Goal: Task Accomplishment & Management: Complete application form

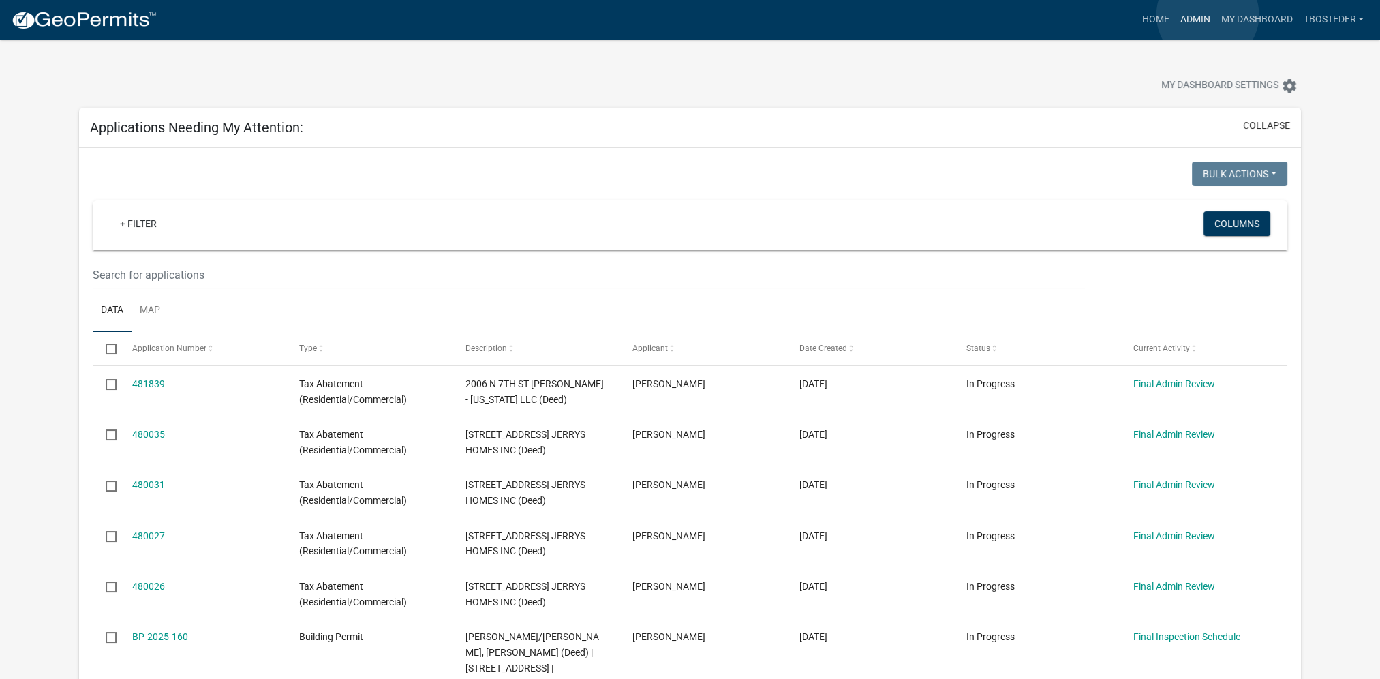
click at [1208, 15] on link "Admin" at bounding box center [1194, 20] width 41 height 26
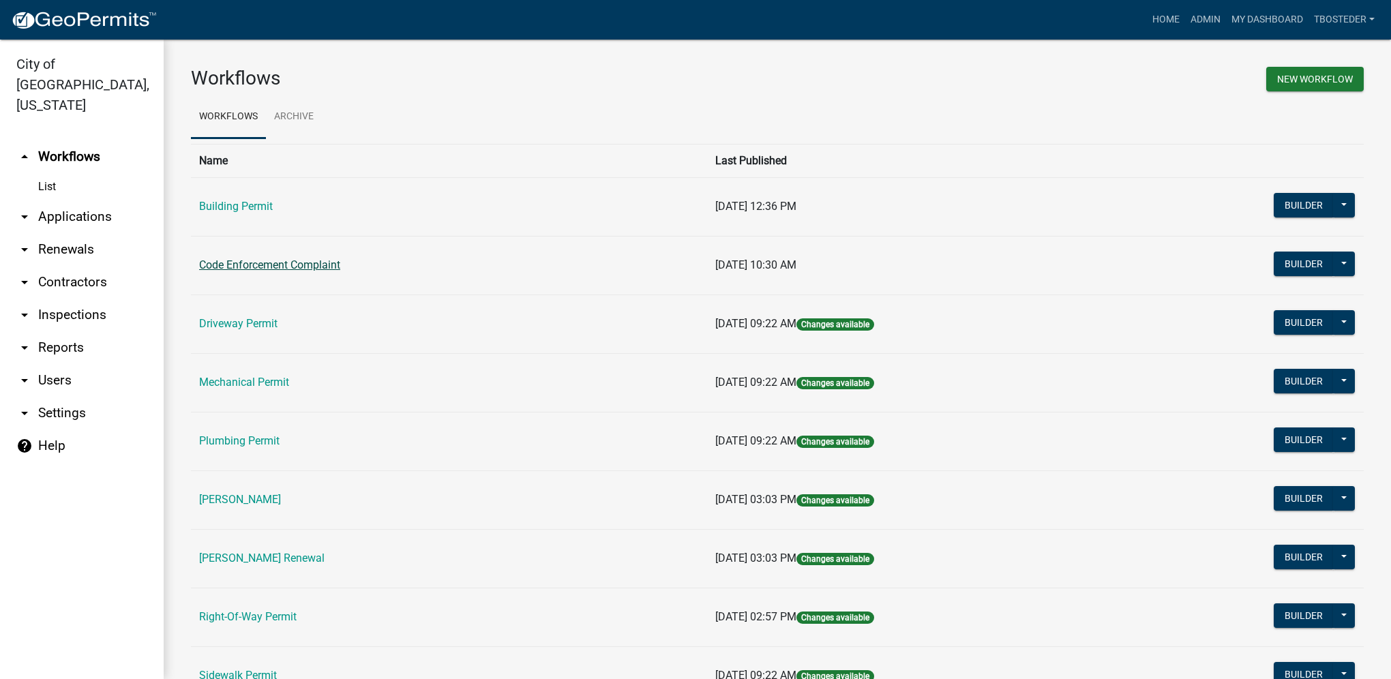
click at [330, 267] on link "Code Enforcement Complaint" at bounding box center [269, 264] width 141 height 13
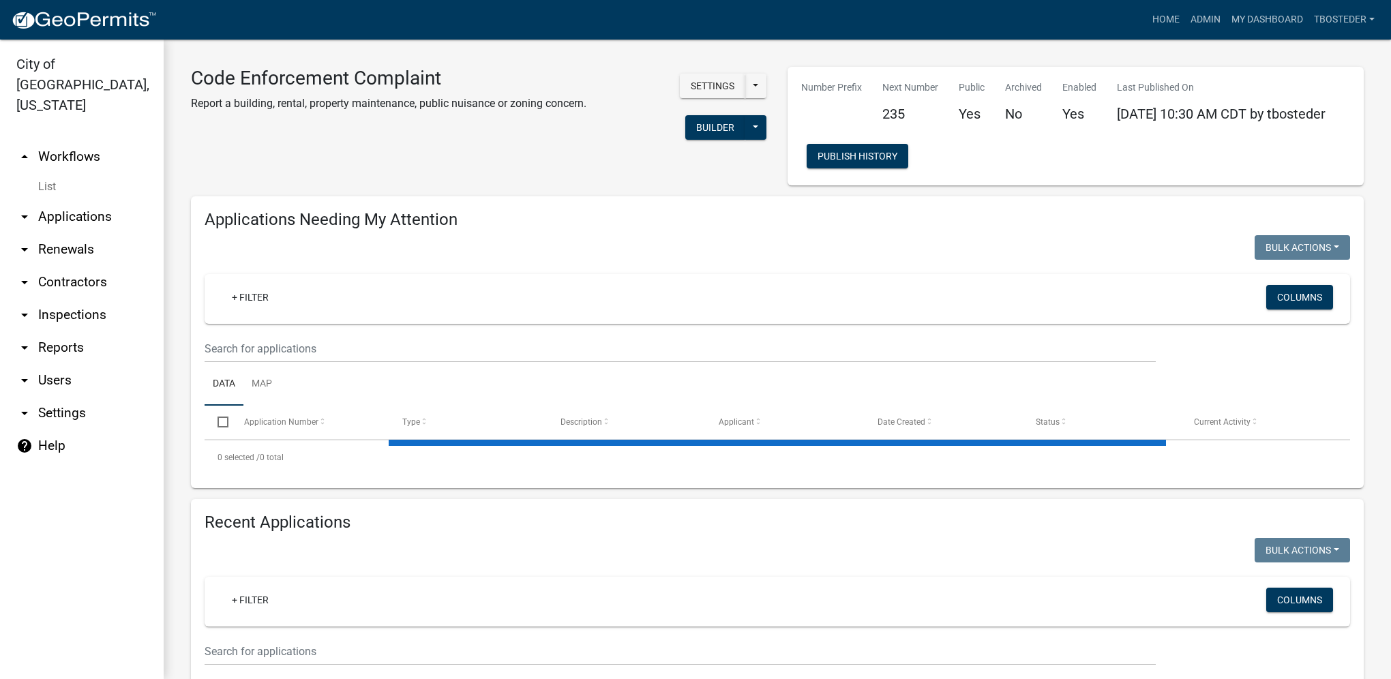
select select "1: 25"
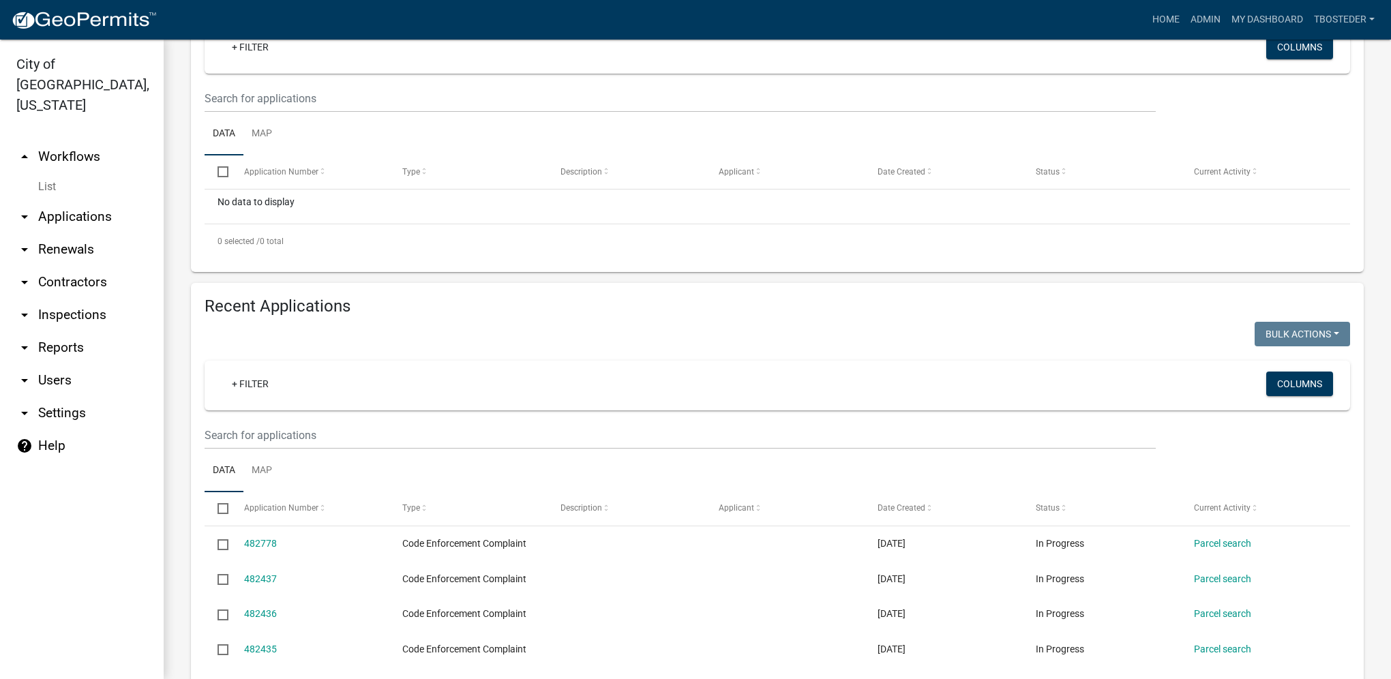
scroll to position [273, 0]
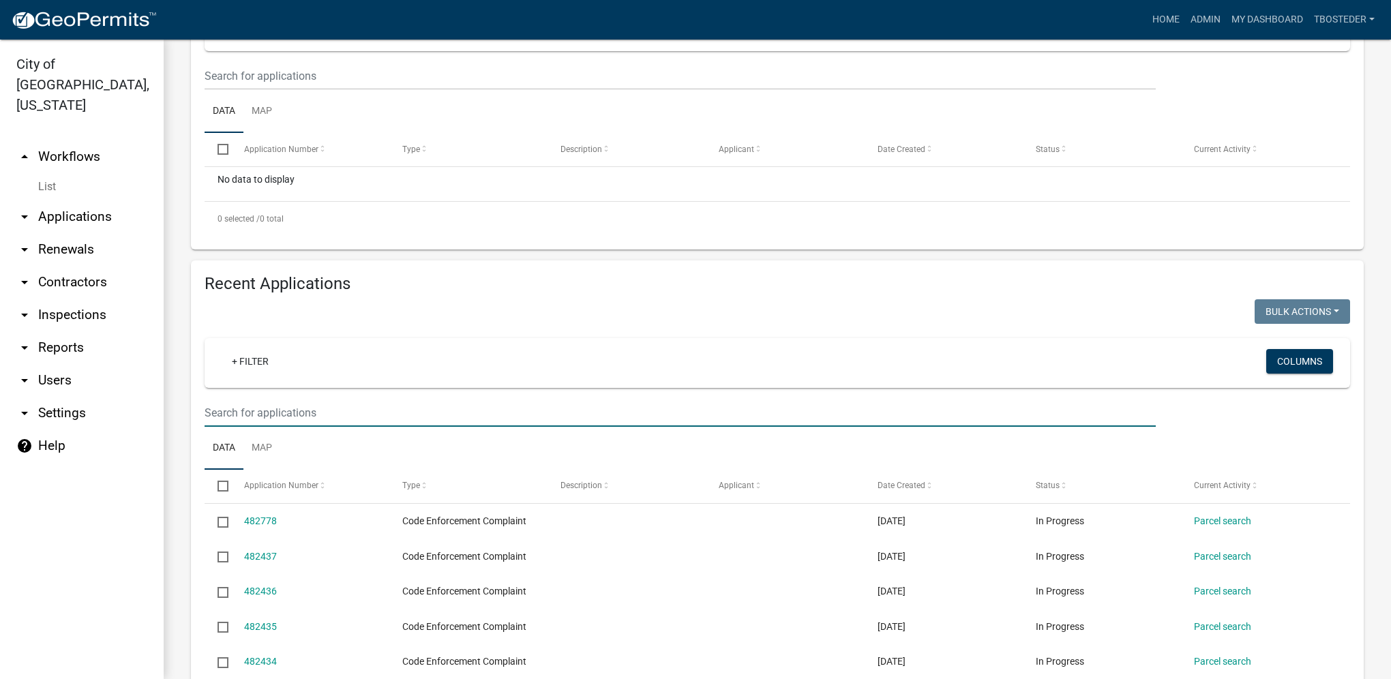
click at [333, 410] on input "text" at bounding box center [679, 413] width 951 height 28
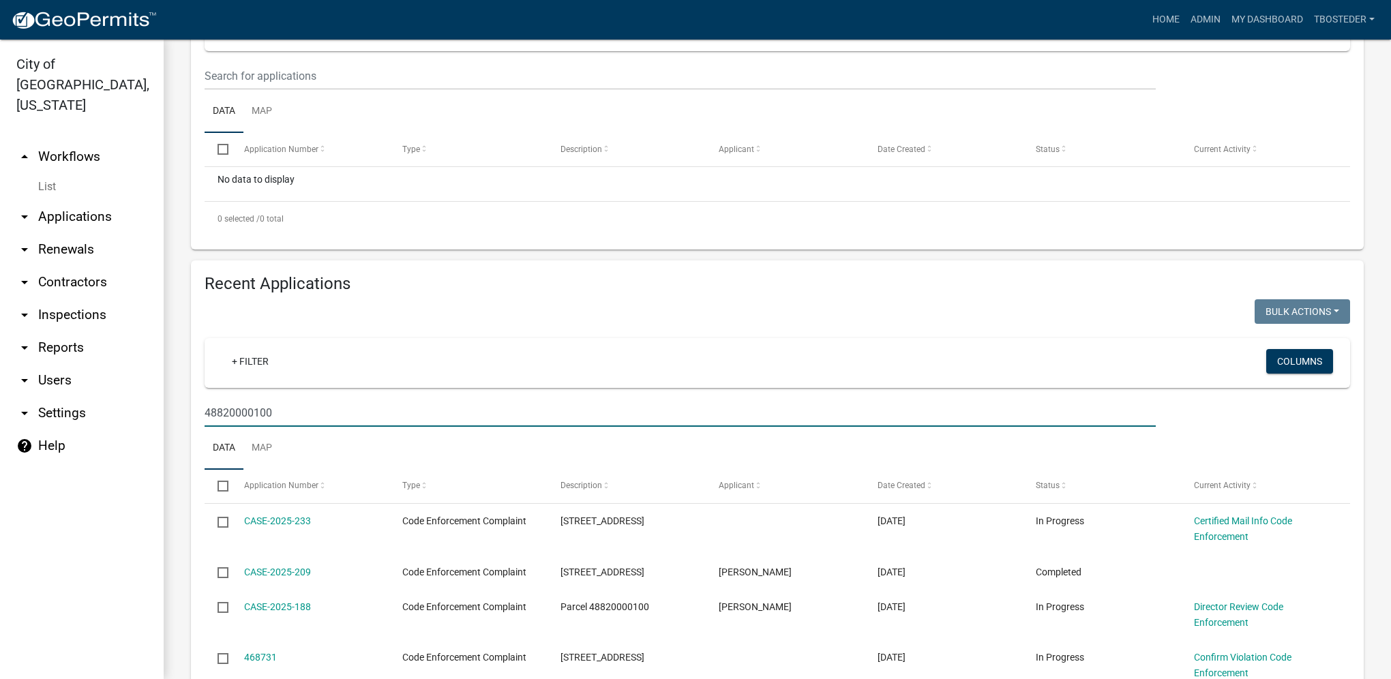
type input "48820000100"
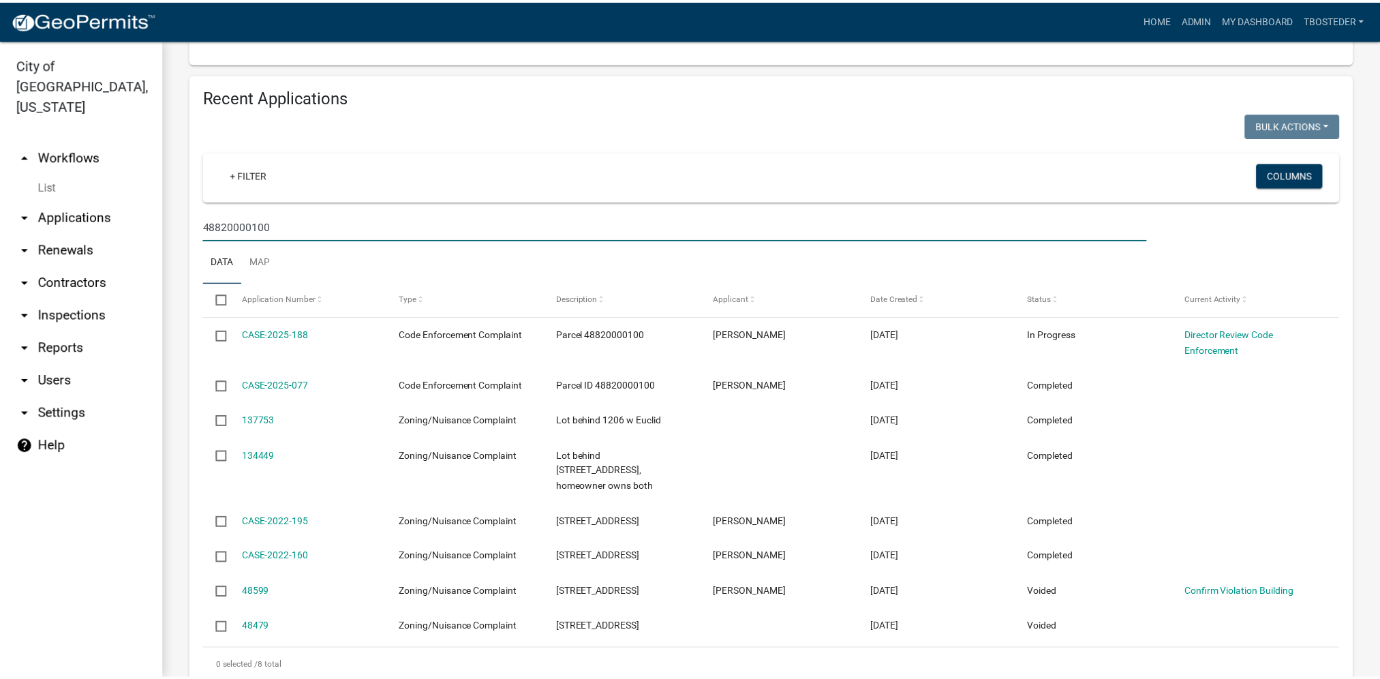
scroll to position [477, 0]
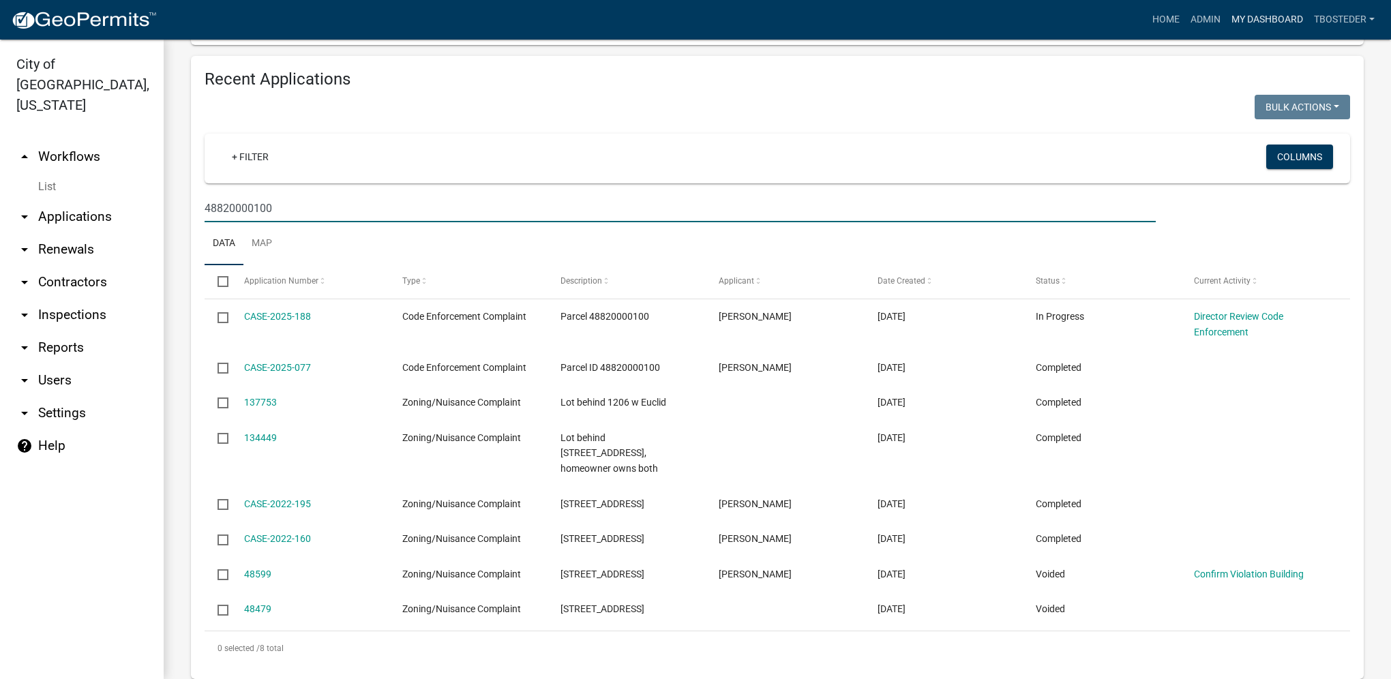
click at [1265, 12] on link "My Dashboard" at bounding box center [1267, 20] width 82 height 26
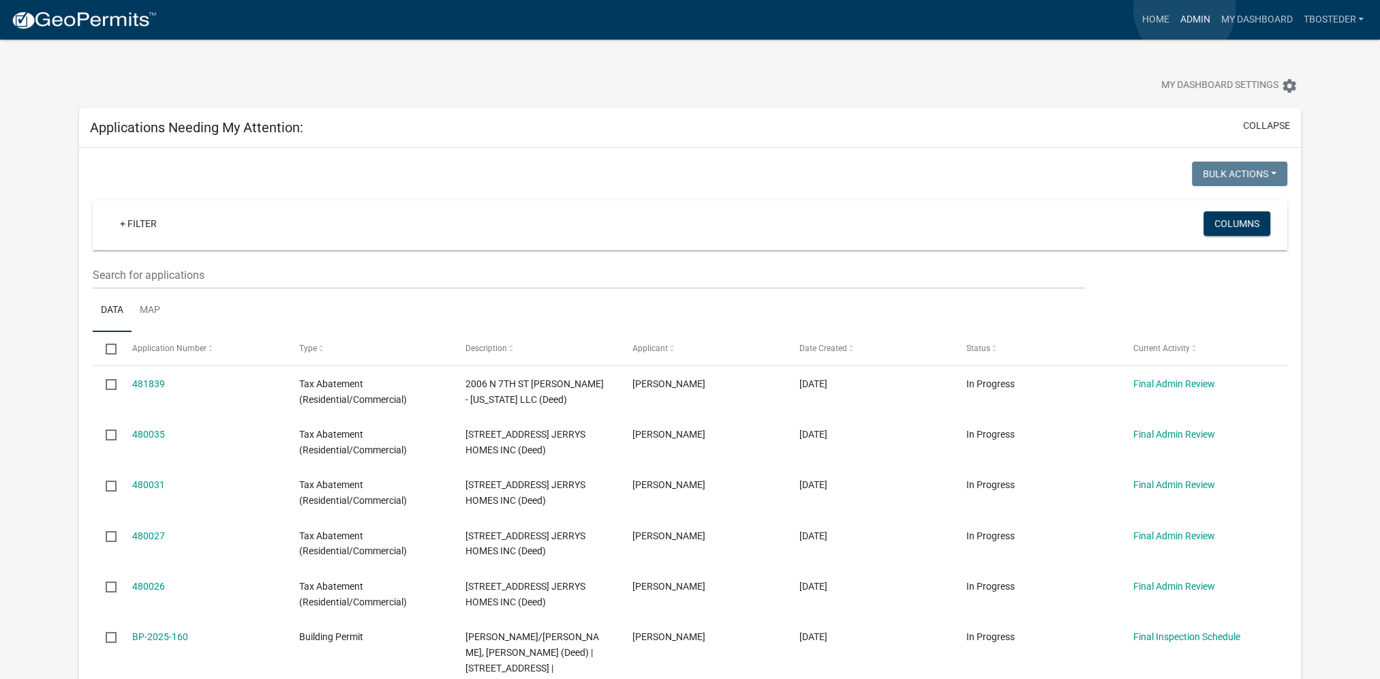
click at [1185, 10] on link "Admin" at bounding box center [1194, 20] width 41 height 26
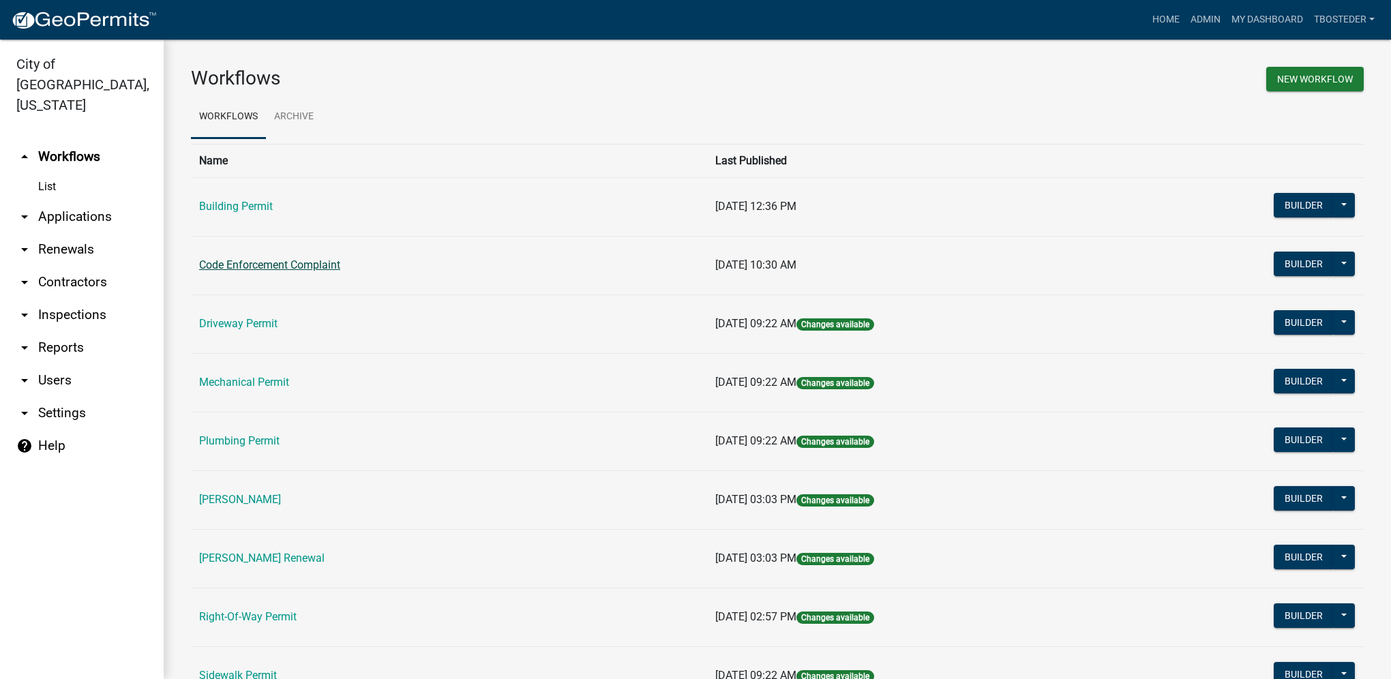
click at [286, 268] on link "Code Enforcement Complaint" at bounding box center [269, 264] width 141 height 13
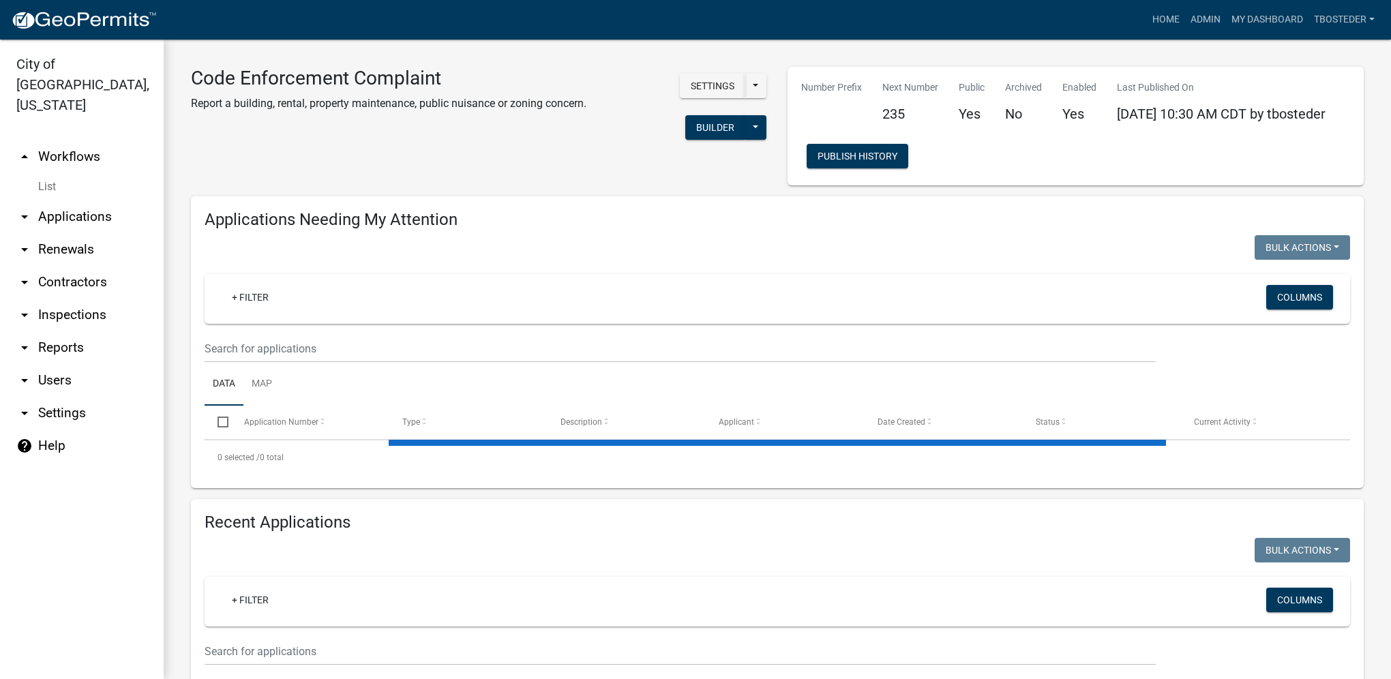
select select "1: 25"
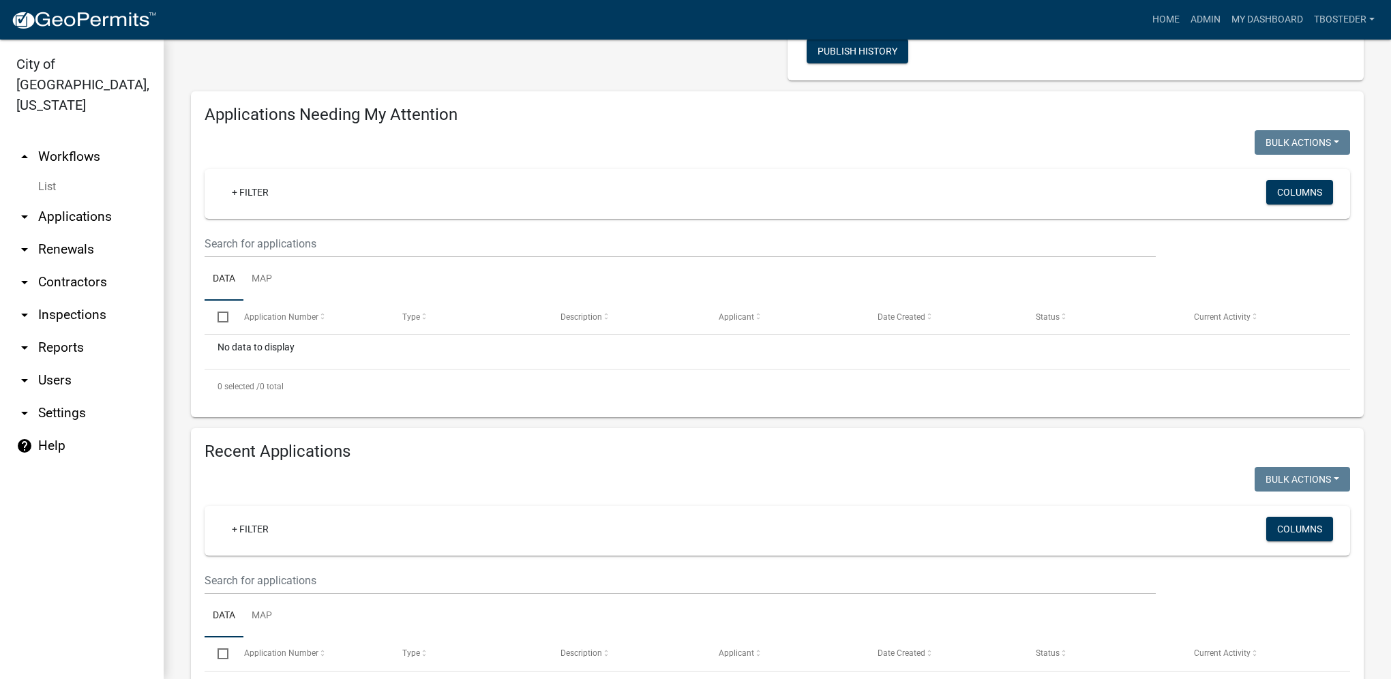
scroll to position [273, 0]
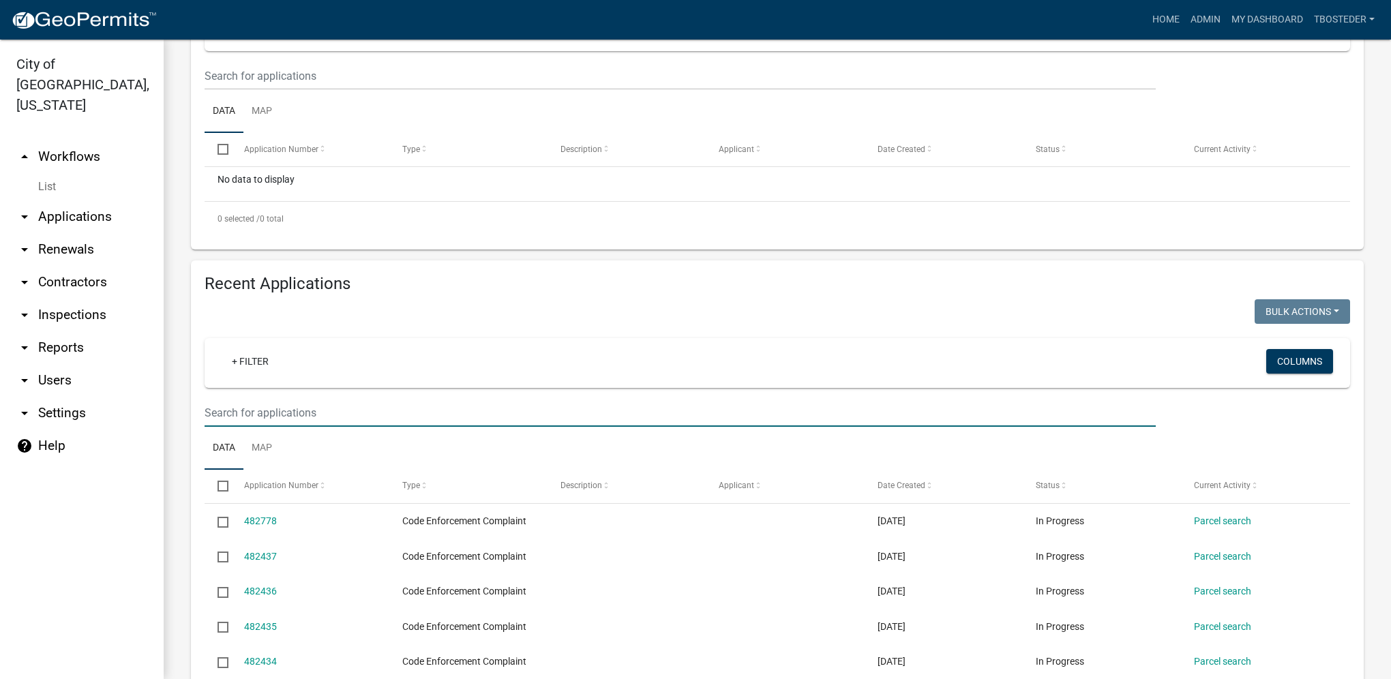
click at [321, 419] on input "text" at bounding box center [679, 413] width 951 height 28
type input "500 w madison"
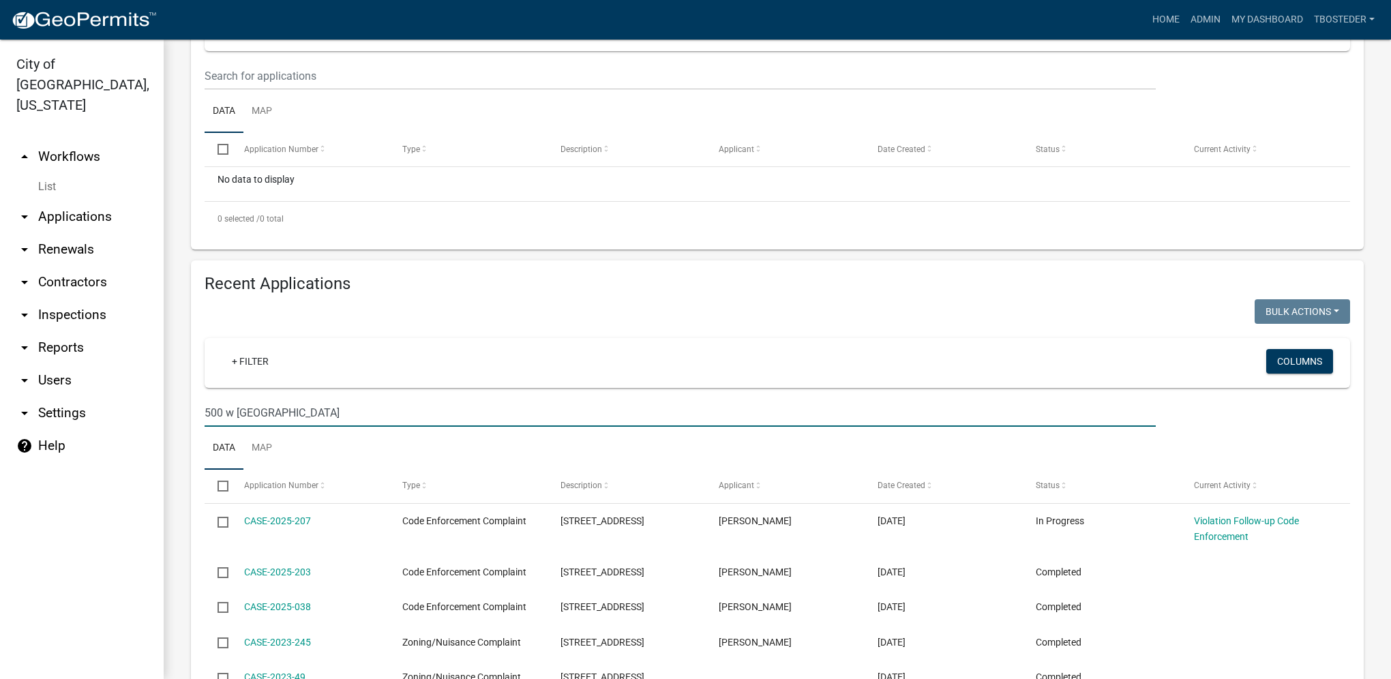
scroll to position [341, 0]
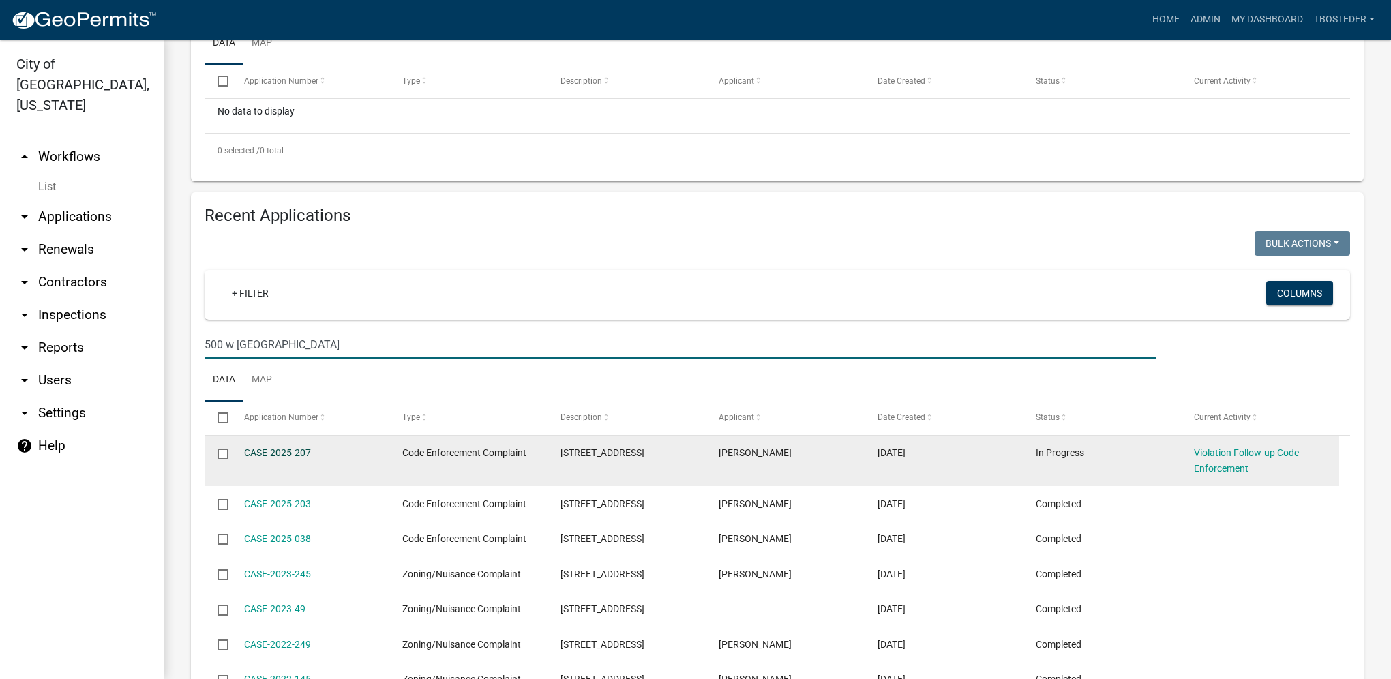
click at [256, 455] on link "CASE-2025-207" at bounding box center [277, 452] width 67 height 11
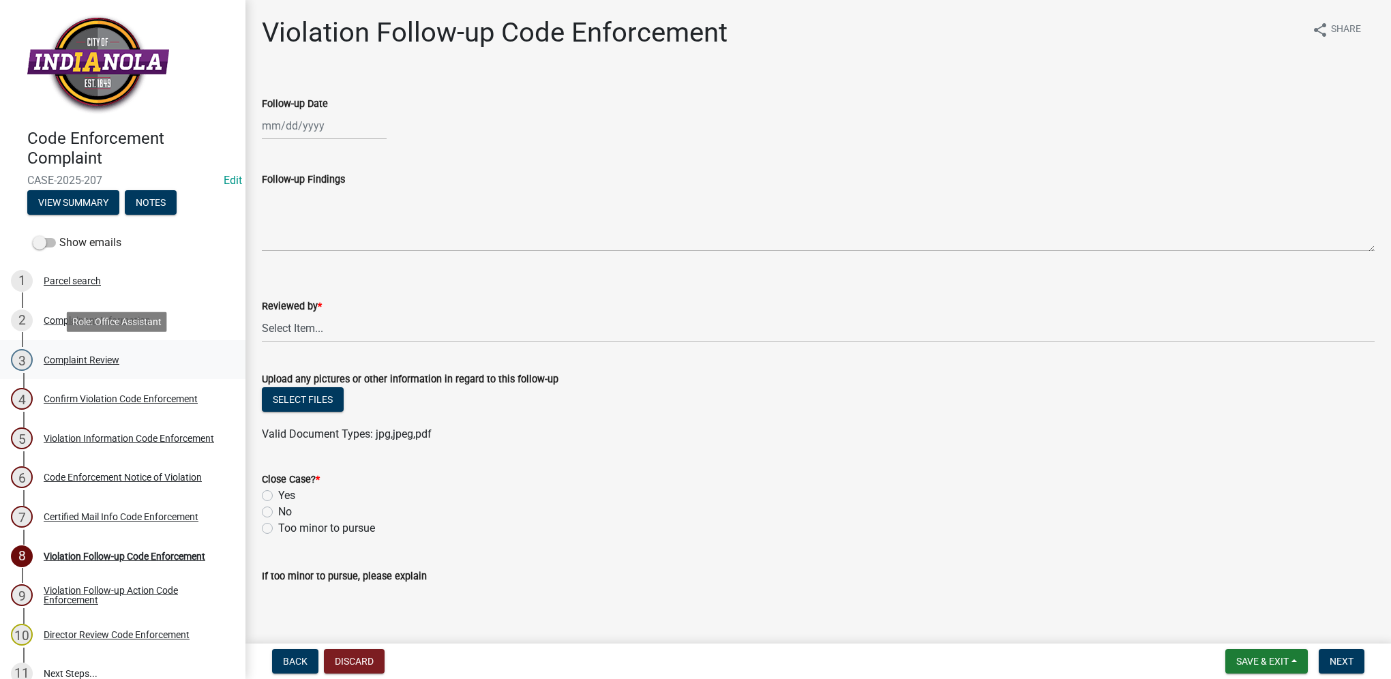
click at [117, 358] on div "Complaint Review" at bounding box center [82, 360] width 76 height 10
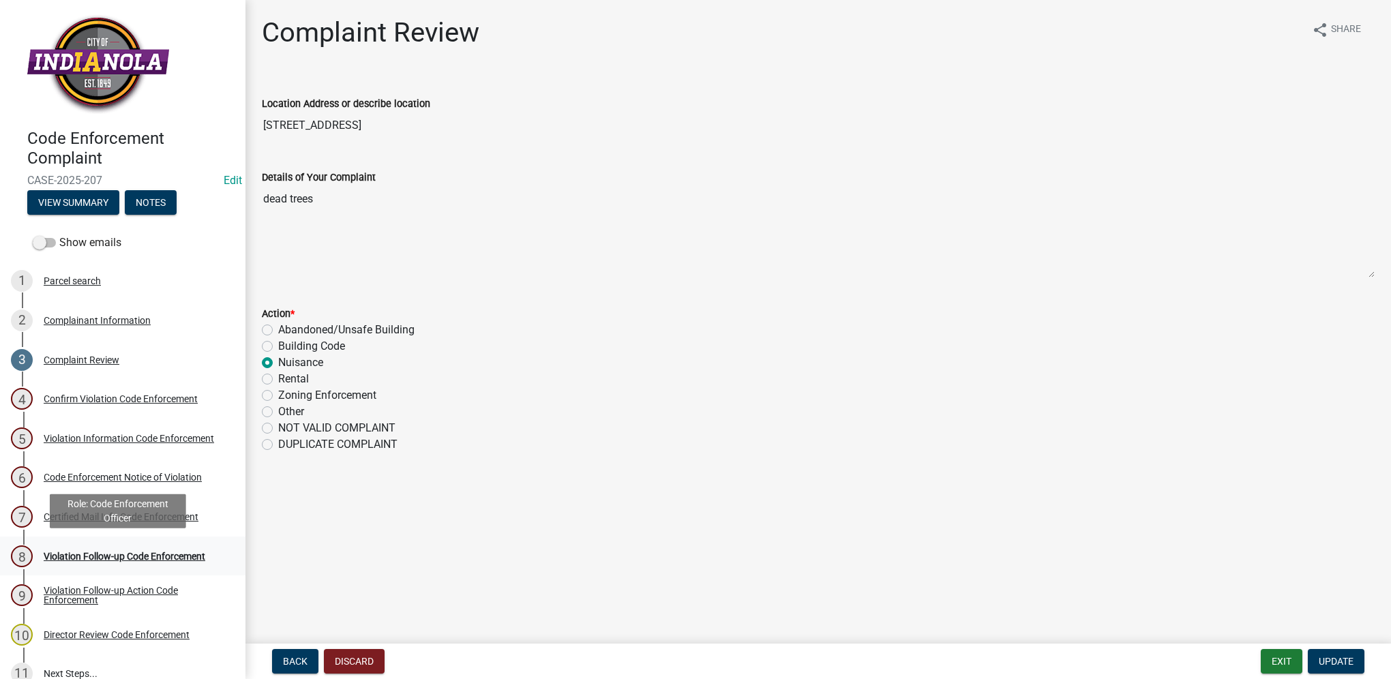
click at [179, 559] on div "Violation Follow-up Code Enforcement" at bounding box center [125, 556] width 162 height 10
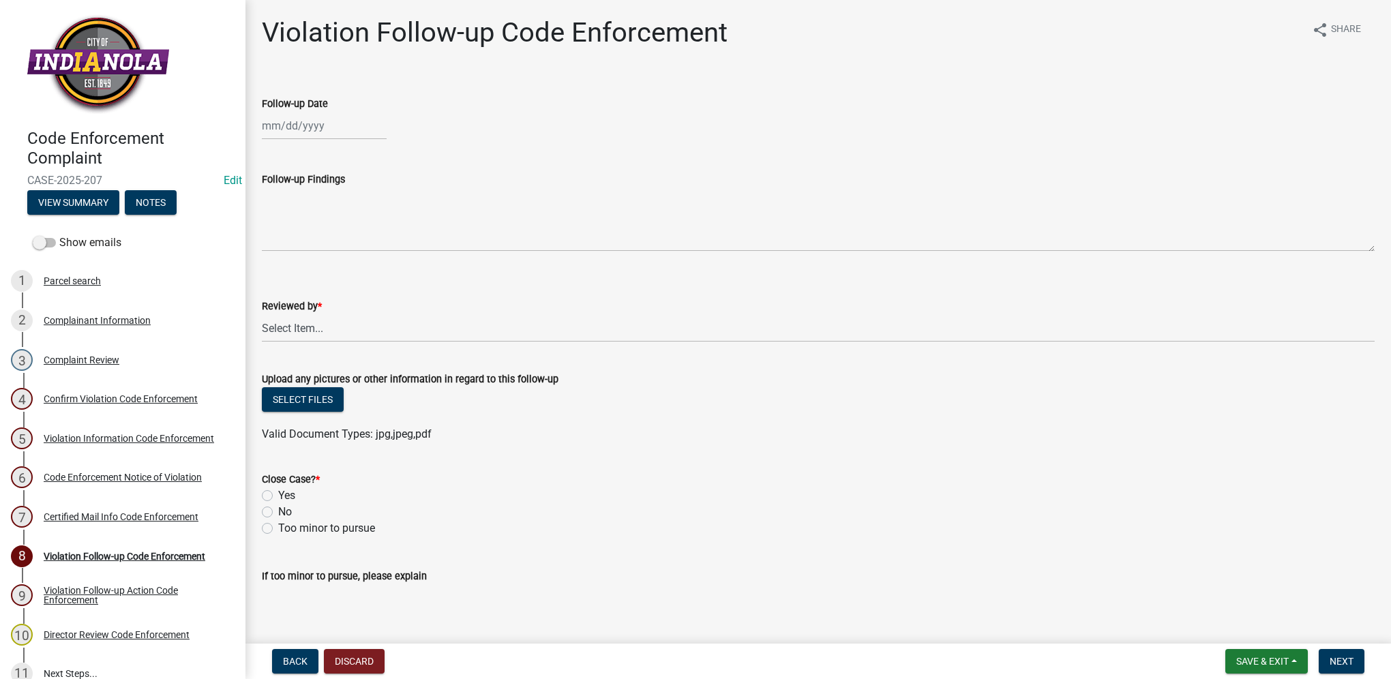
click at [354, 123] on div at bounding box center [324, 126] width 125 height 28
select select "9"
select select "2025"
click at [303, 262] on div "23" at bounding box center [297, 264] width 22 height 22
type input "[DATE]"
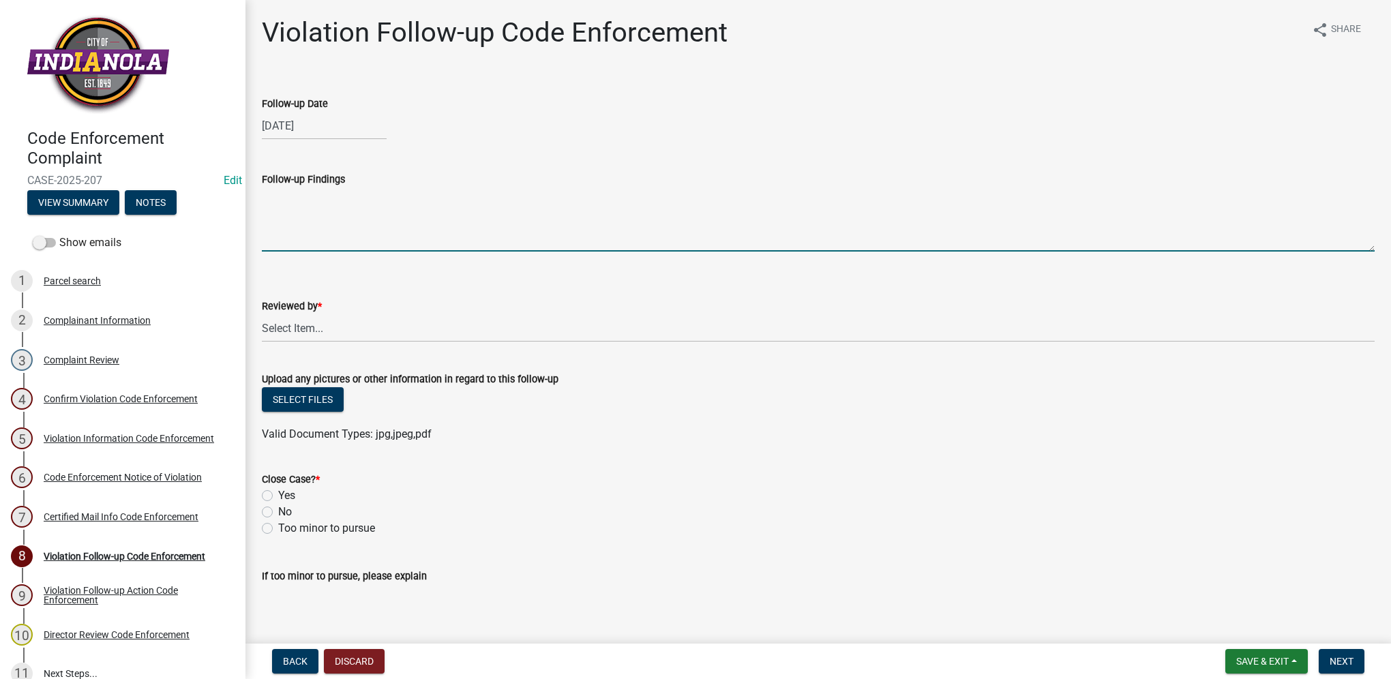
click at [304, 235] on textarea "Follow-up Findings" at bounding box center [818, 219] width 1112 height 64
paste textarea "CITY ABATED"
type textarea "CITY ABATED"
click at [322, 316] on select "Select Item... Mike Visser Kevin Michels Tim Little Other" at bounding box center [818, 328] width 1112 height 28
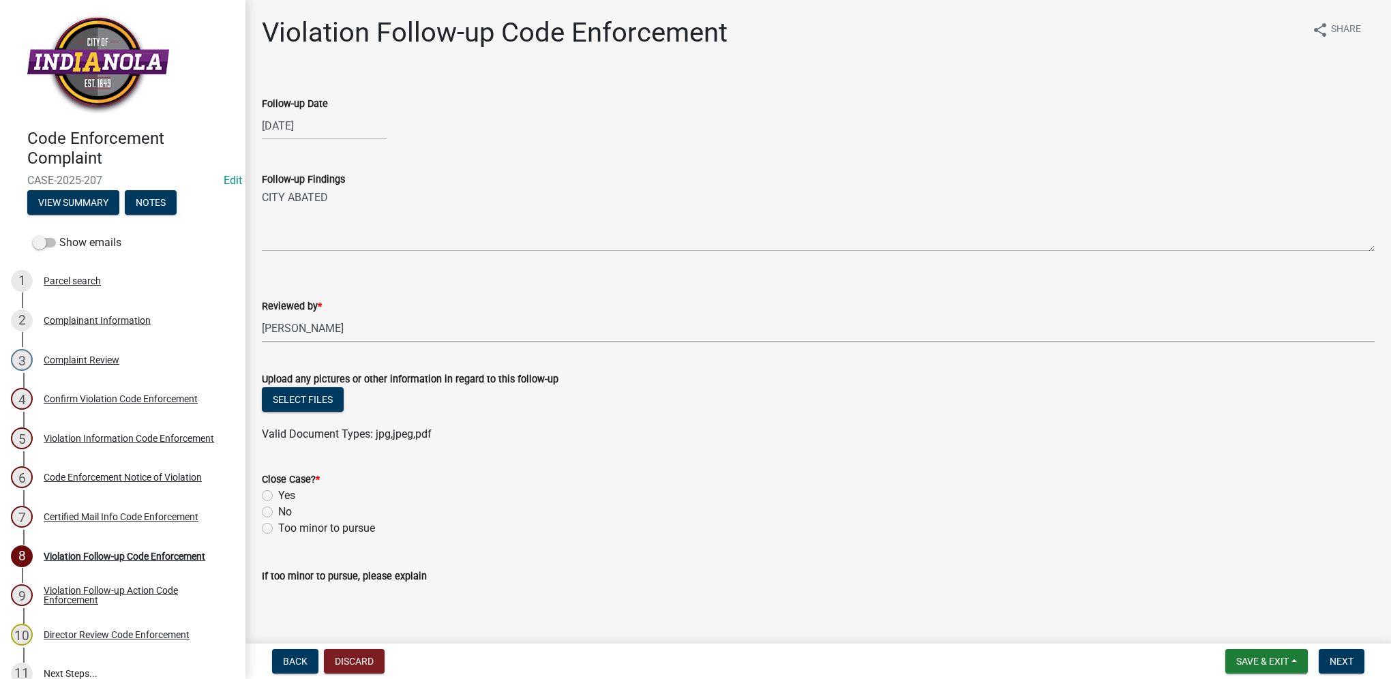
click at [262, 314] on select "Select Item... Mike Visser Kevin Michels Tim Little Other" at bounding box center [818, 328] width 1112 height 28
select select "634d5426-b8b3-48ee-aa1e-d523f7499186"
click at [278, 498] on label "Yes" at bounding box center [286, 495] width 17 height 16
click at [278, 496] on input "Yes" at bounding box center [282, 491] width 9 height 9
radio input "true"
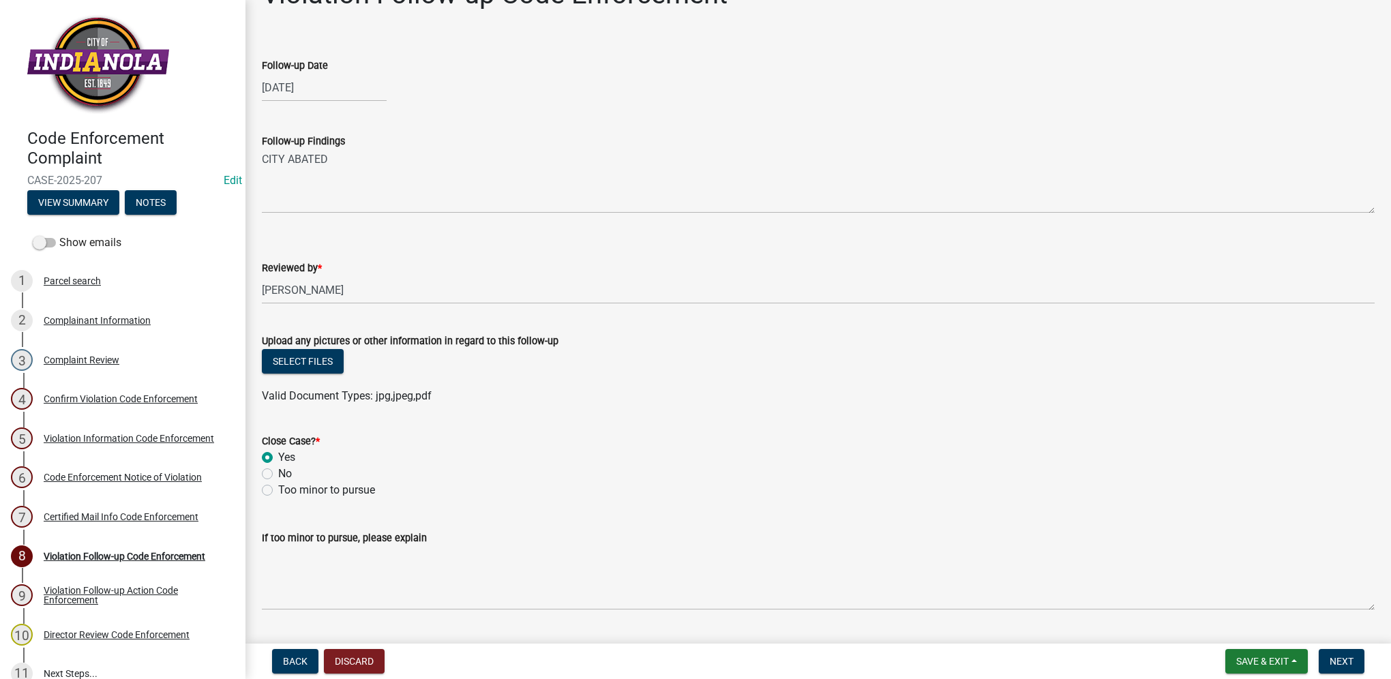
scroll to position [74, 0]
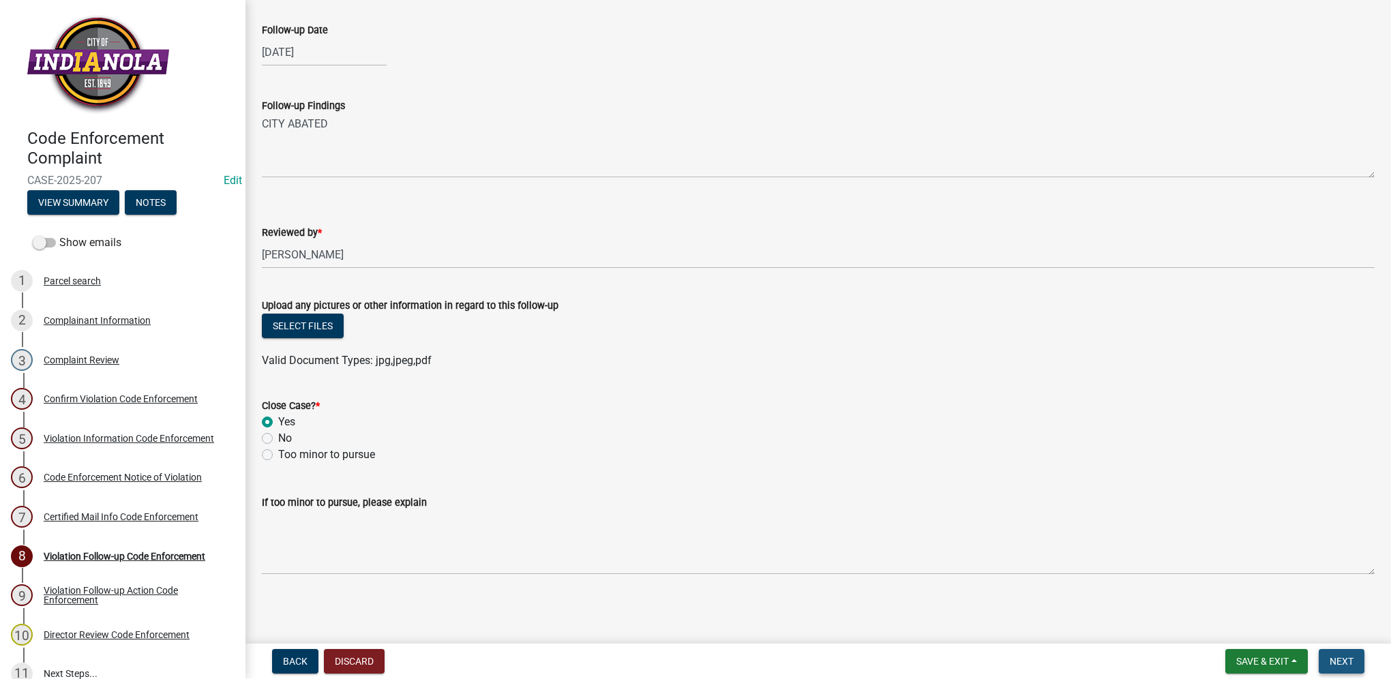
click at [1342, 654] on button "Next" at bounding box center [1341, 661] width 46 height 25
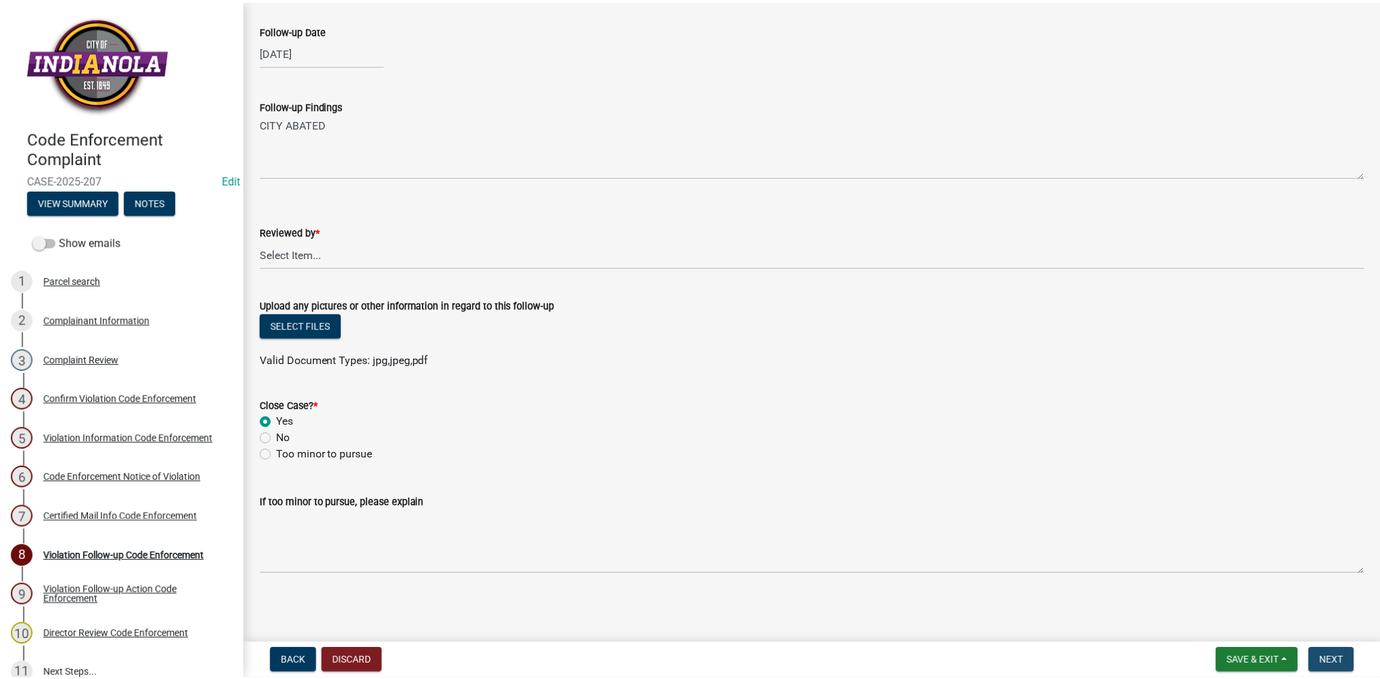
scroll to position [0, 0]
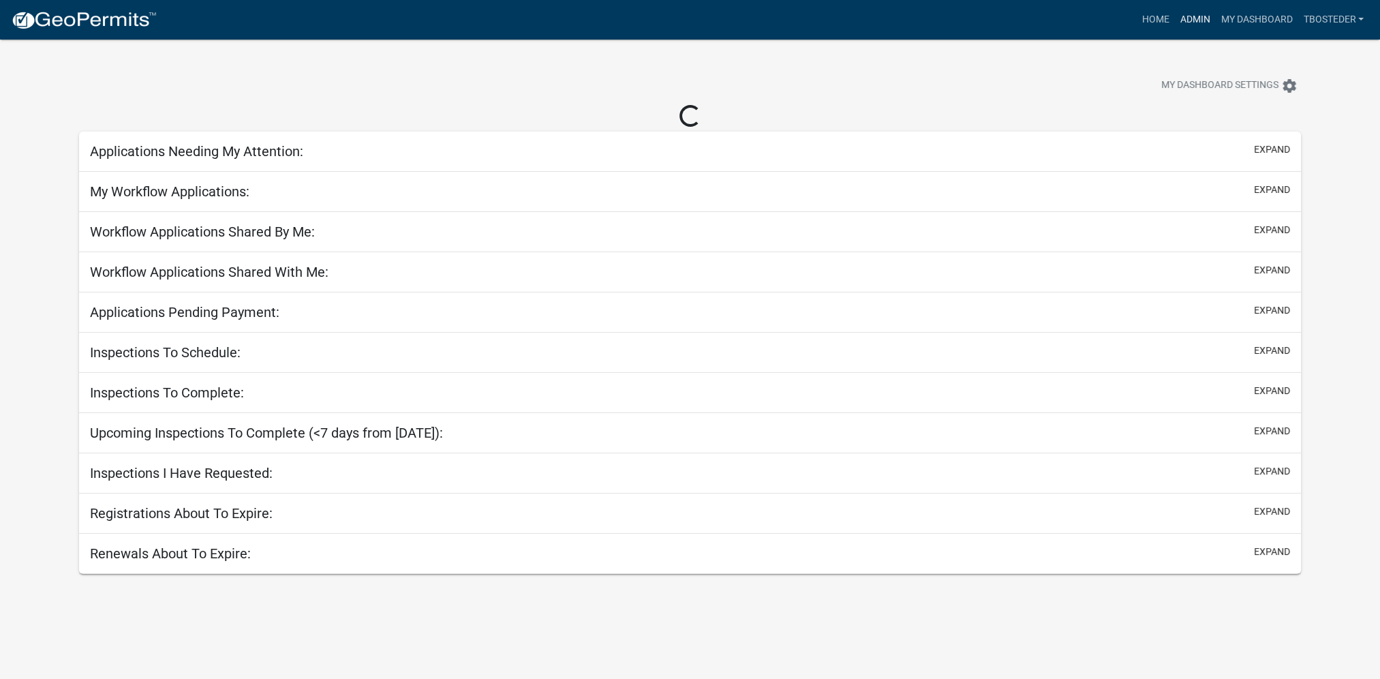
click at [1208, 22] on link "Admin" at bounding box center [1194, 20] width 41 height 26
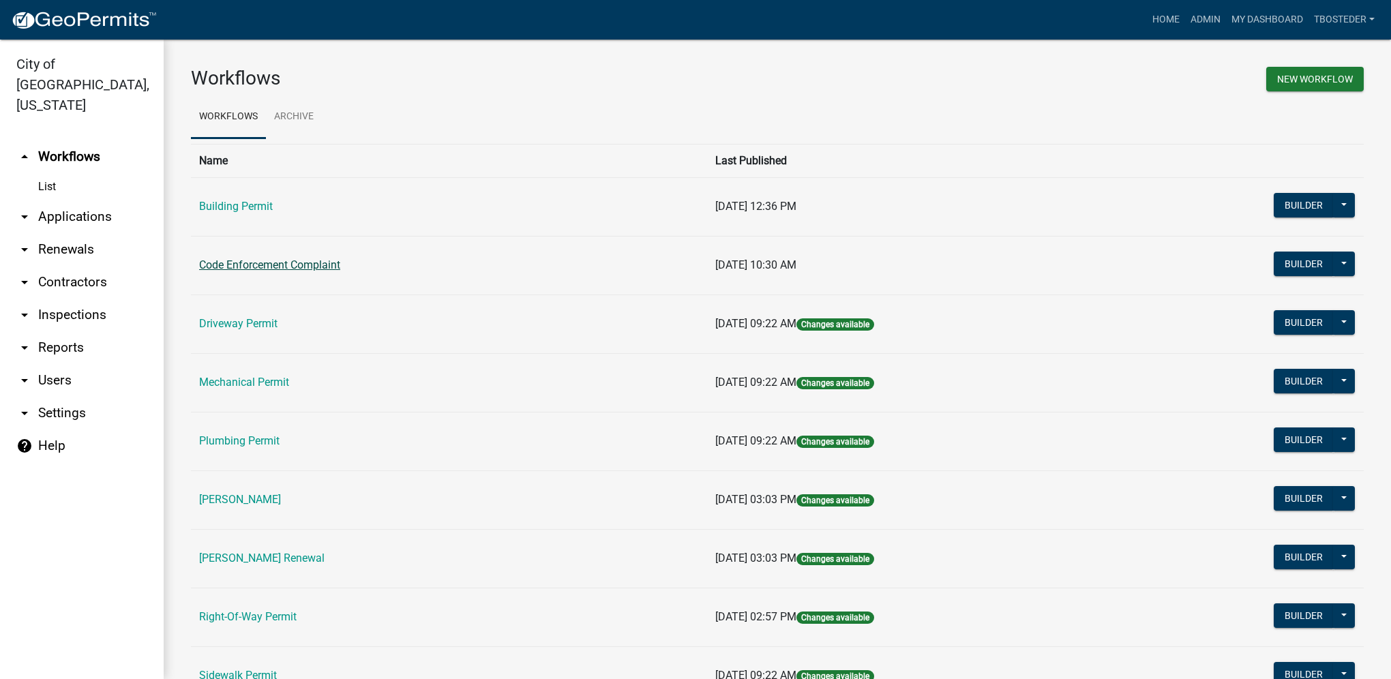
click at [320, 268] on link "Code Enforcement Complaint" at bounding box center [269, 264] width 141 height 13
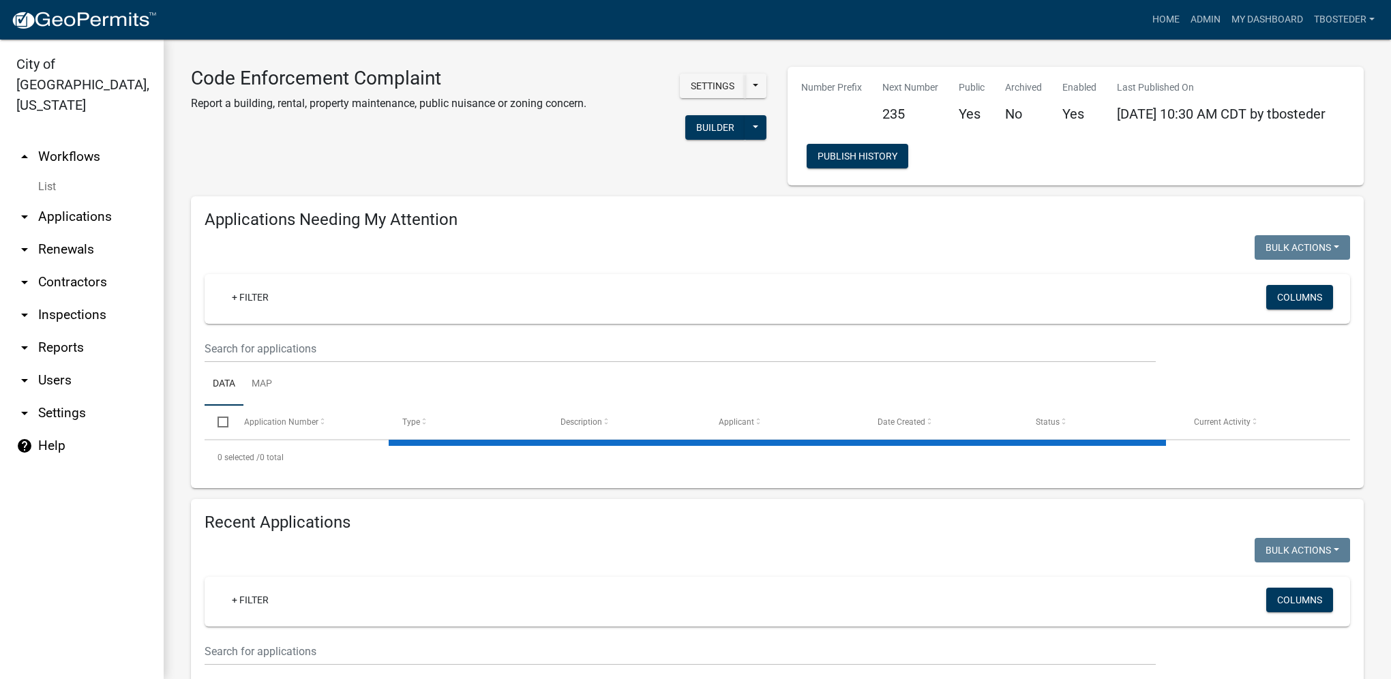
select select "1: 25"
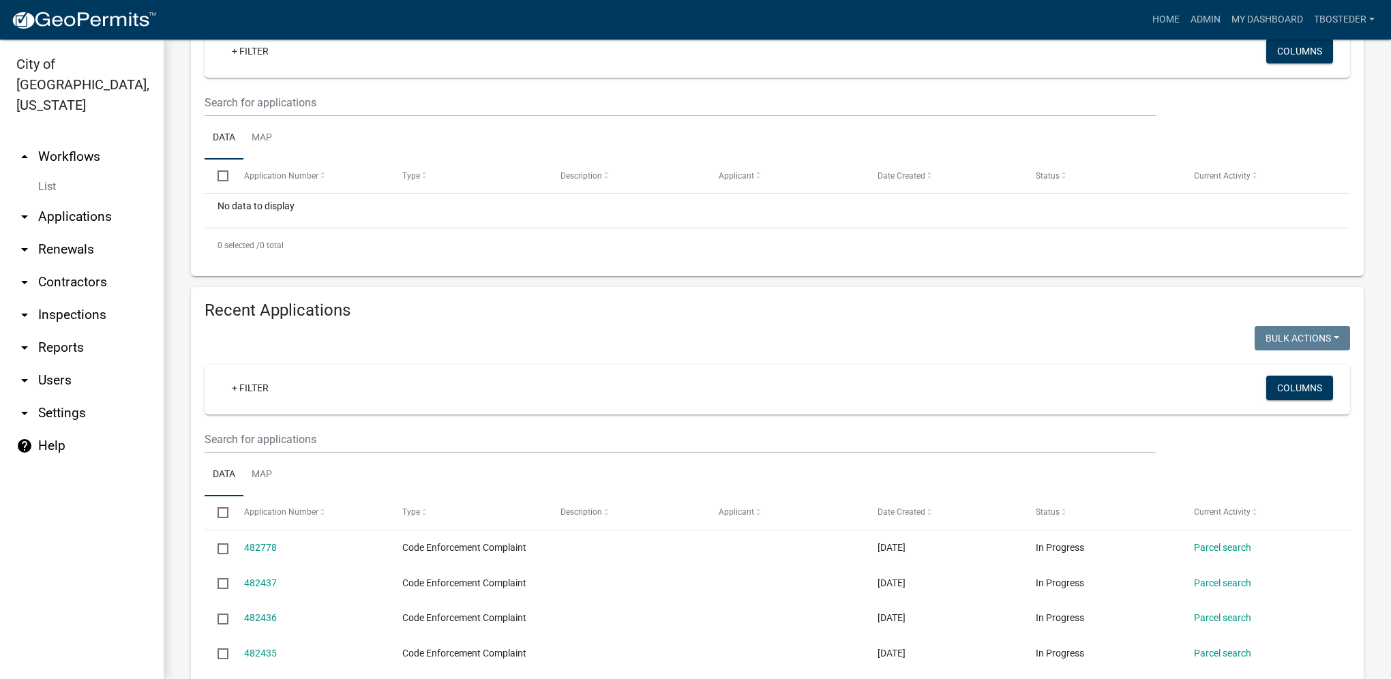
scroll to position [273, 0]
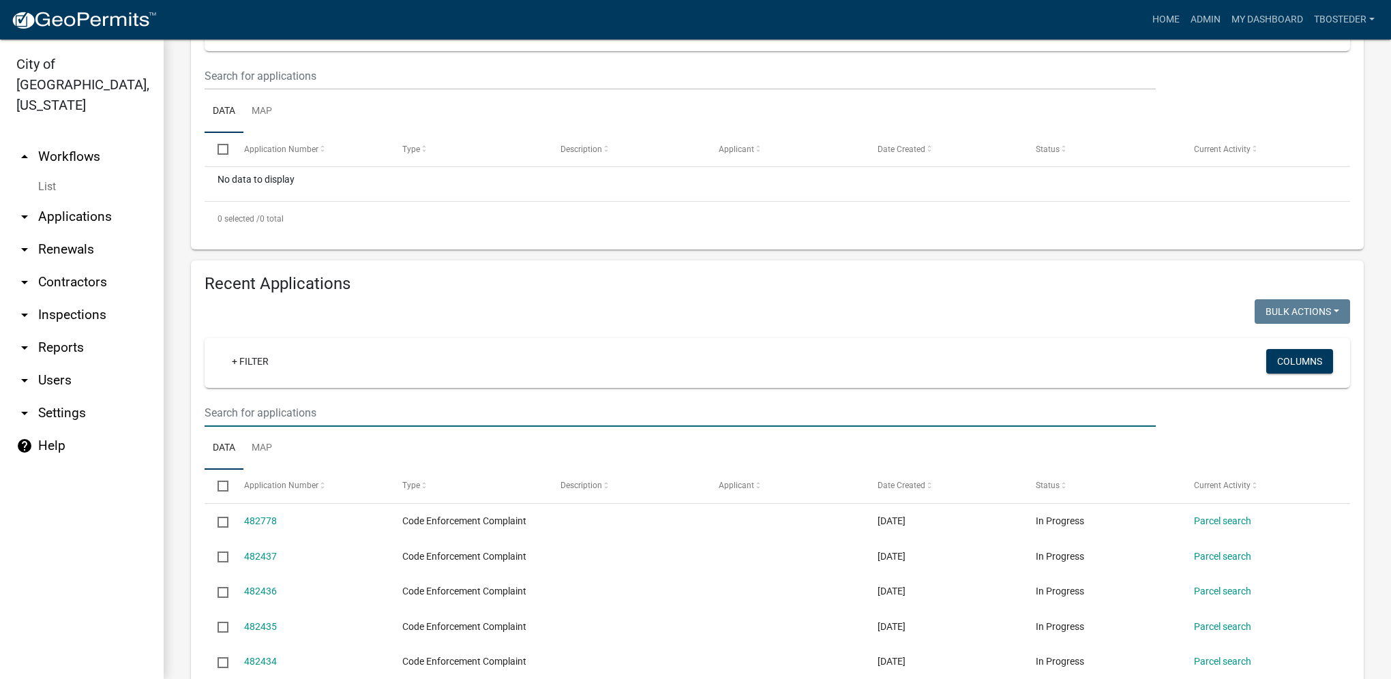
click at [292, 420] on input "text" at bounding box center [679, 413] width 951 height 28
type input "605 w [GEOGRAPHIC_DATA]"
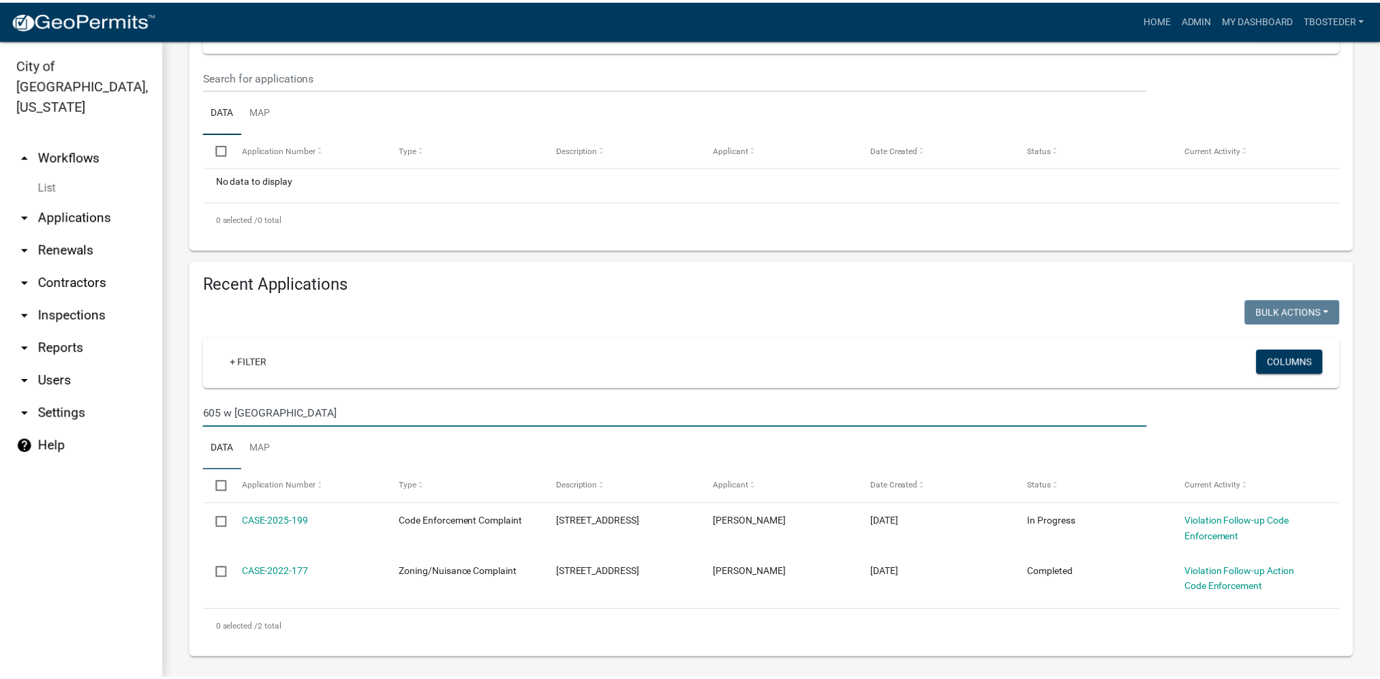
scroll to position [281, 0]
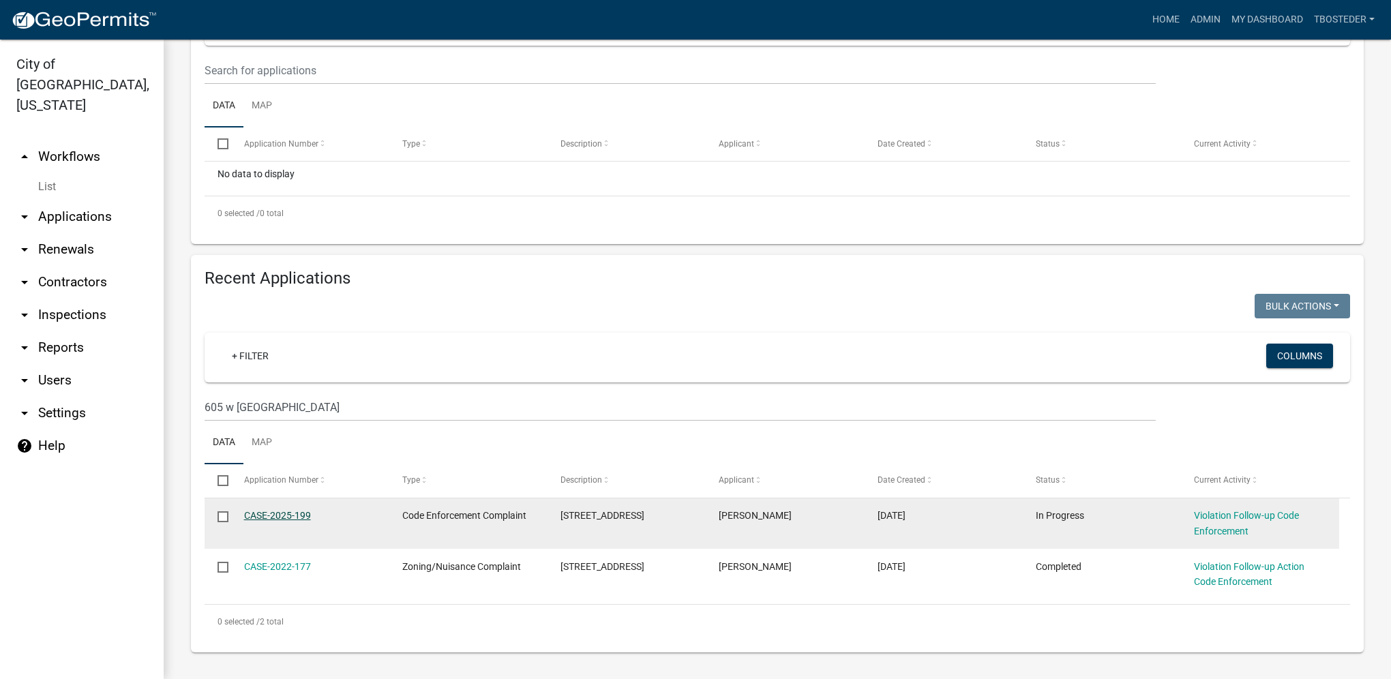
click at [269, 518] on link "CASE-2025-199" at bounding box center [277, 515] width 67 height 11
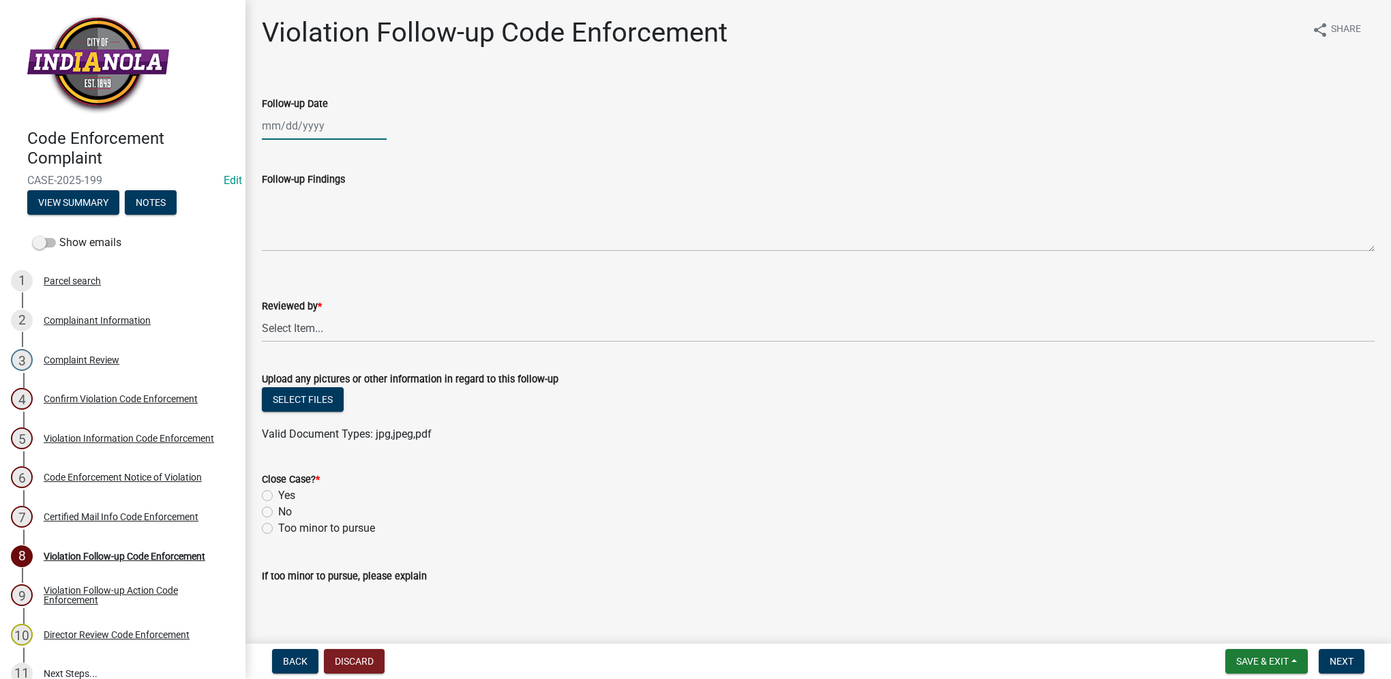
click at [347, 134] on div at bounding box center [324, 126] width 125 height 28
select select "9"
select select "2025"
click at [348, 238] on div "18" at bounding box center [341, 242] width 22 height 22
type input "[DATE]"
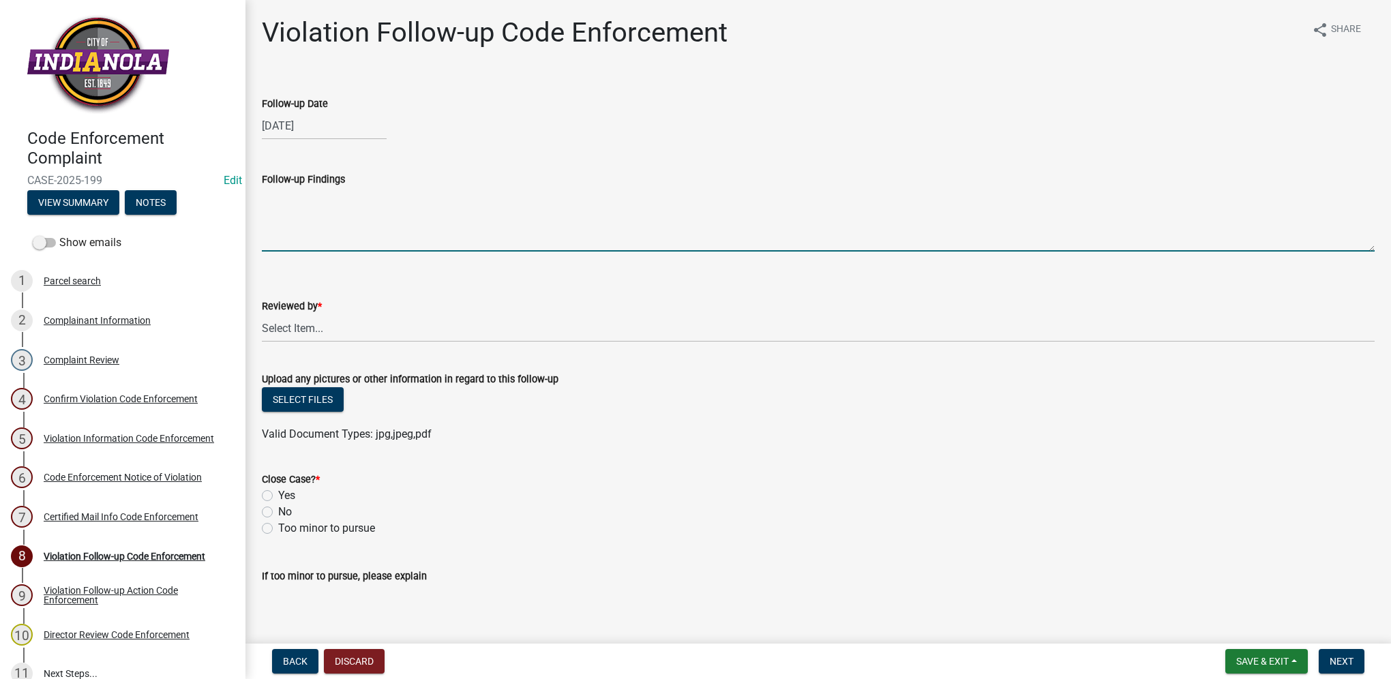
click at [289, 239] on textarea "Follow-up Findings" at bounding box center [818, 219] width 1112 height 64
drag, startPoint x: 335, startPoint y: 200, endPoint x: 267, endPoint y: 186, distance: 70.2
click at [267, 186] on form "Follow-up Findings CITY ABATED" at bounding box center [818, 211] width 1112 height 80
type textarea "CITY ABATED"
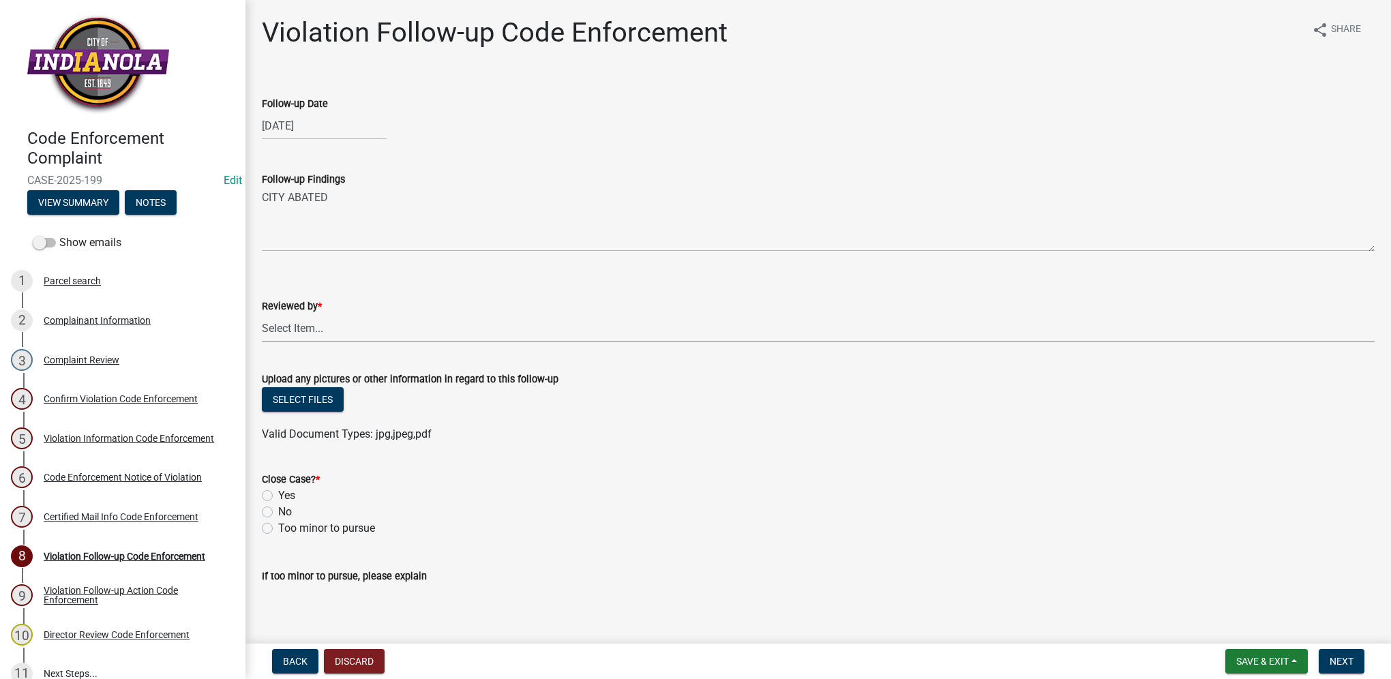
click at [306, 337] on select "Select Item... Mike Visser Kevin Michels Tim Little Other" at bounding box center [818, 328] width 1112 height 28
click at [262, 314] on select "Select Item... Mike Visser Kevin Michels Tim Little Other" at bounding box center [818, 328] width 1112 height 28
select select "634d5426-b8b3-48ee-aa1e-d523f7499186"
click at [267, 504] on div "No" at bounding box center [818, 512] width 1112 height 16
click at [278, 494] on label "Yes" at bounding box center [286, 495] width 17 height 16
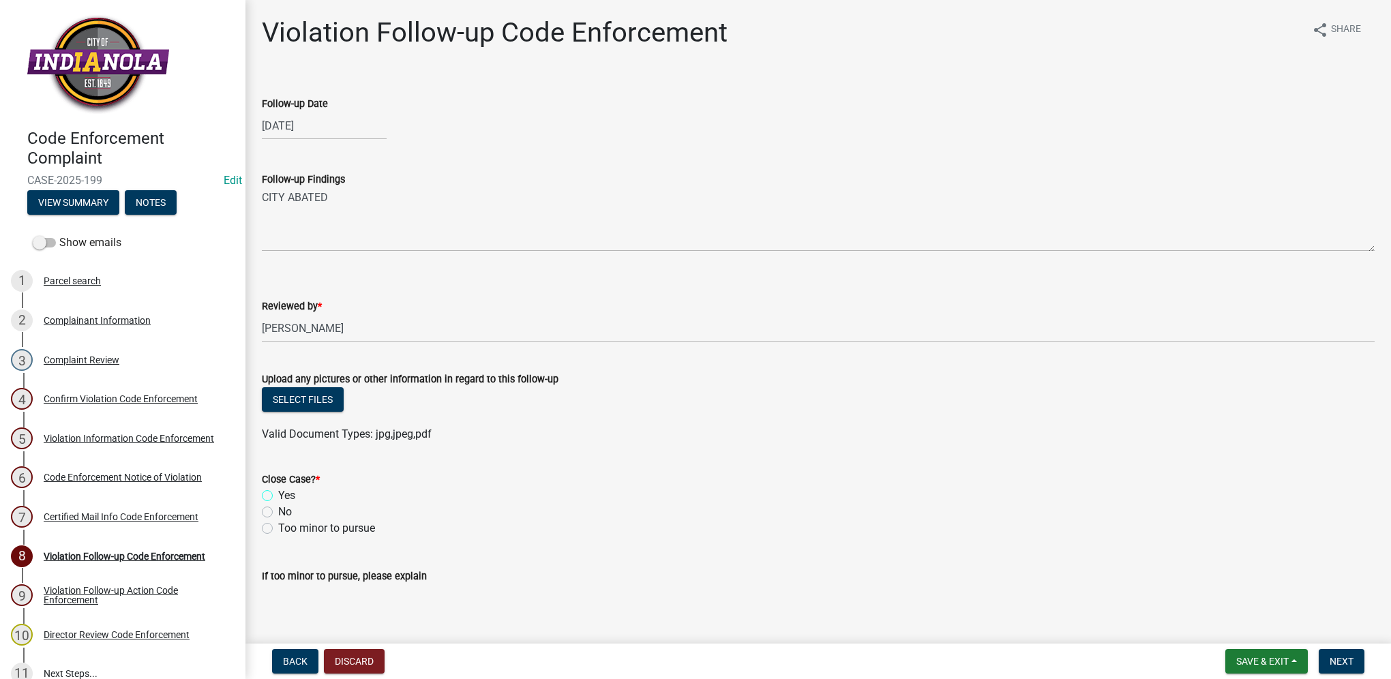
click at [278, 494] on input "Yes" at bounding box center [282, 491] width 9 height 9
radio input "true"
click at [1344, 671] on button "Next" at bounding box center [1341, 661] width 46 height 25
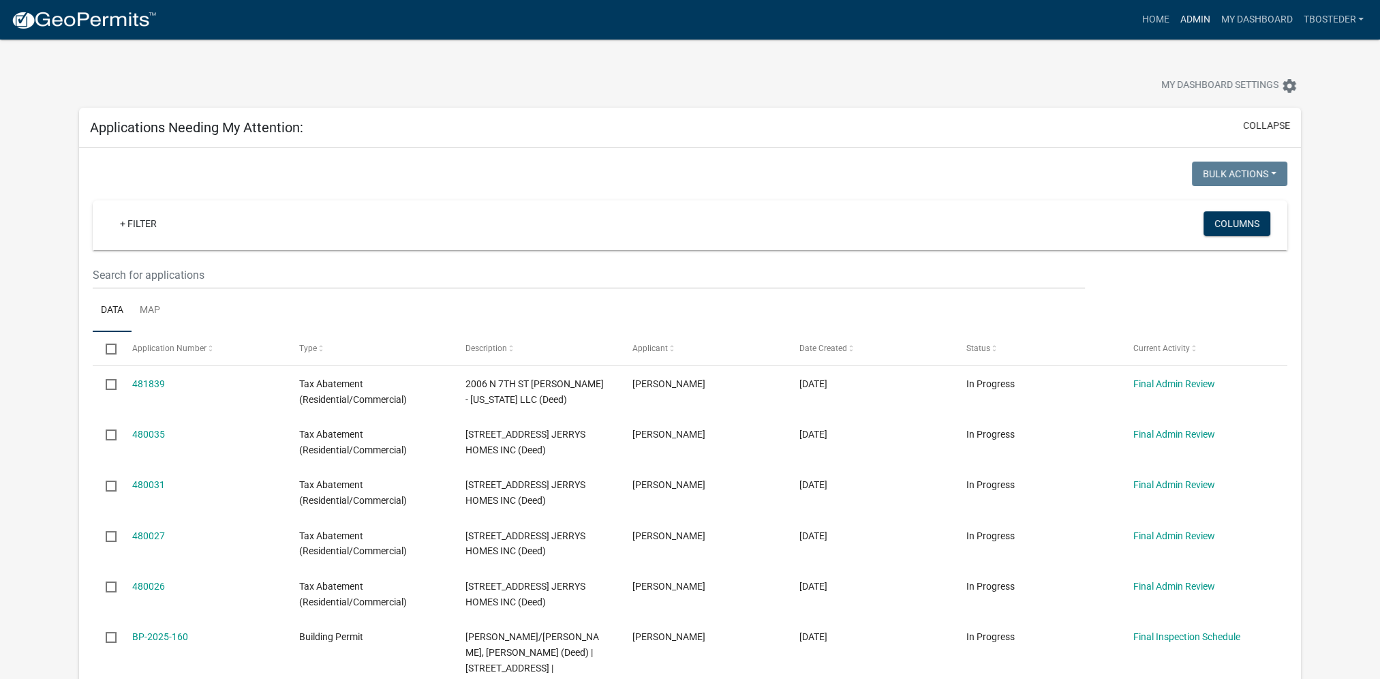
click at [1189, 25] on link "Admin" at bounding box center [1194, 20] width 41 height 26
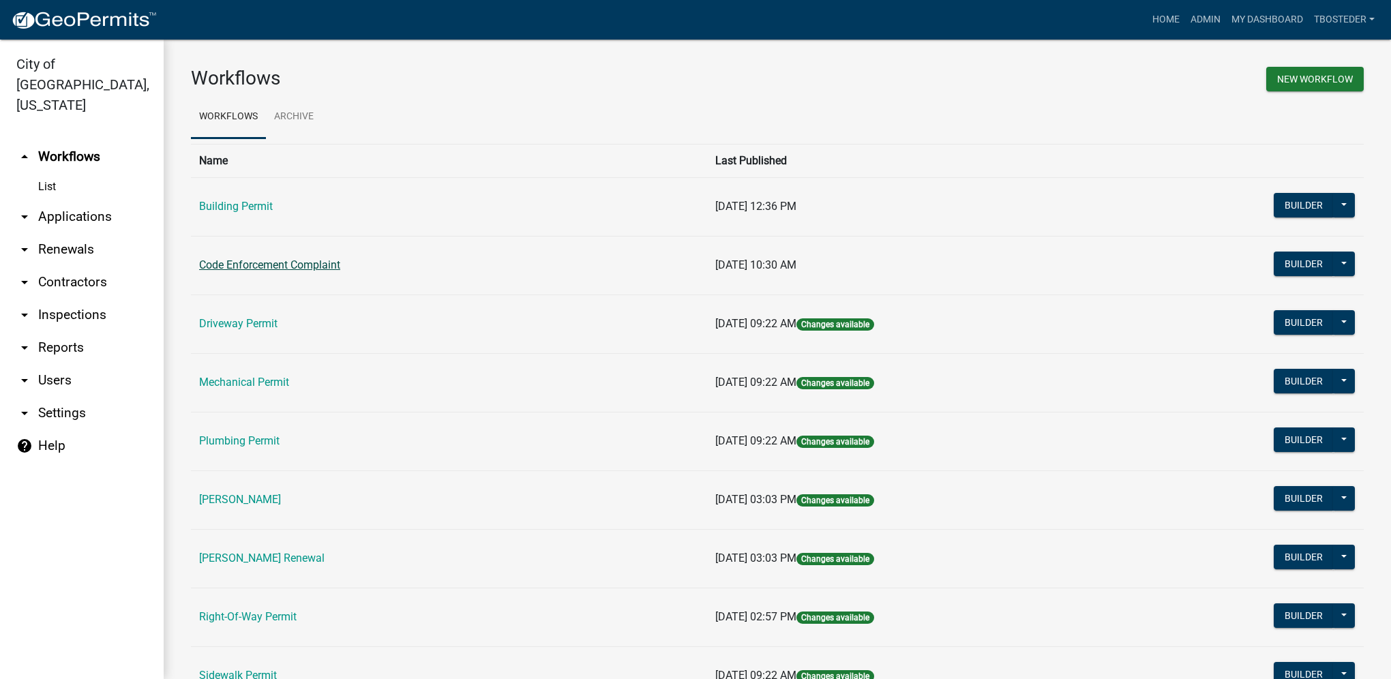
click at [331, 266] on link "Code Enforcement Complaint" at bounding box center [269, 264] width 141 height 13
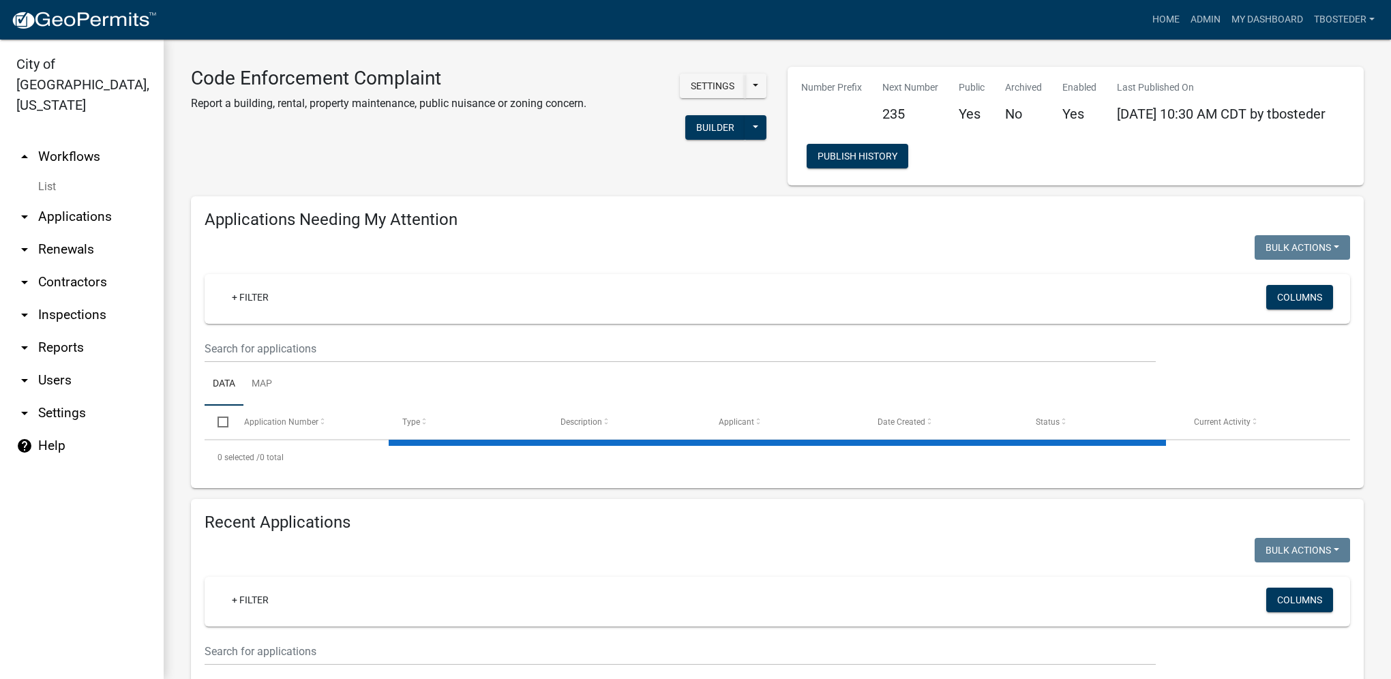
select select "1: 25"
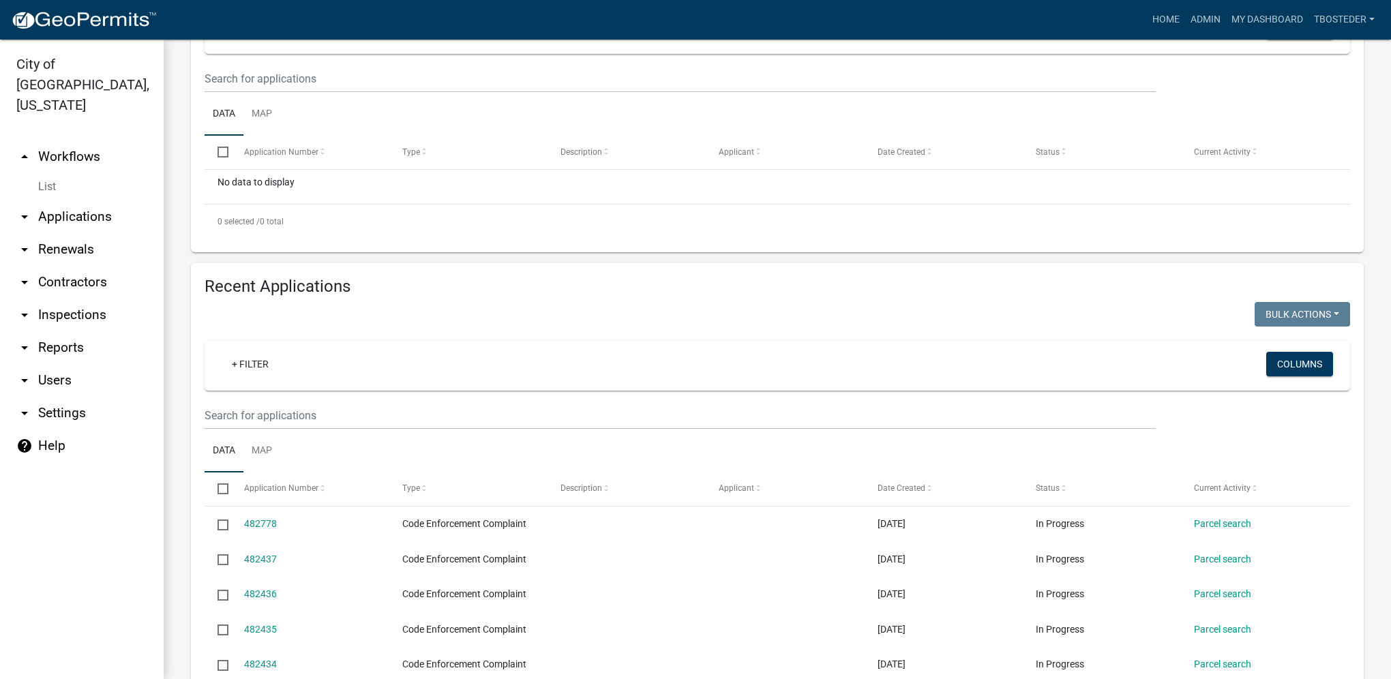
scroll to position [273, 0]
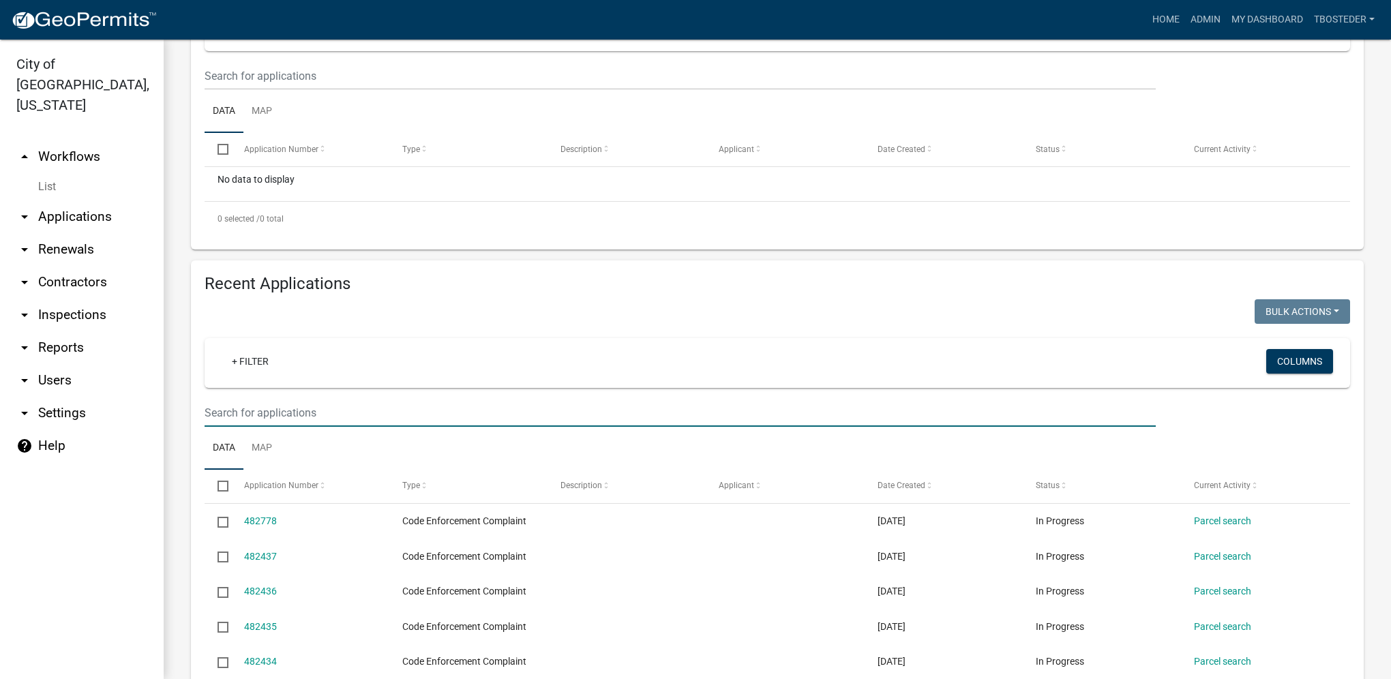
click at [320, 409] on input "text" at bounding box center [679, 413] width 951 height 28
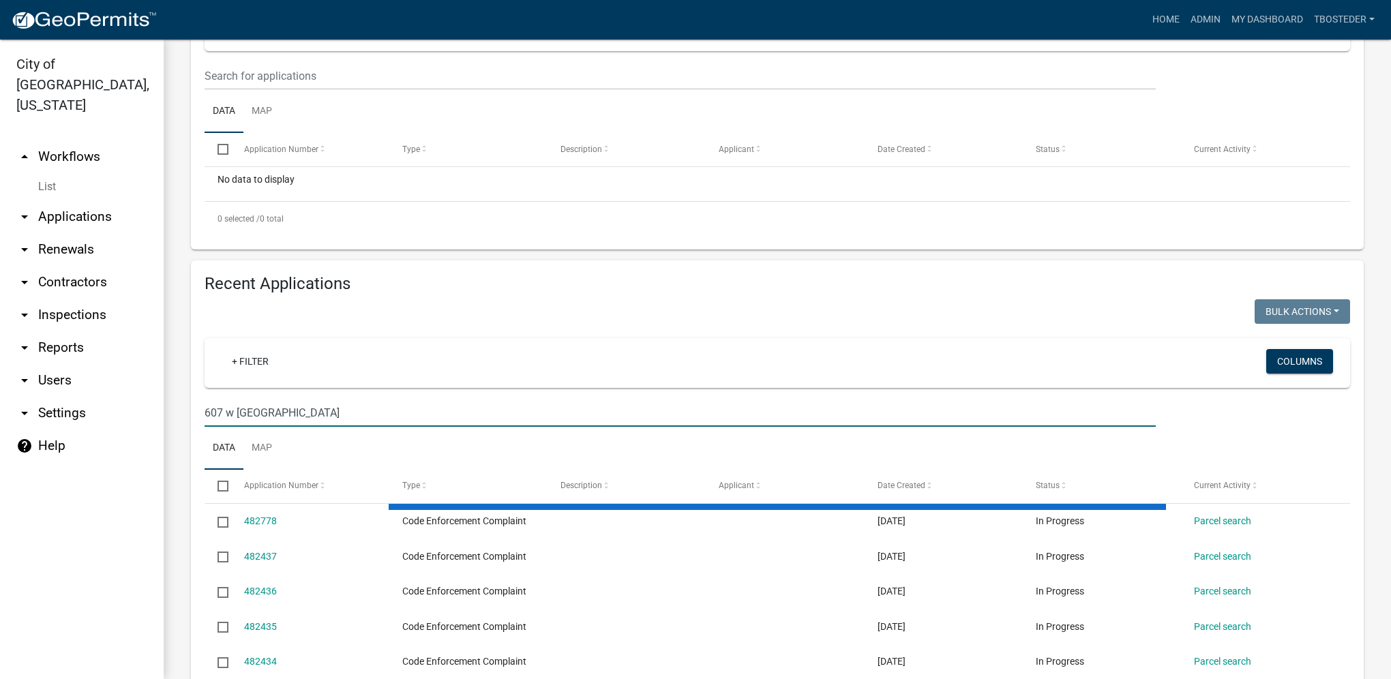
type input "607 w salem"
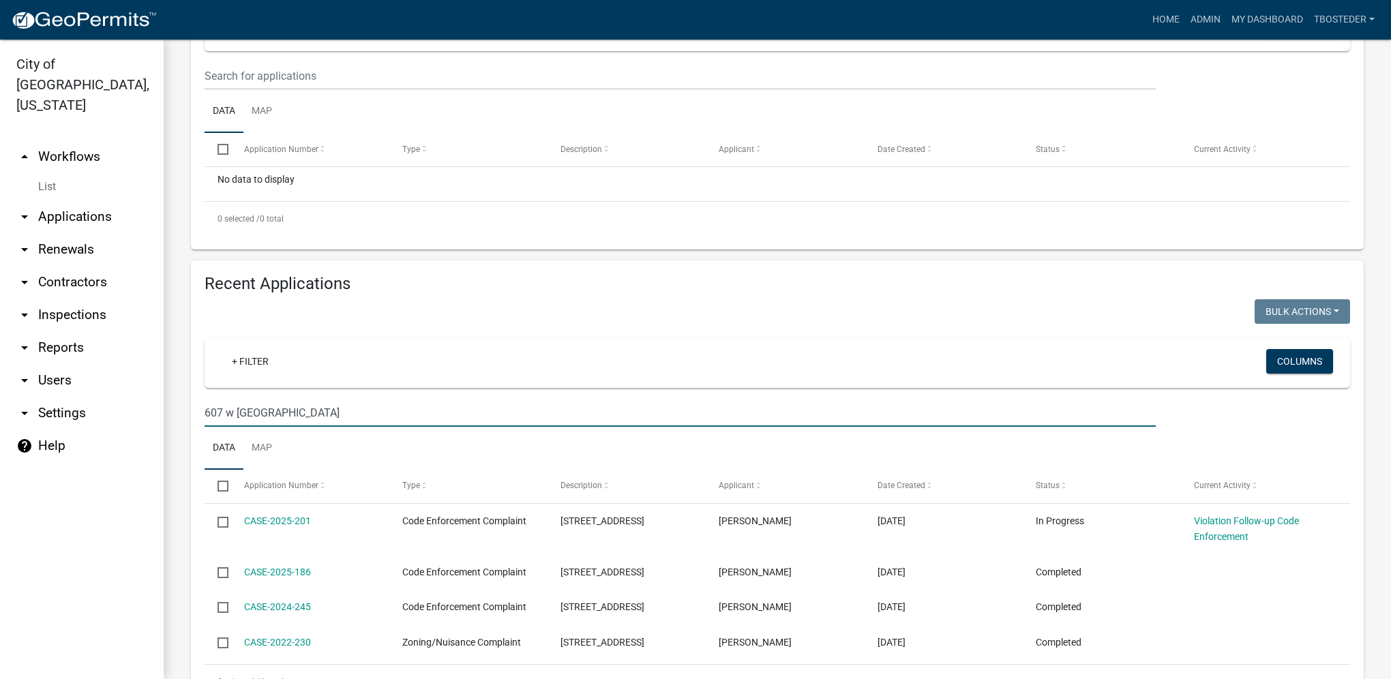
scroll to position [335, 0]
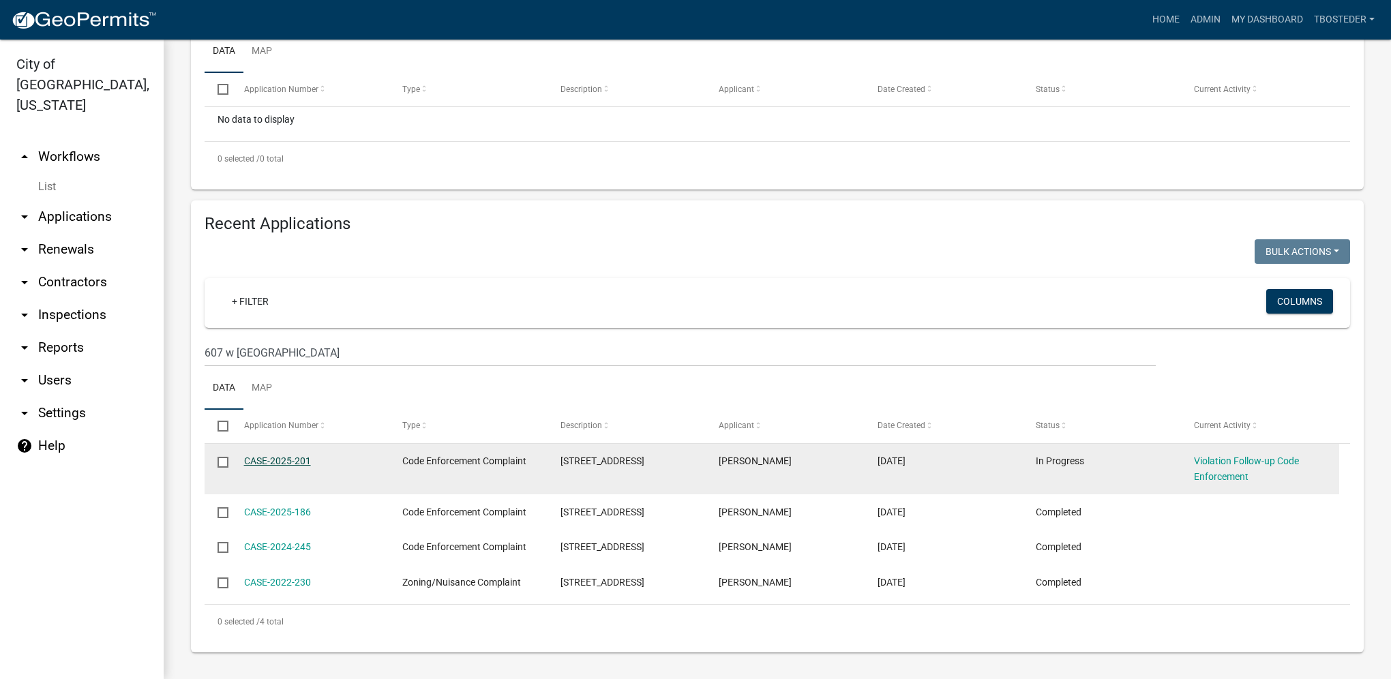
click at [275, 457] on link "CASE-2025-201" at bounding box center [277, 460] width 67 height 11
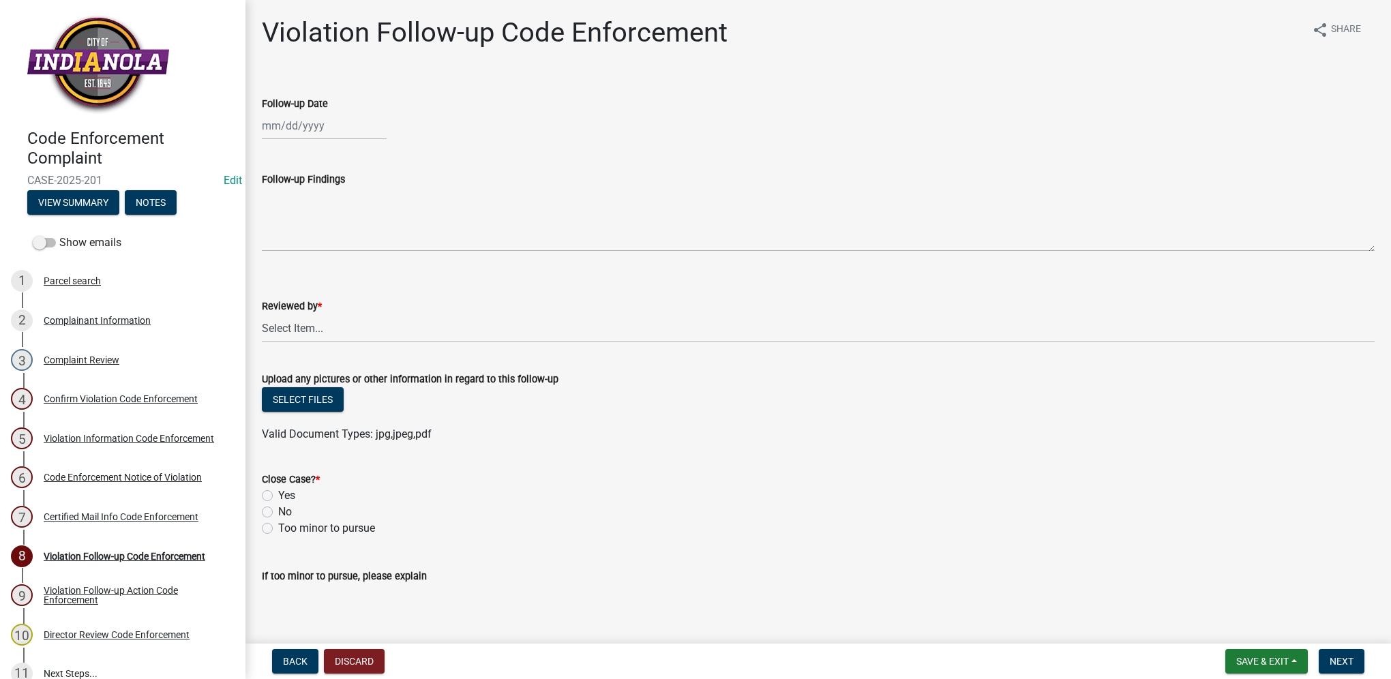
click at [278, 117] on div at bounding box center [324, 126] width 125 height 28
select select "9"
select select "2025"
click at [338, 241] on div "18" at bounding box center [341, 242] width 22 height 22
type input "[DATE]"
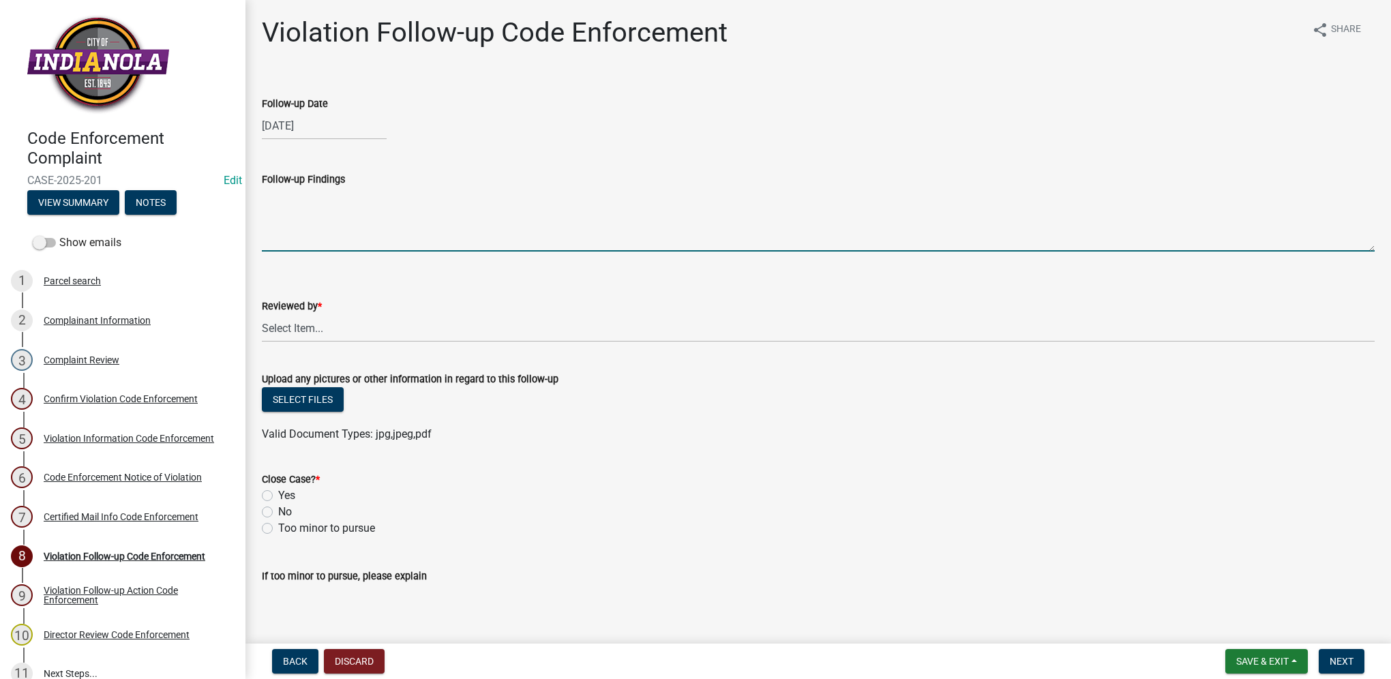
click at [331, 215] on textarea "Follow-up Findings" at bounding box center [818, 219] width 1112 height 64
paste textarea "CITY ABATED"
type textarea "CITY ABATED"
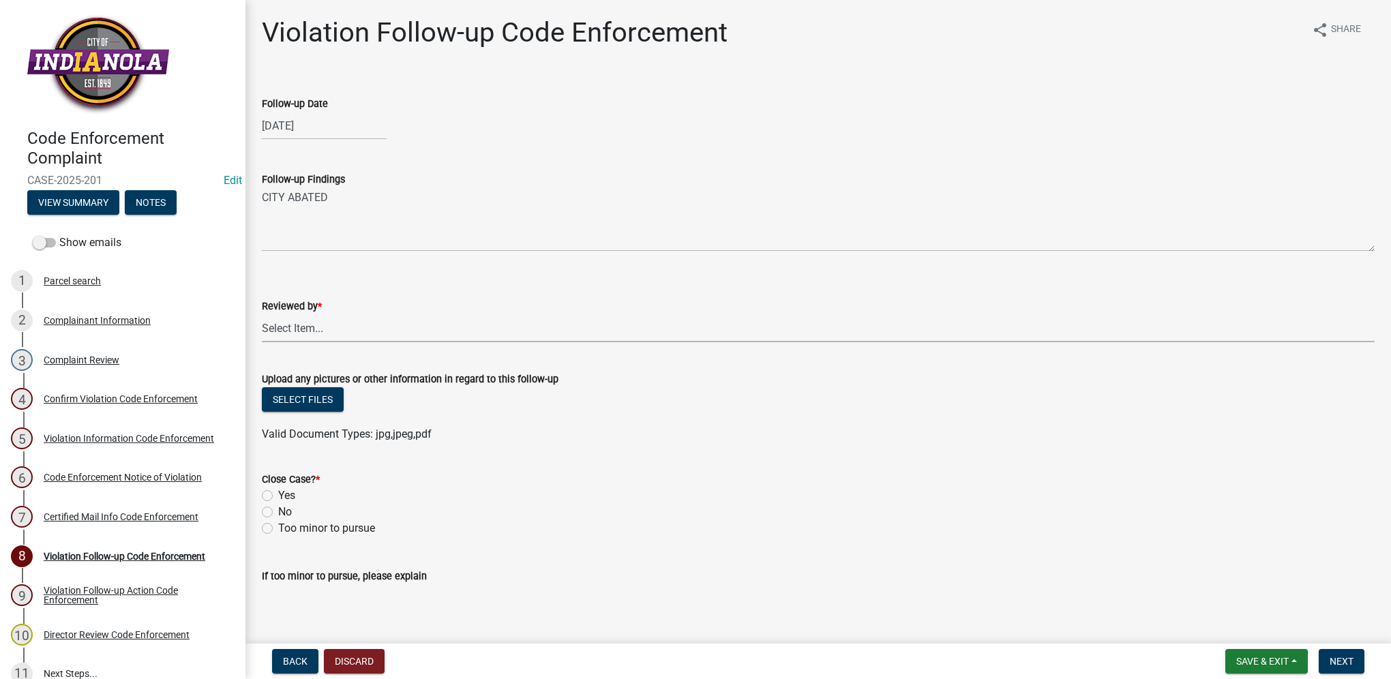
click at [303, 327] on select "Select Item... Mike Visser Kevin Michels Tim Little Other" at bounding box center [818, 328] width 1112 height 28
click at [262, 314] on select "Select Item... Mike Visser Kevin Michels Tim Little Other" at bounding box center [818, 328] width 1112 height 28
select select "634d5426-b8b3-48ee-aa1e-d523f7499186"
click at [278, 496] on label "Yes" at bounding box center [286, 495] width 17 height 16
click at [278, 496] on input "Yes" at bounding box center [282, 491] width 9 height 9
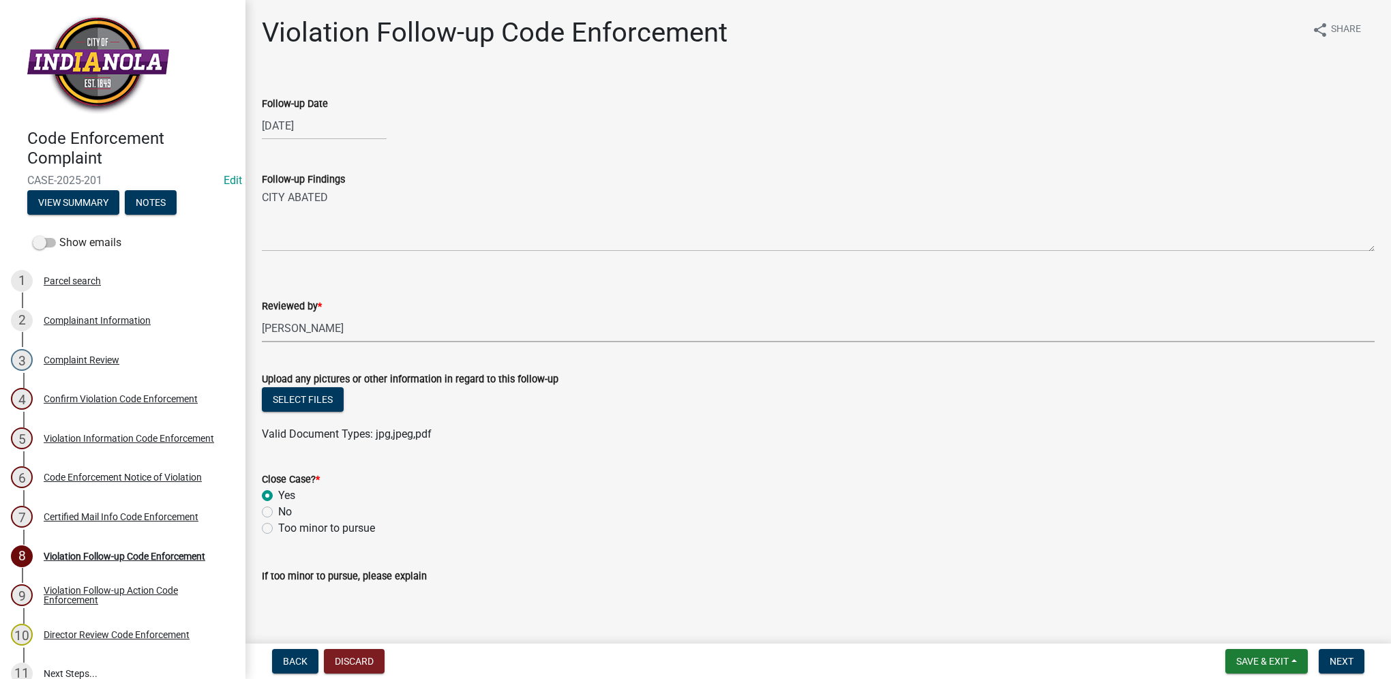
radio input "true"
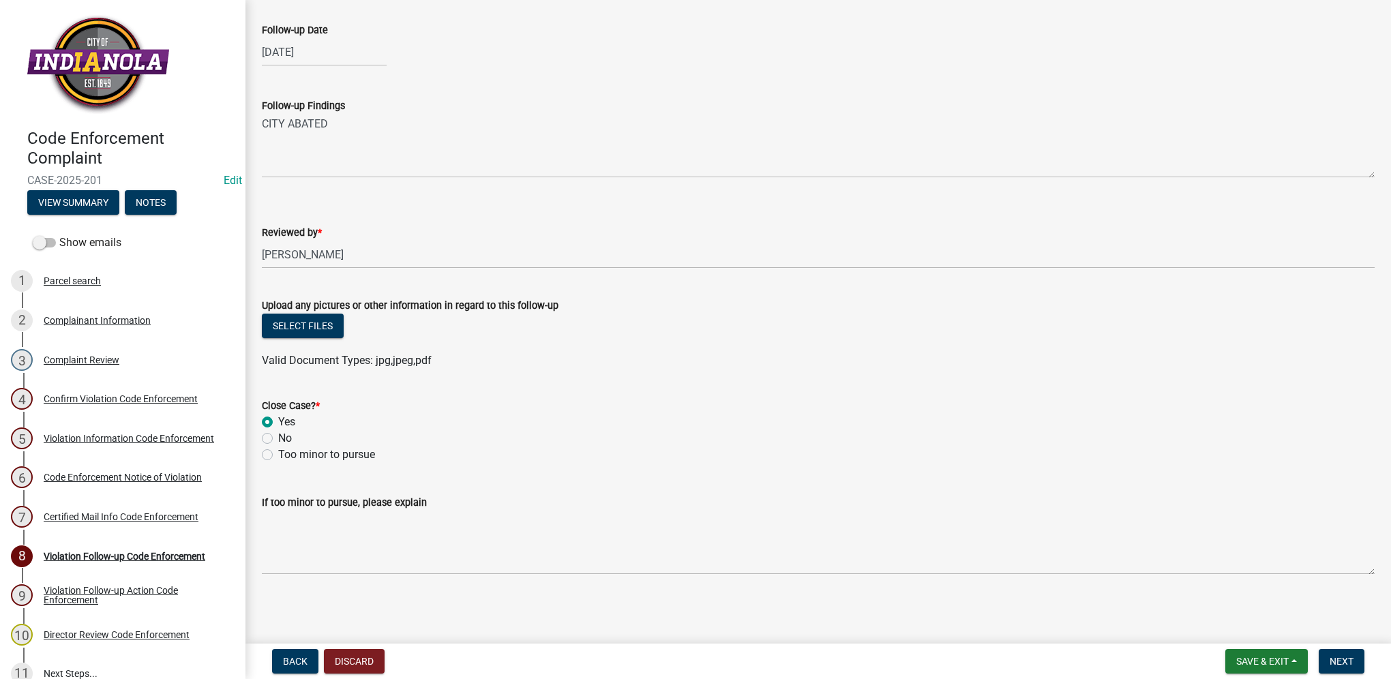
scroll to position [74, 0]
click at [1348, 657] on span "Next" at bounding box center [1341, 661] width 24 height 11
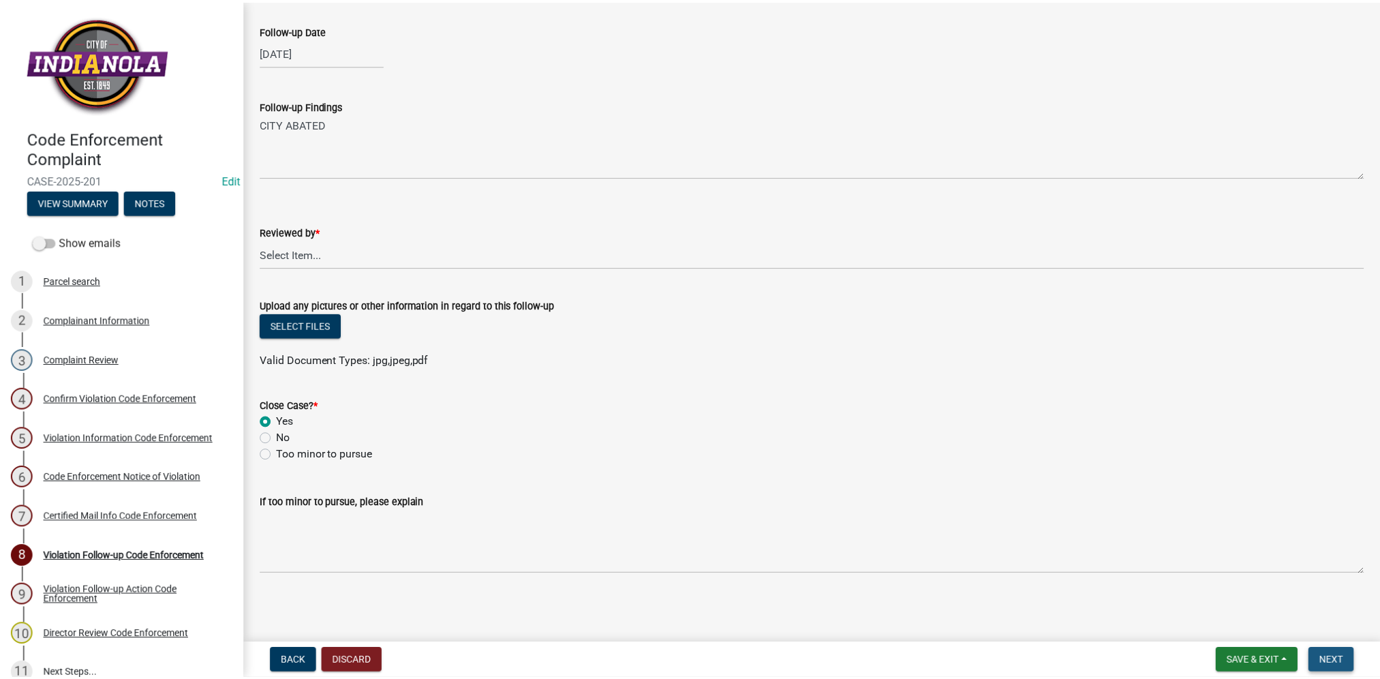
scroll to position [0, 0]
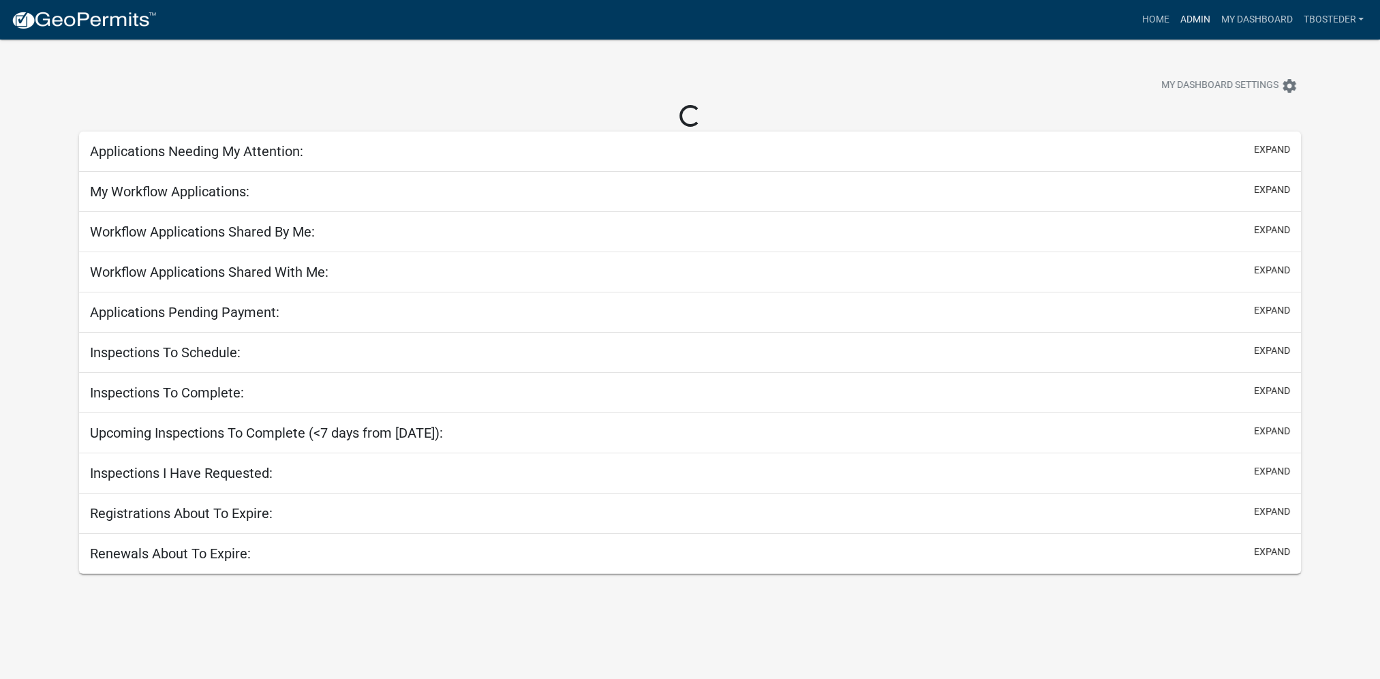
drag, startPoint x: 1194, startPoint y: 21, endPoint x: 1123, endPoint y: 52, distance: 78.1
click at [1194, 21] on link "Admin" at bounding box center [1194, 20] width 41 height 26
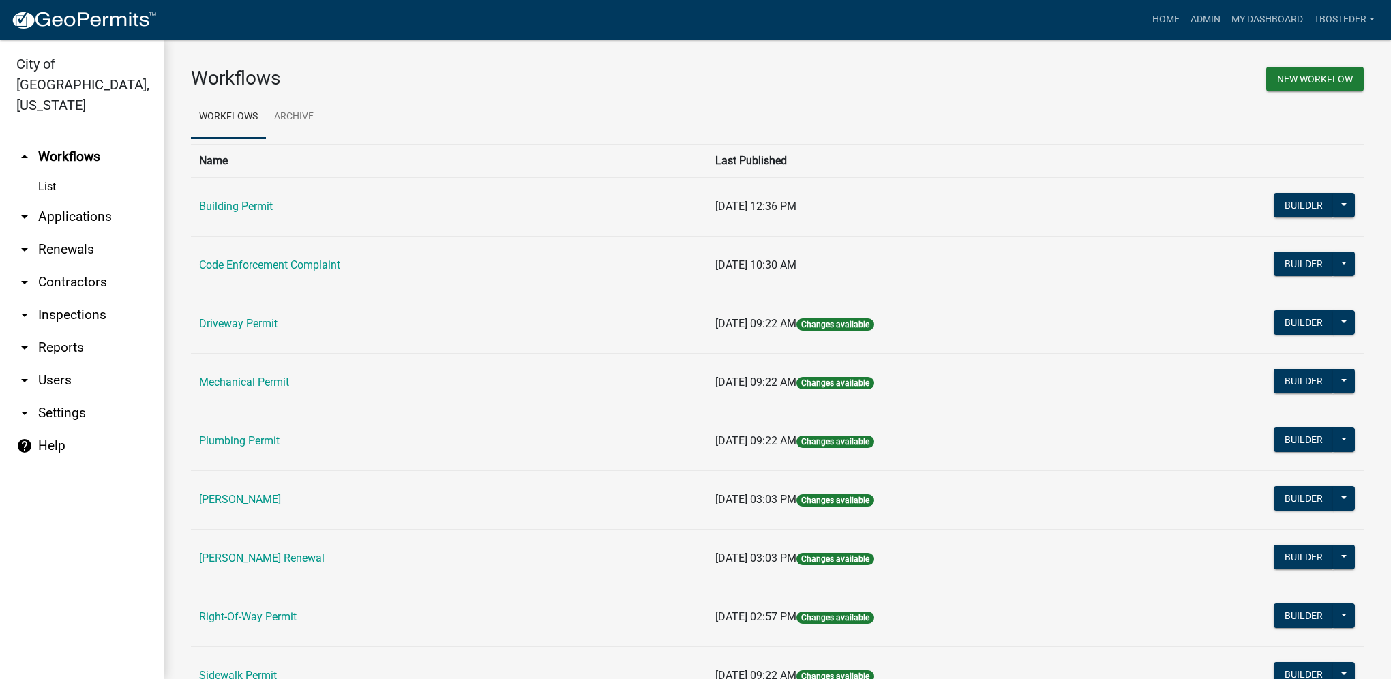
click at [286, 275] on td "Code Enforcement Complaint" at bounding box center [449, 265] width 516 height 59
click at [286, 269] on link "Code Enforcement Complaint" at bounding box center [269, 264] width 141 height 13
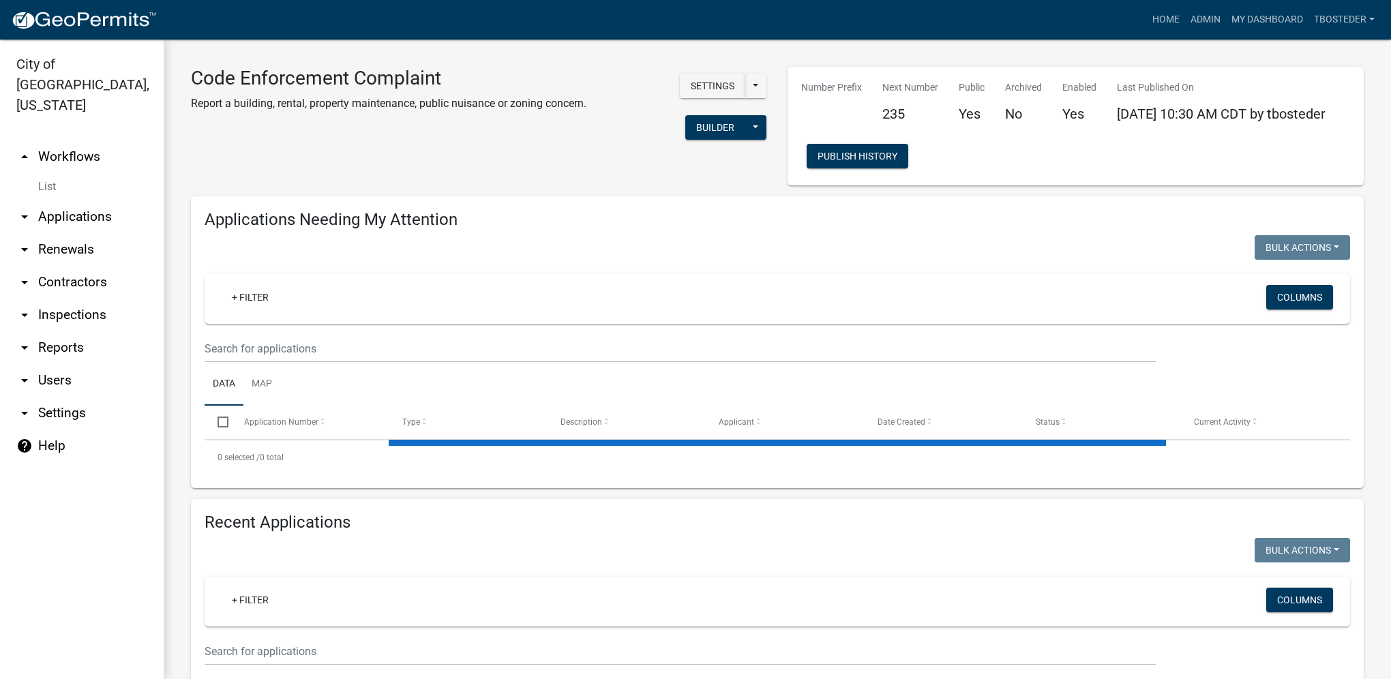
select select "1: 25"
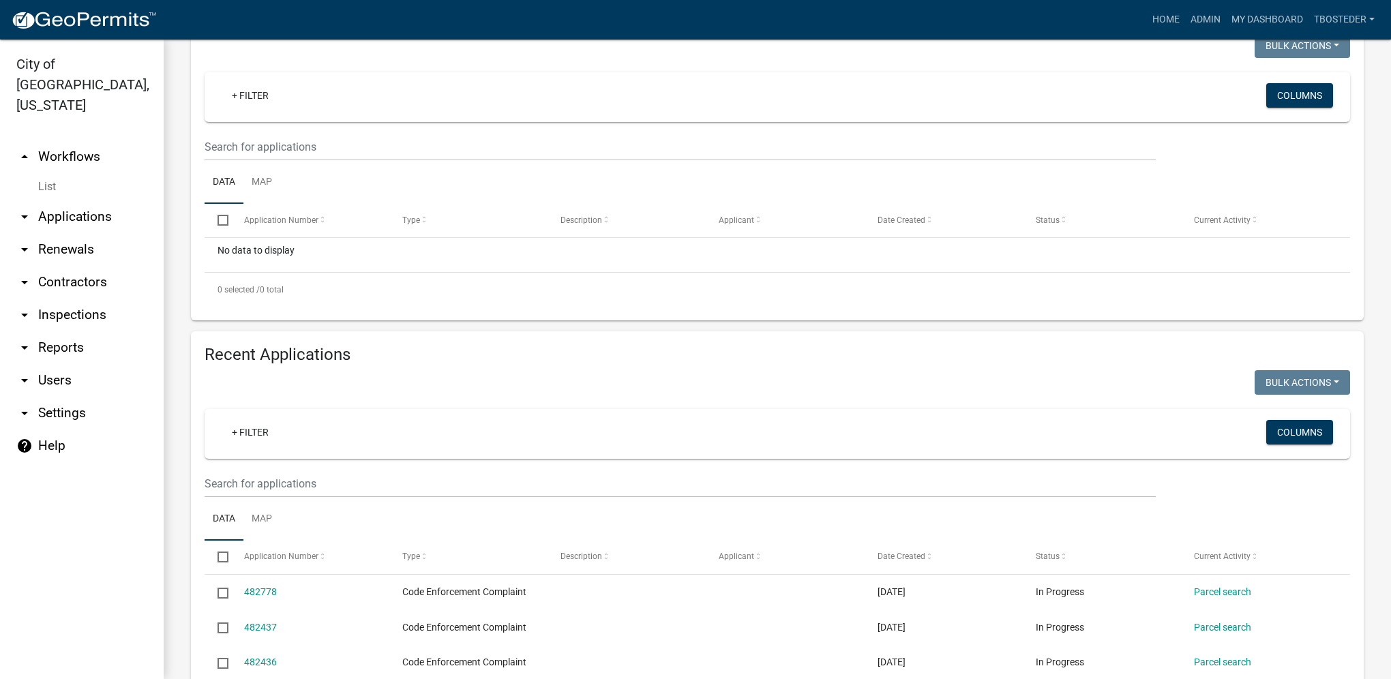
scroll to position [204, 0]
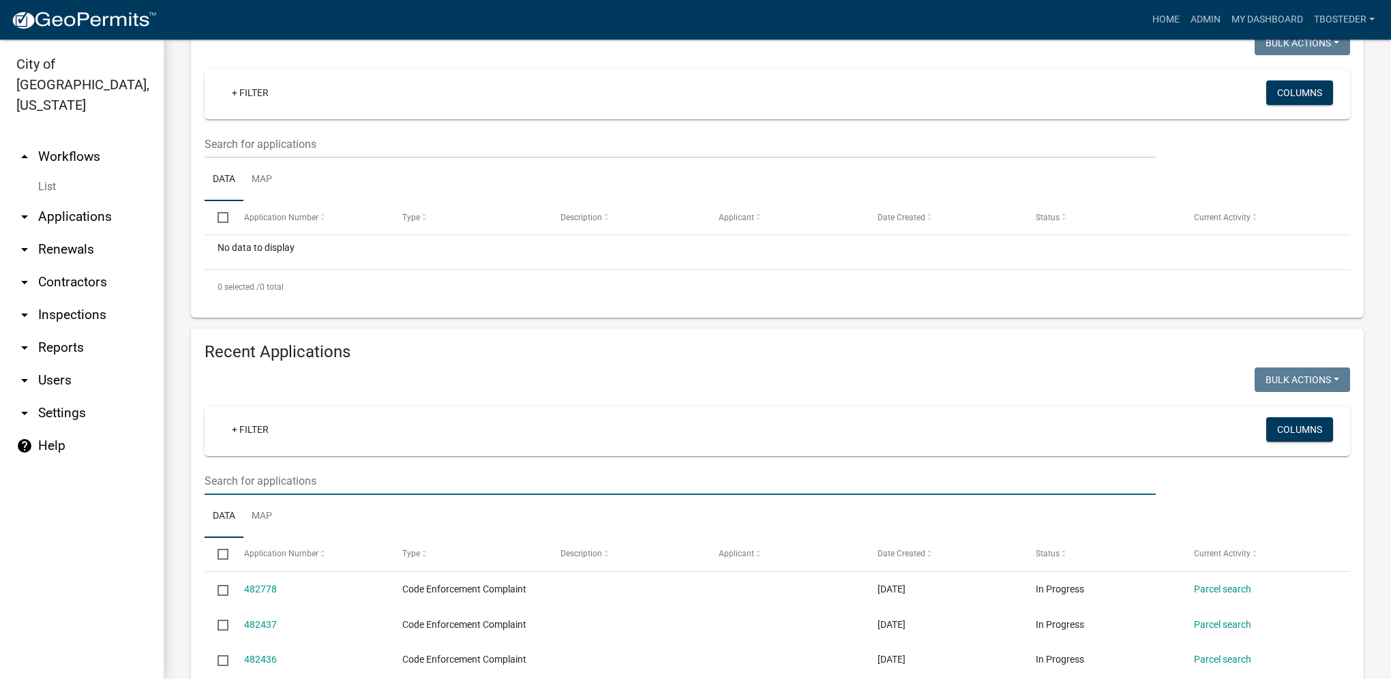
click at [314, 483] on input "text" at bounding box center [679, 481] width 951 height 28
type input "105 s e"
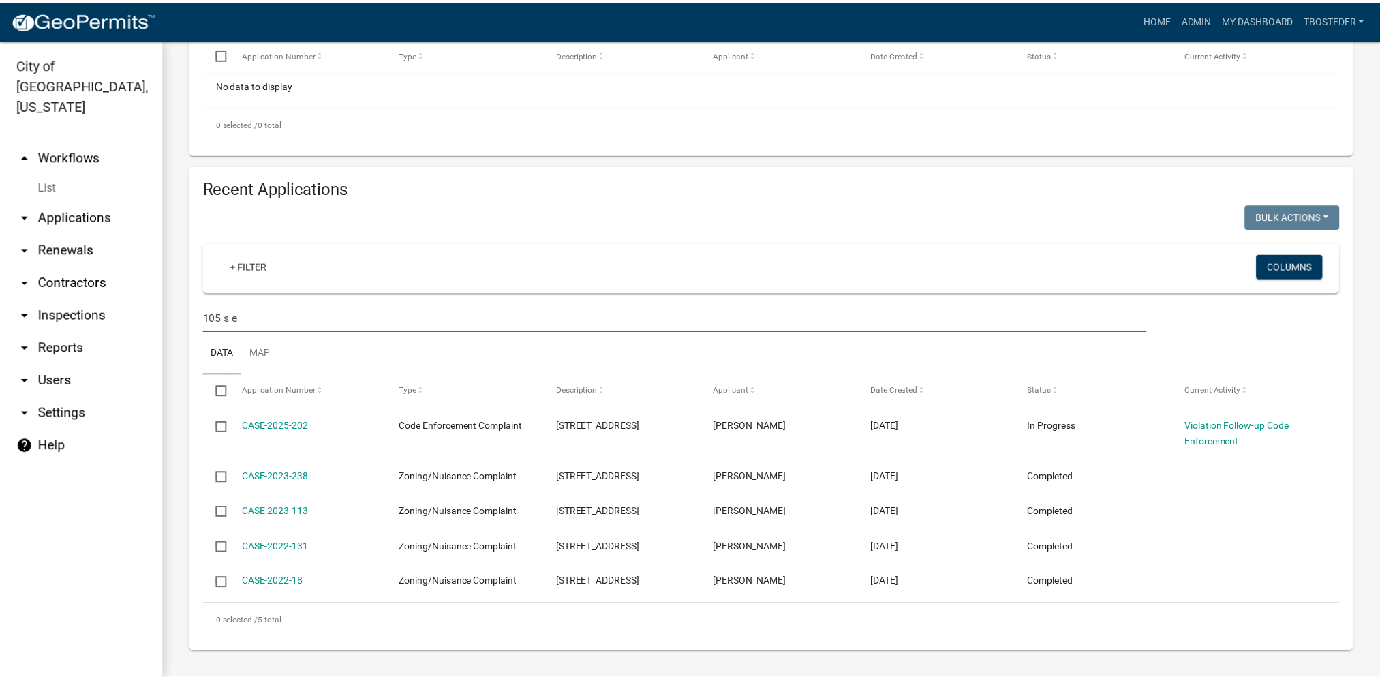
scroll to position [371, 0]
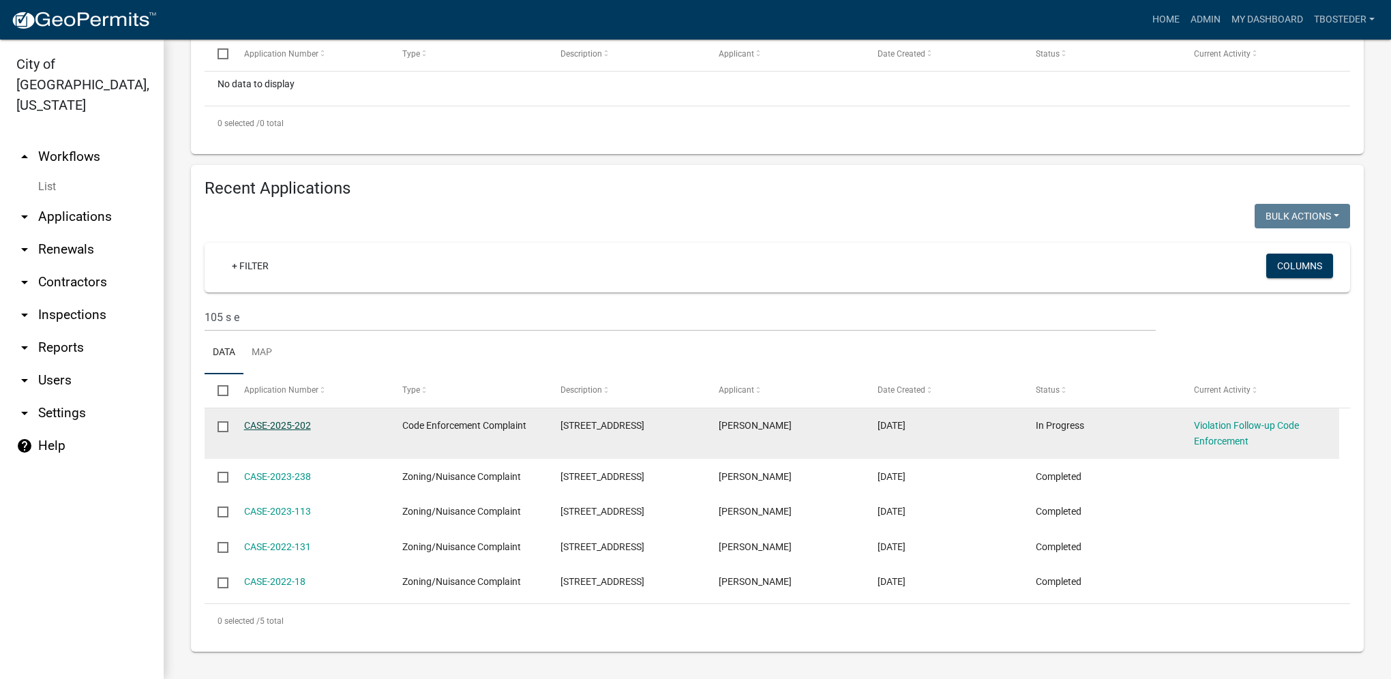
click at [282, 431] on link "CASE-2025-202" at bounding box center [277, 425] width 67 height 11
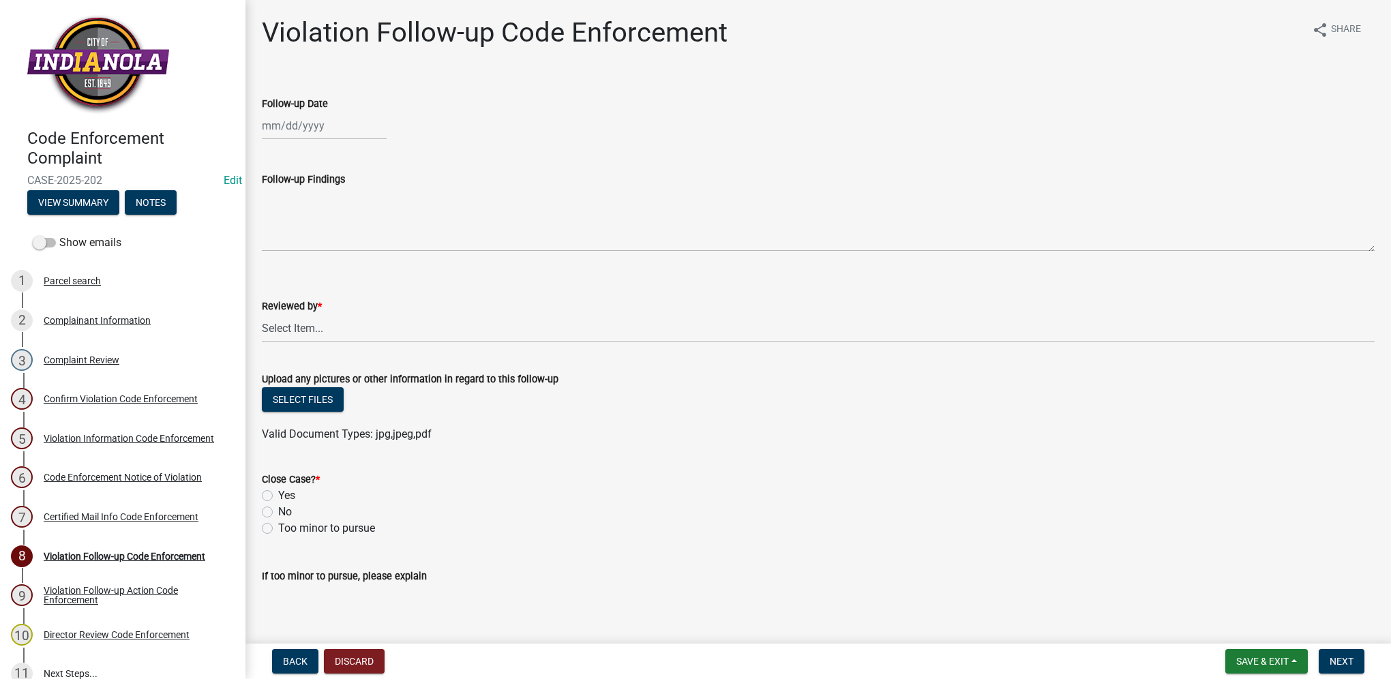
click at [322, 134] on div at bounding box center [324, 126] width 125 height 28
select select "9"
select select "2025"
click at [340, 237] on div "18" at bounding box center [341, 242] width 22 height 22
type input "[DATE]"
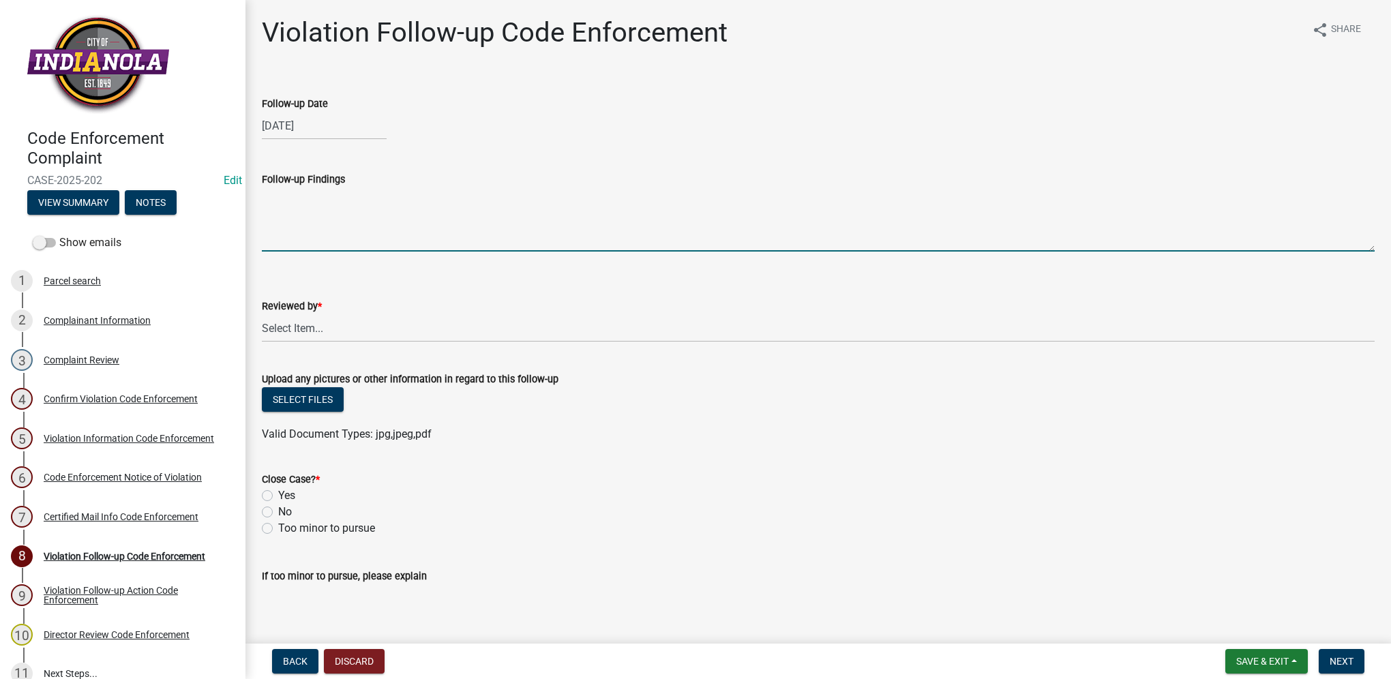
click at [344, 199] on textarea "Follow-up Findings" at bounding box center [818, 219] width 1112 height 64
paste textarea "CITY ABATED"
type textarea "CITY ABATED"
click at [328, 337] on select "Select Item... [PERSON_NAME] [PERSON_NAME] [PERSON_NAME] Other" at bounding box center [818, 328] width 1112 height 28
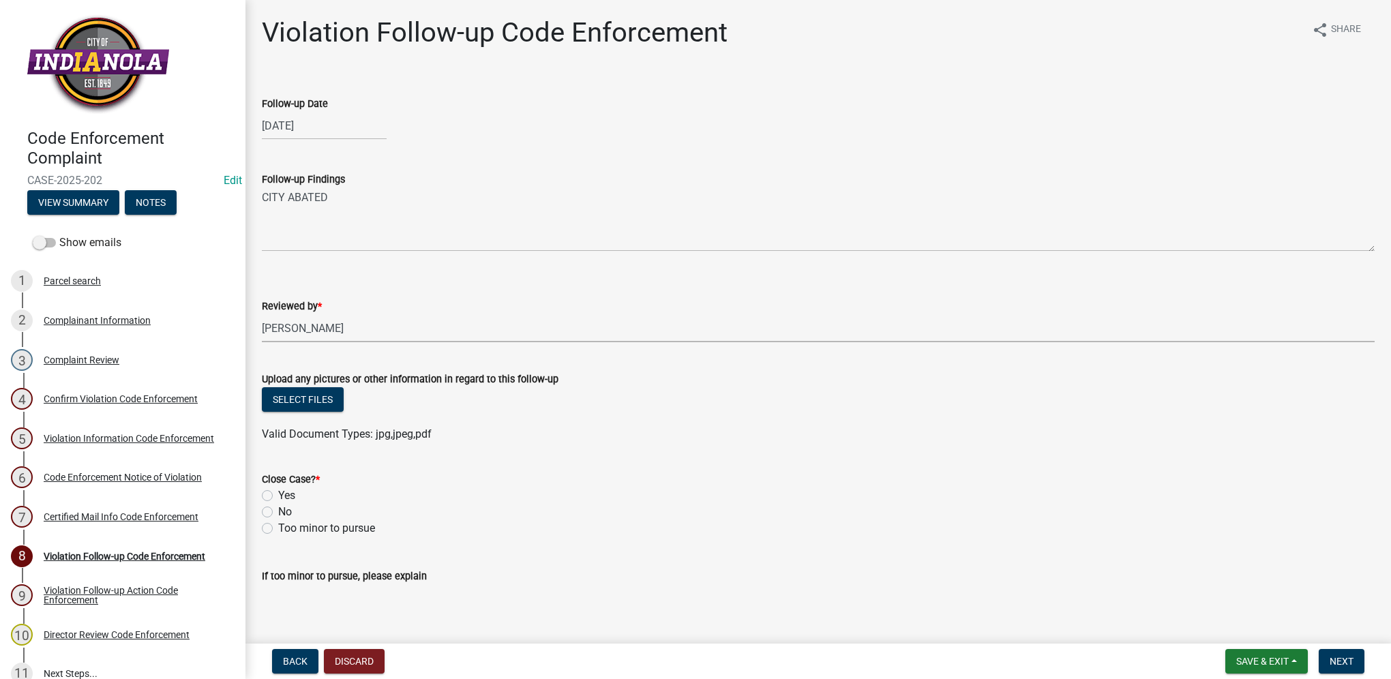
click at [262, 314] on select "Select Item... [PERSON_NAME] [PERSON_NAME] [PERSON_NAME] Other" at bounding box center [818, 328] width 1112 height 28
select select "634d5426-b8b3-48ee-aa1e-d523f7499186"
click at [278, 495] on label "Yes" at bounding box center [286, 495] width 17 height 16
click at [278, 495] on input "Yes" at bounding box center [282, 491] width 9 height 9
radio input "true"
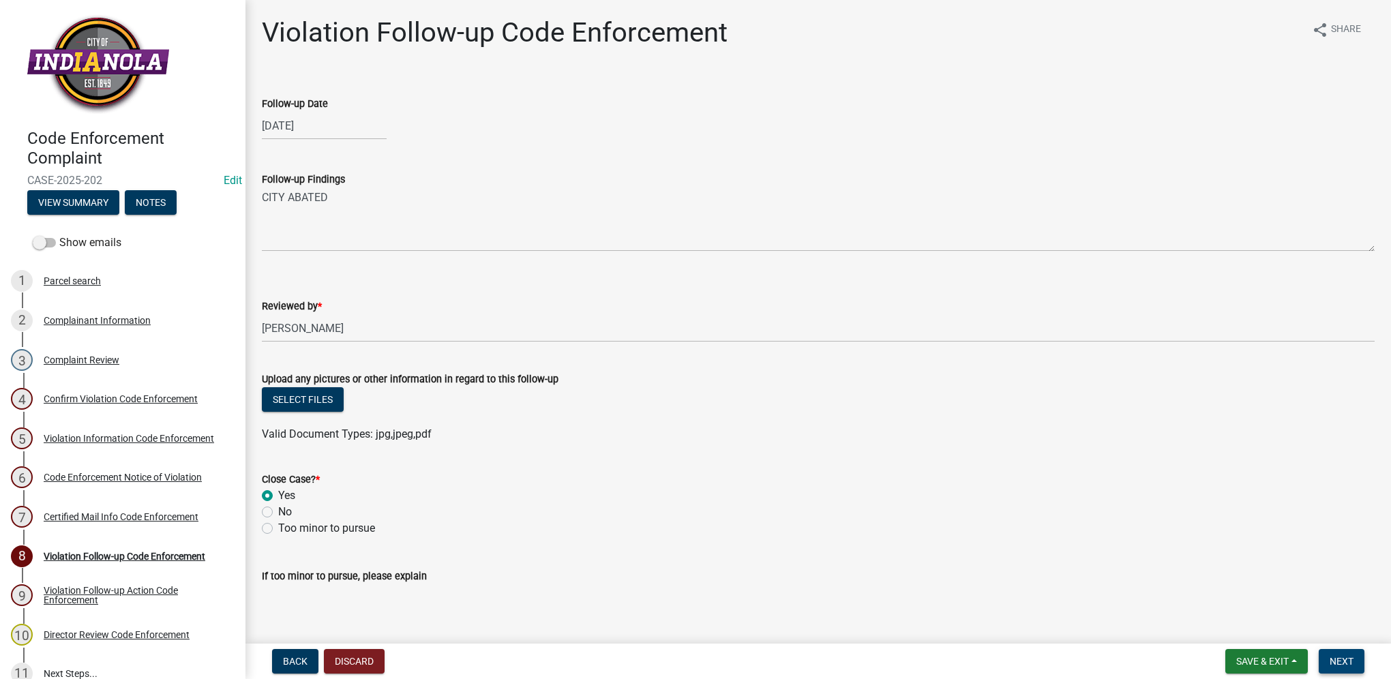
click at [1350, 654] on button "Next" at bounding box center [1341, 661] width 46 height 25
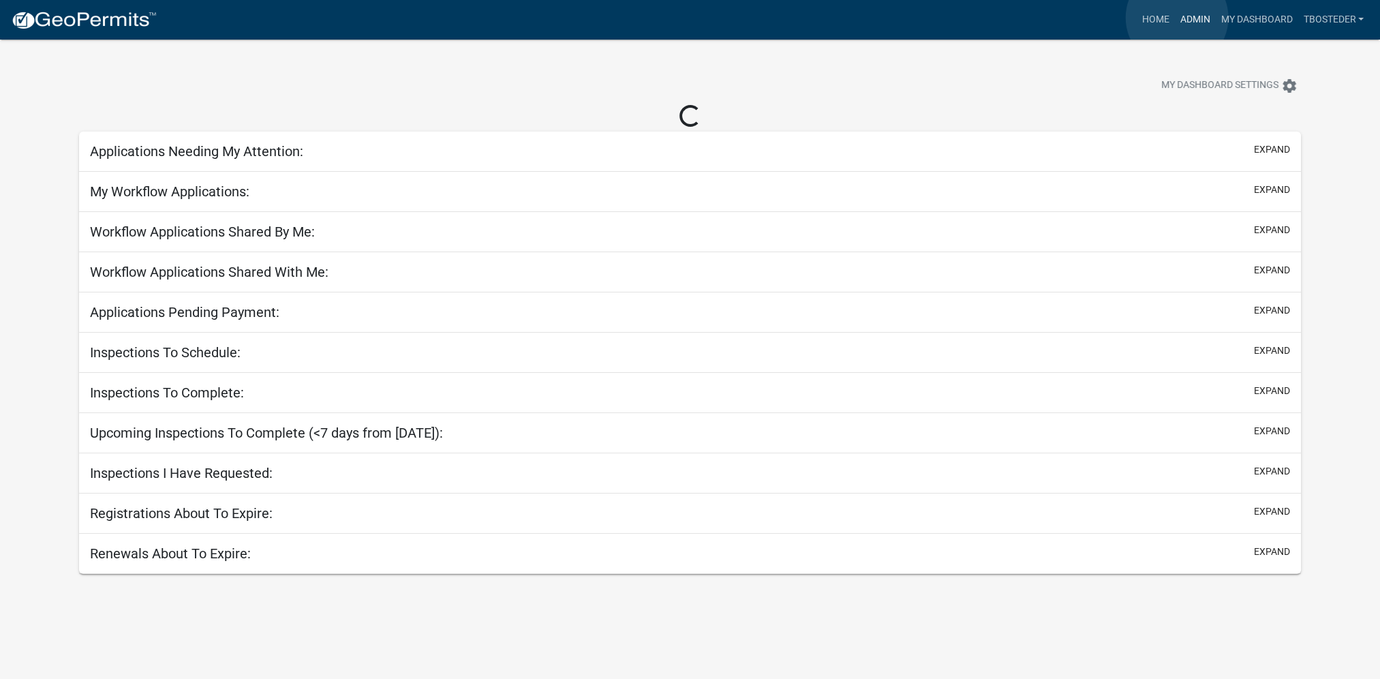
click at [1177, 18] on link "Admin" at bounding box center [1194, 20] width 41 height 26
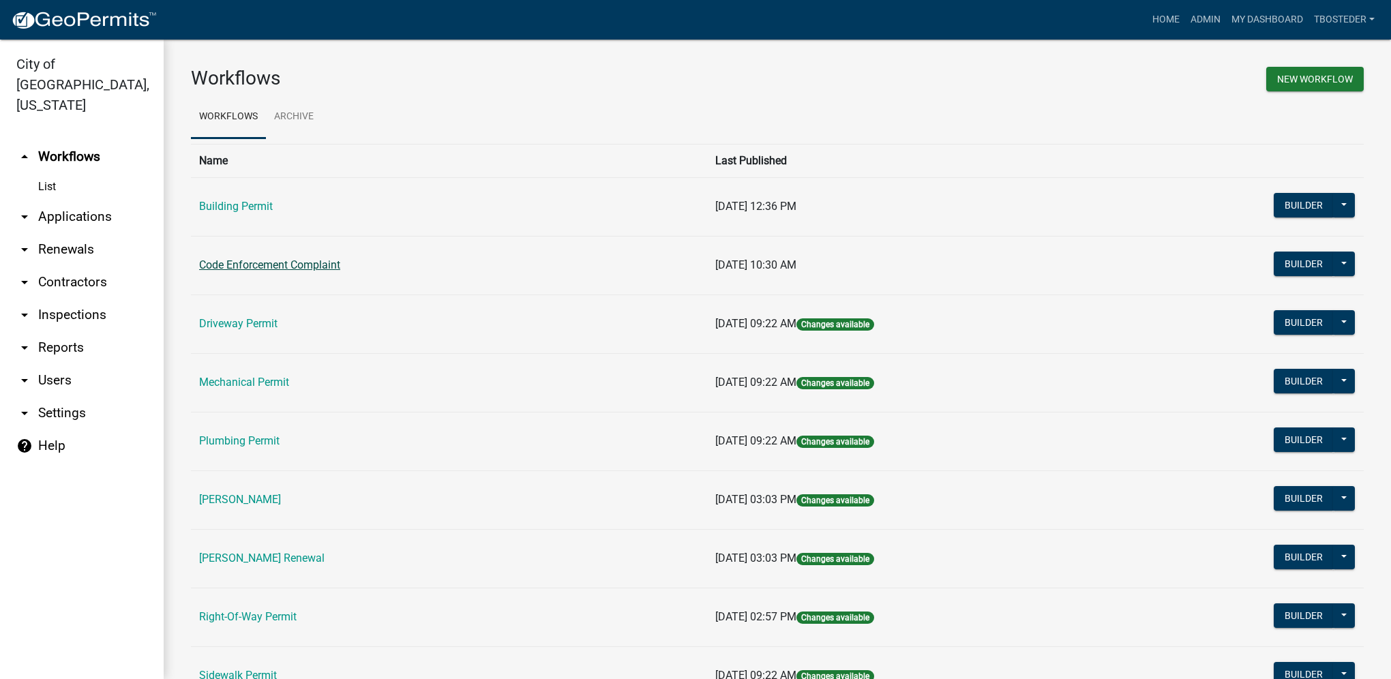
click at [298, 260] on link "Code Enforcement Complaint" at bounding box center [269, 264] width 141 height 13
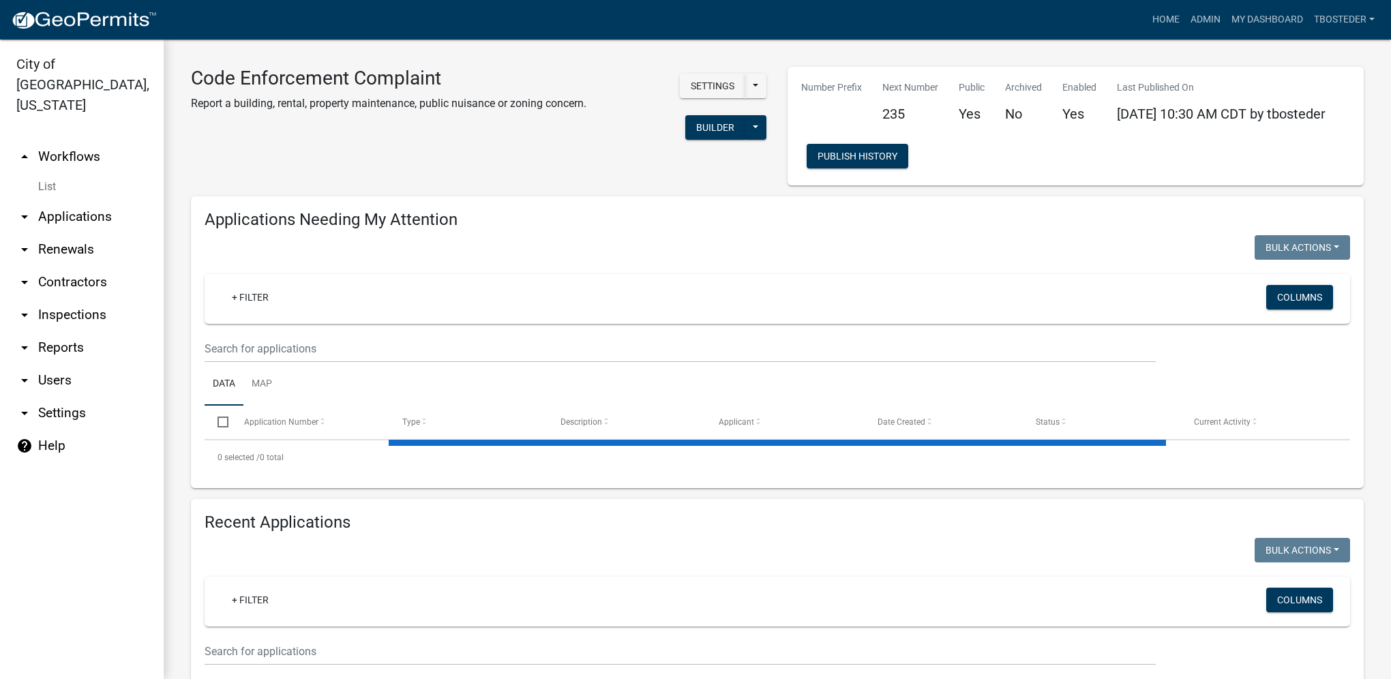
select select "1: 25"
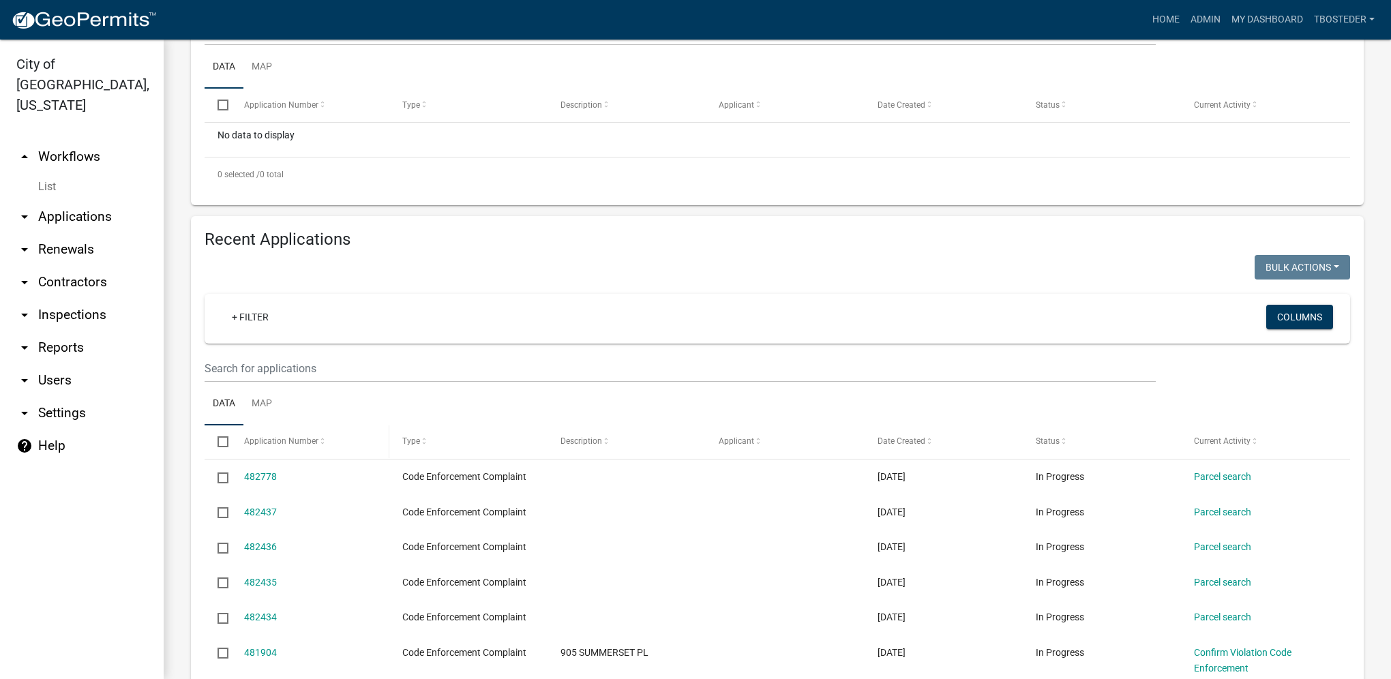
scroll to position [341, 0]
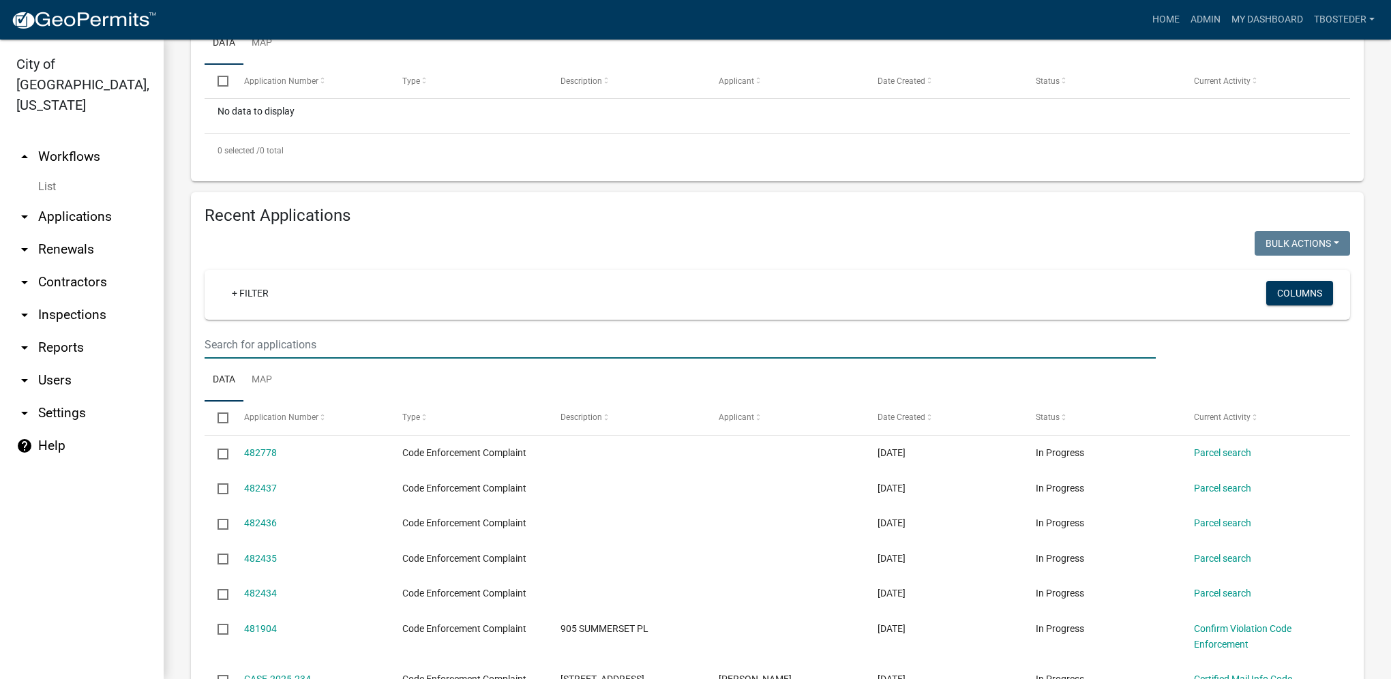
click at [256, 340] on input "text" at bounding box center [679, 345] width 951 height 28
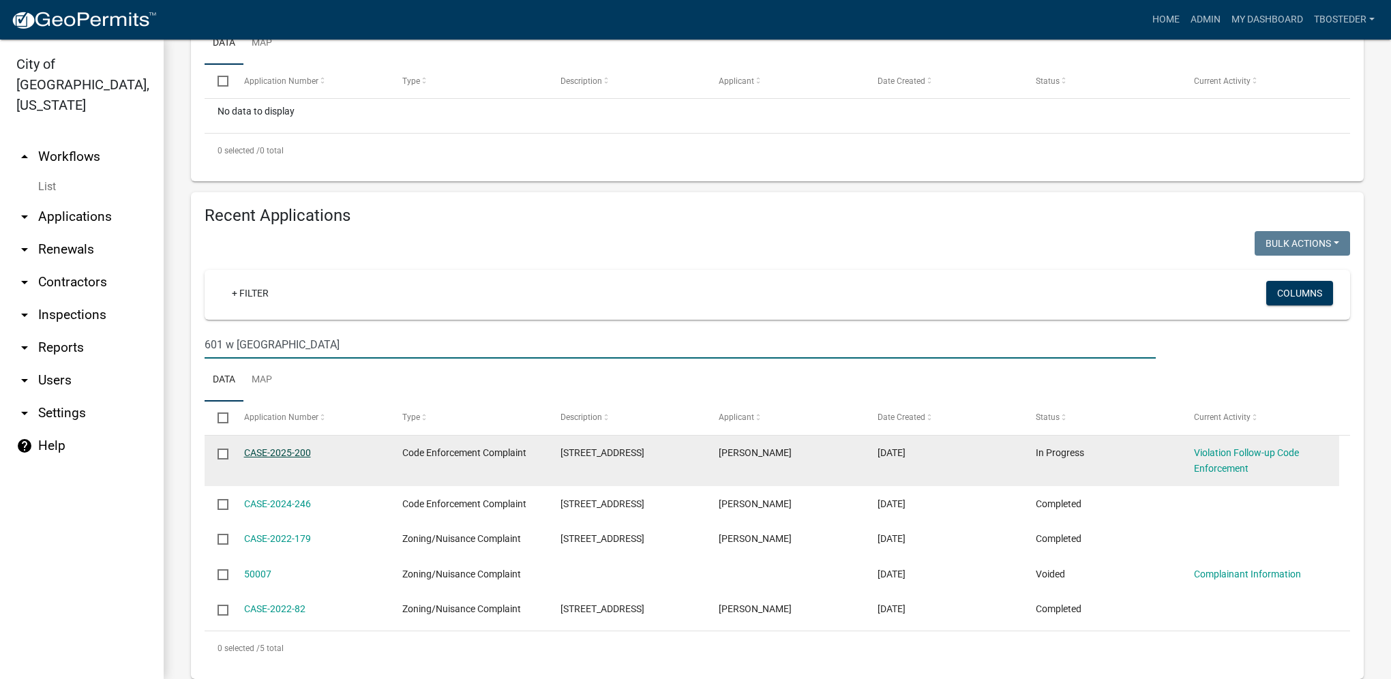
type input "601 w salem"
click at [286, 453] on link "CASE-2025-200" at bounding box center [277, 452] width 67 height 11
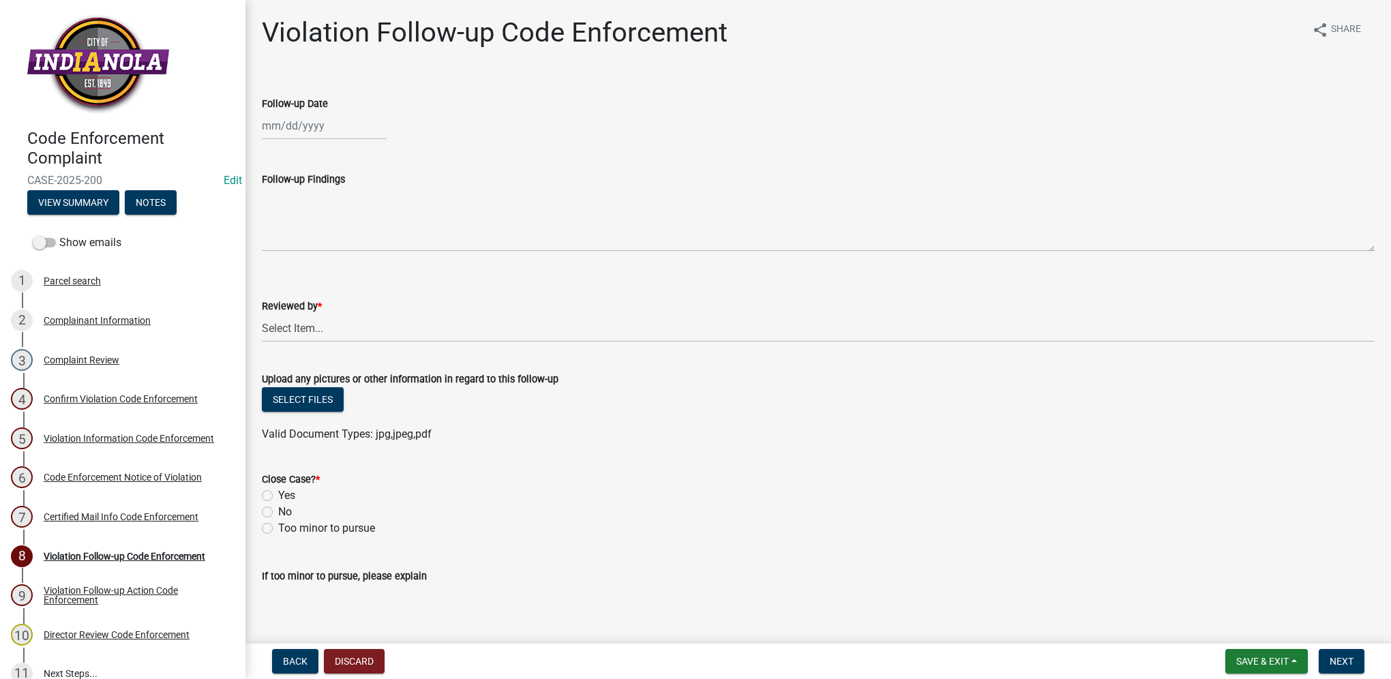
click at [344, 122] on div at bounding box center [324, 126] width 125 height 28
select select "9"
select select "2025"
click at [333, 237] on div "18" at bounding box center [341, 242] width 22 height 22
type input "[DATE]"
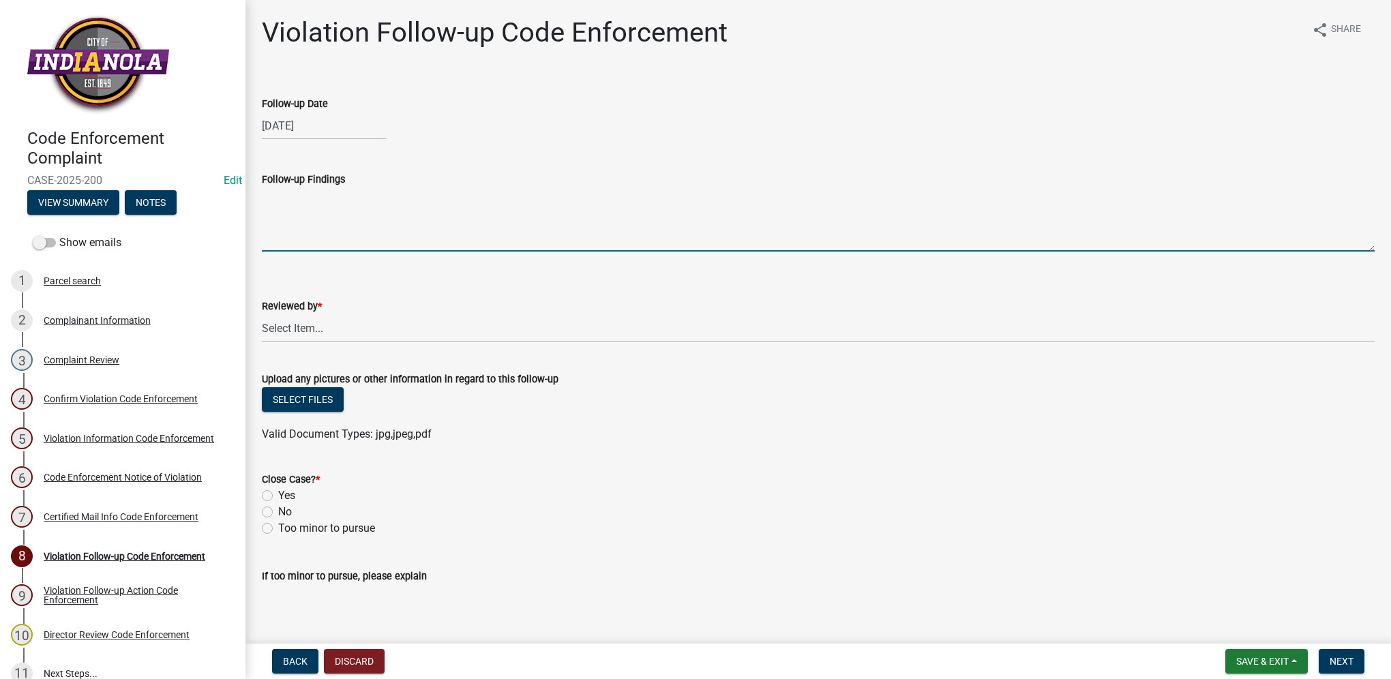
click at [333, 237] on textarea "Follow-up Findings" at bounding box center [818, 219] width 1112 height 64
paste textarea "CITY ABATED"
type textarea "CITY ABATED"
drag, startPoint x: 314, startPoint y: 327, endPoint x: 314, endPoint y: 339, distance: 12.3
click at [314, 328] on select "Select Item... [PERSON_NAME] [PERSON_NAME] [PERSON_NAME] Other" at bounding box center [818, 328] width 1112 height 28
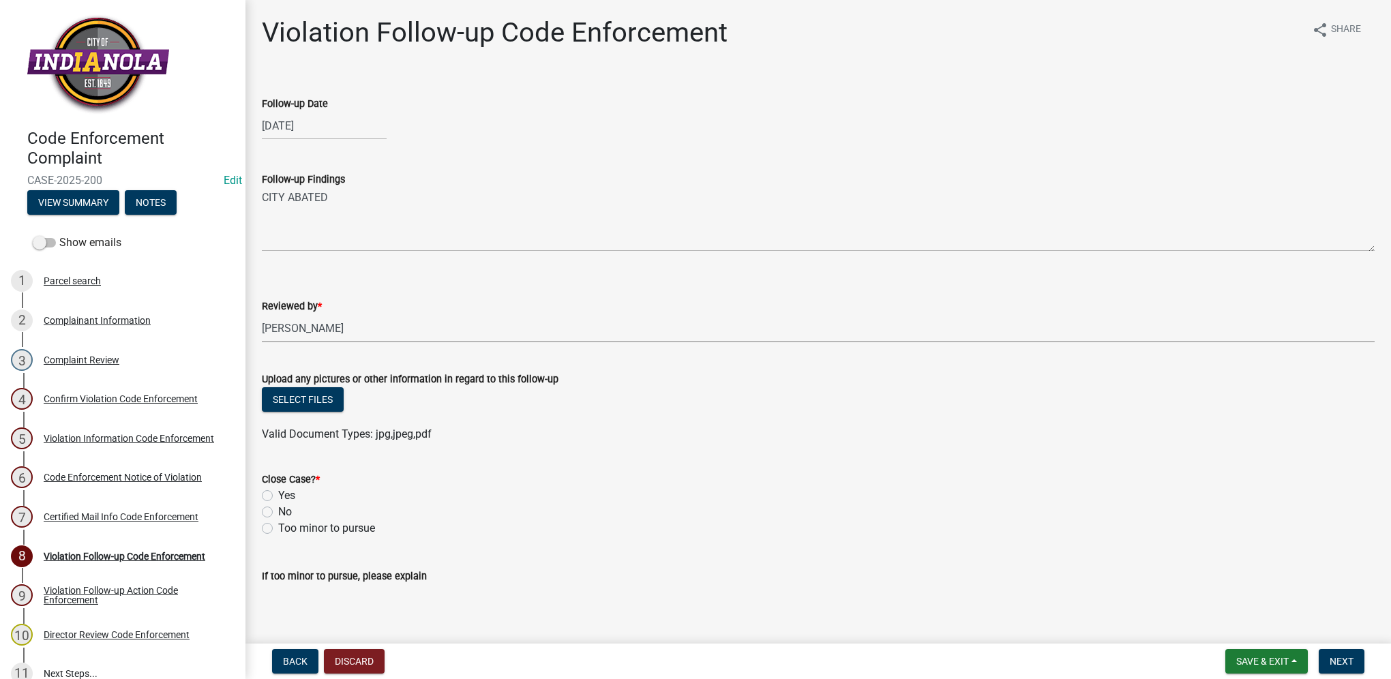
click at [262, 314] on select "Select Item... [PERSON_NAME] [PERSON_NAME] [PERSON_NAME] Other" at bounding box center [818, 328] width 1112 height 28
select select "634d5426-b8b3-48ee-aa1e-d523f7499186"
click at [278, 496] on label "Yes" at bounding box center [286, 495] width 17 height 16
click at [278, 496] on input "Yes" at bounding box center [282, 491] width 9 height 9
radio input "true"
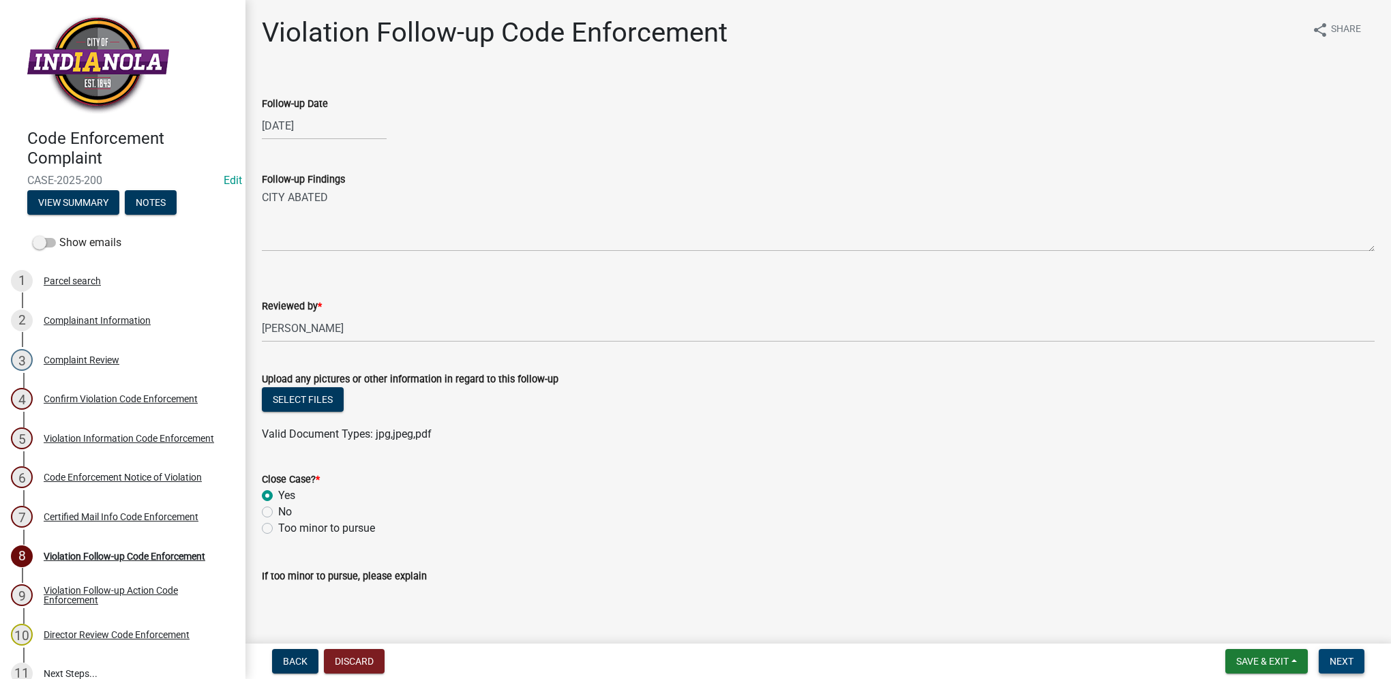
click at [1325, 656] on button "Next" at bounding box center [1341, 661] width 46 height 25
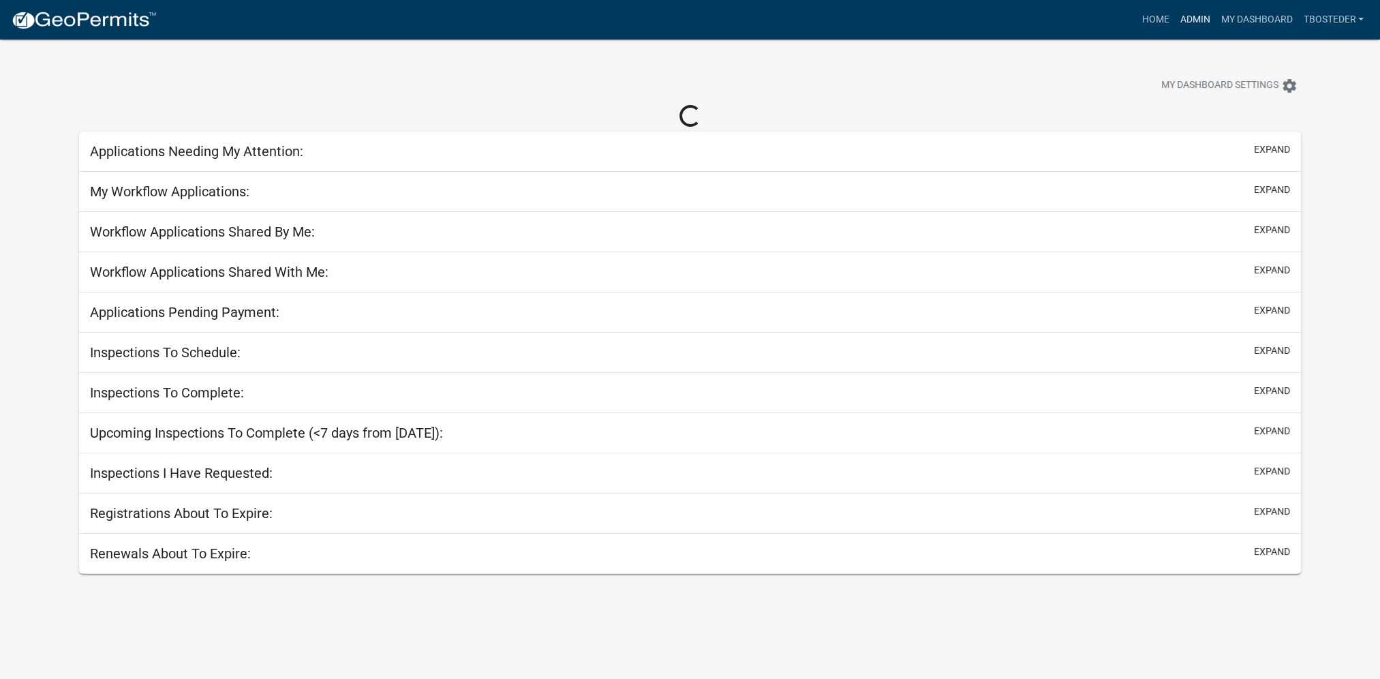
click at [1198, 14] on link "Admin" at bounding box center [1194, 20] width 41 height 26
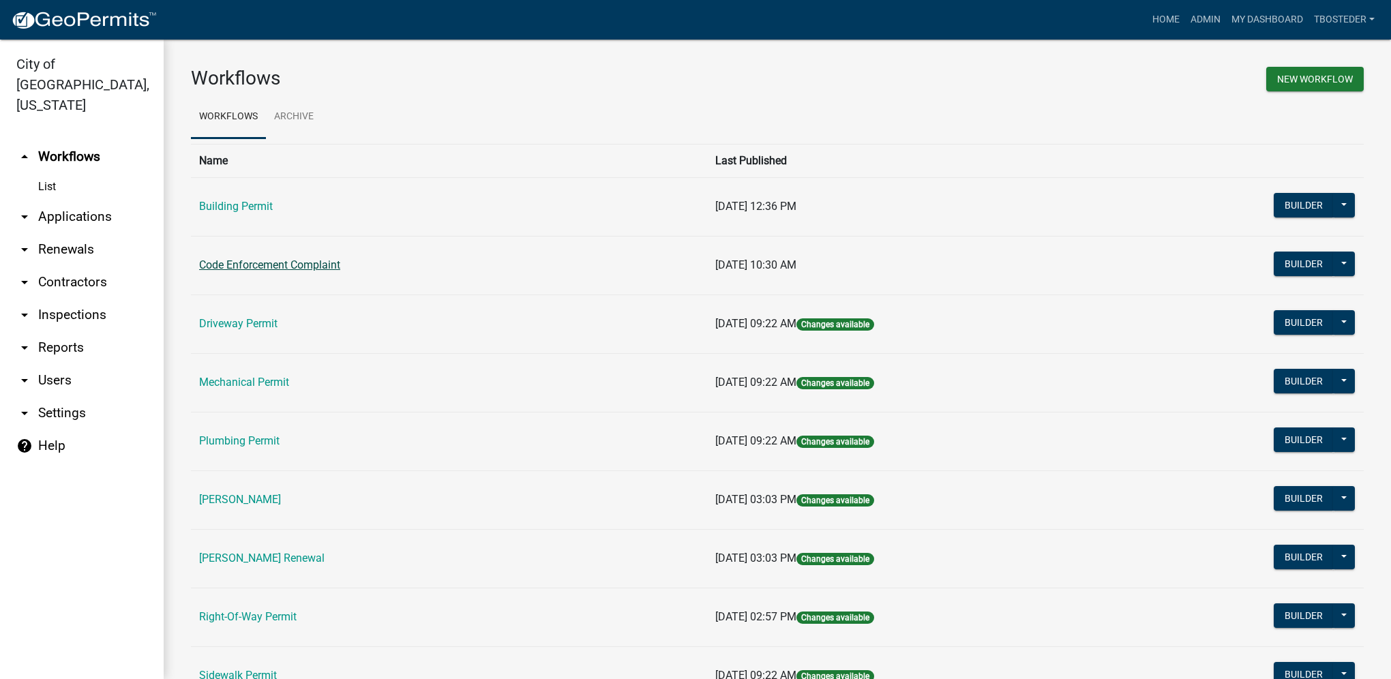
click at [308, 259] on link "Code Enforcement Complaint" at bounding box center [269, 264] width 141 height 13
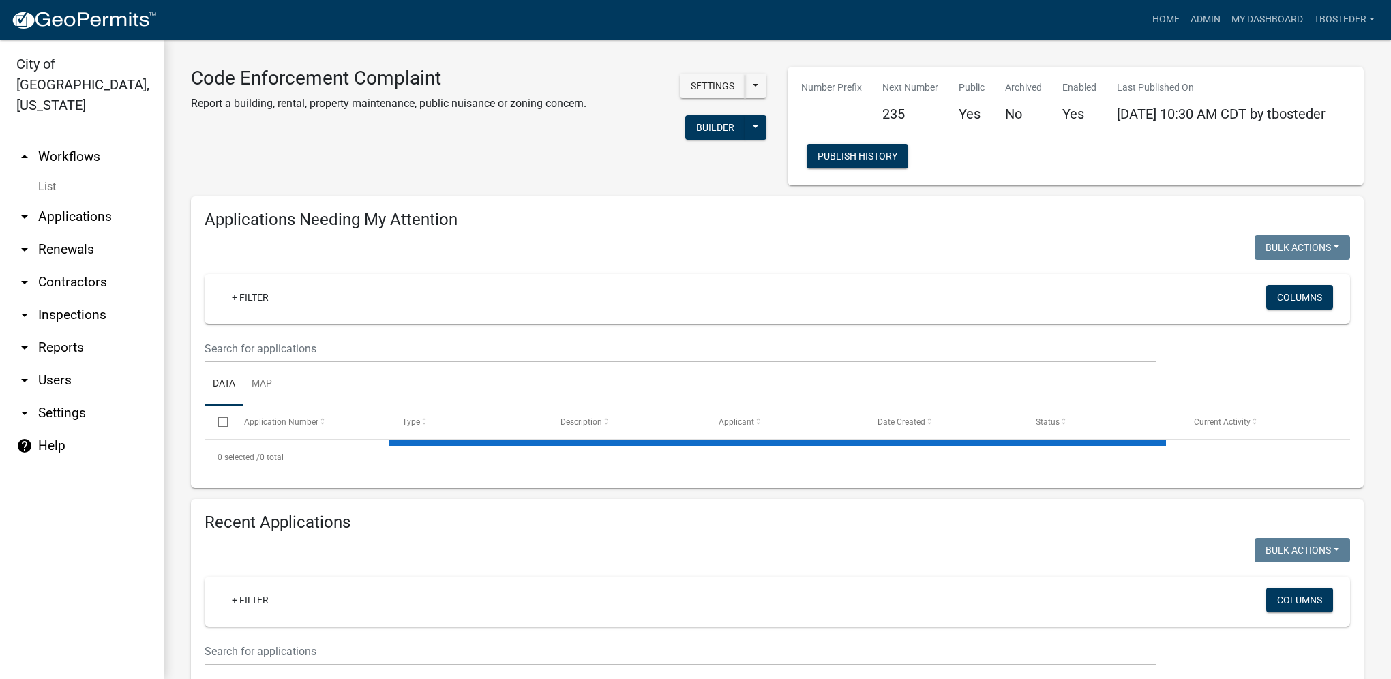
select select "1: 25"
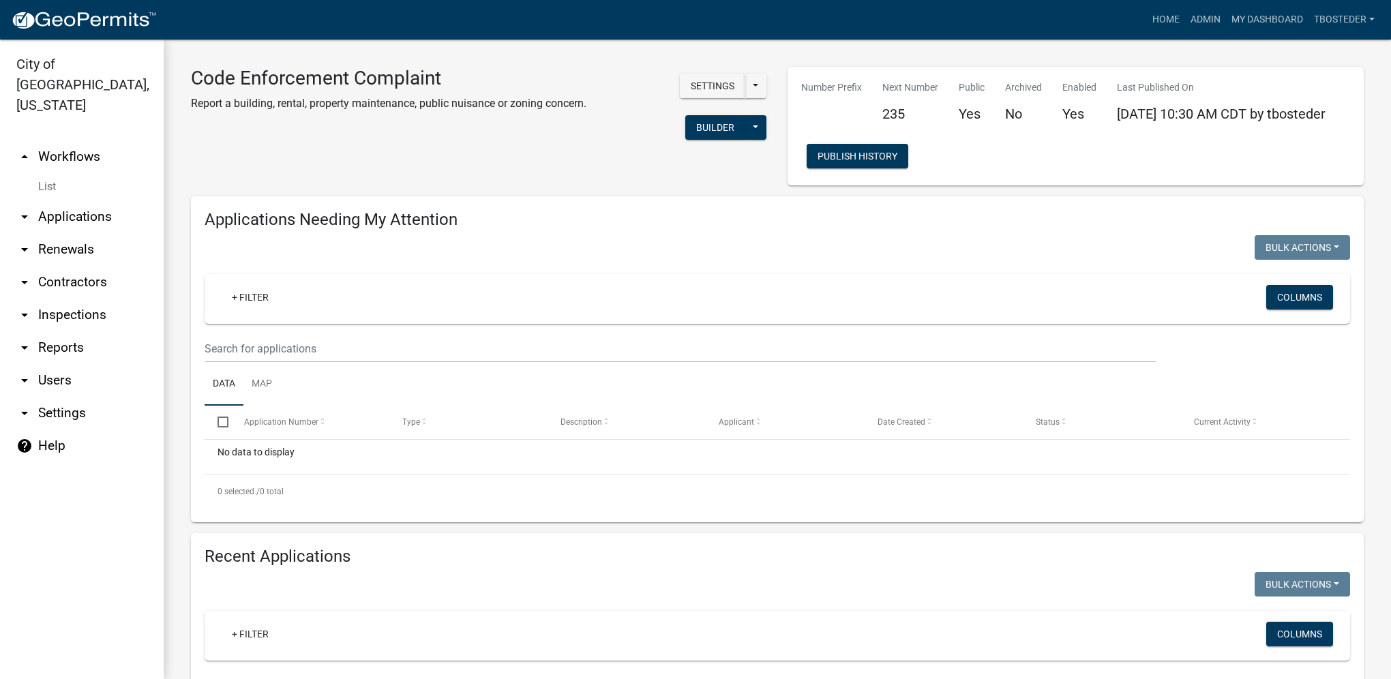
scroll to position [204, 0]
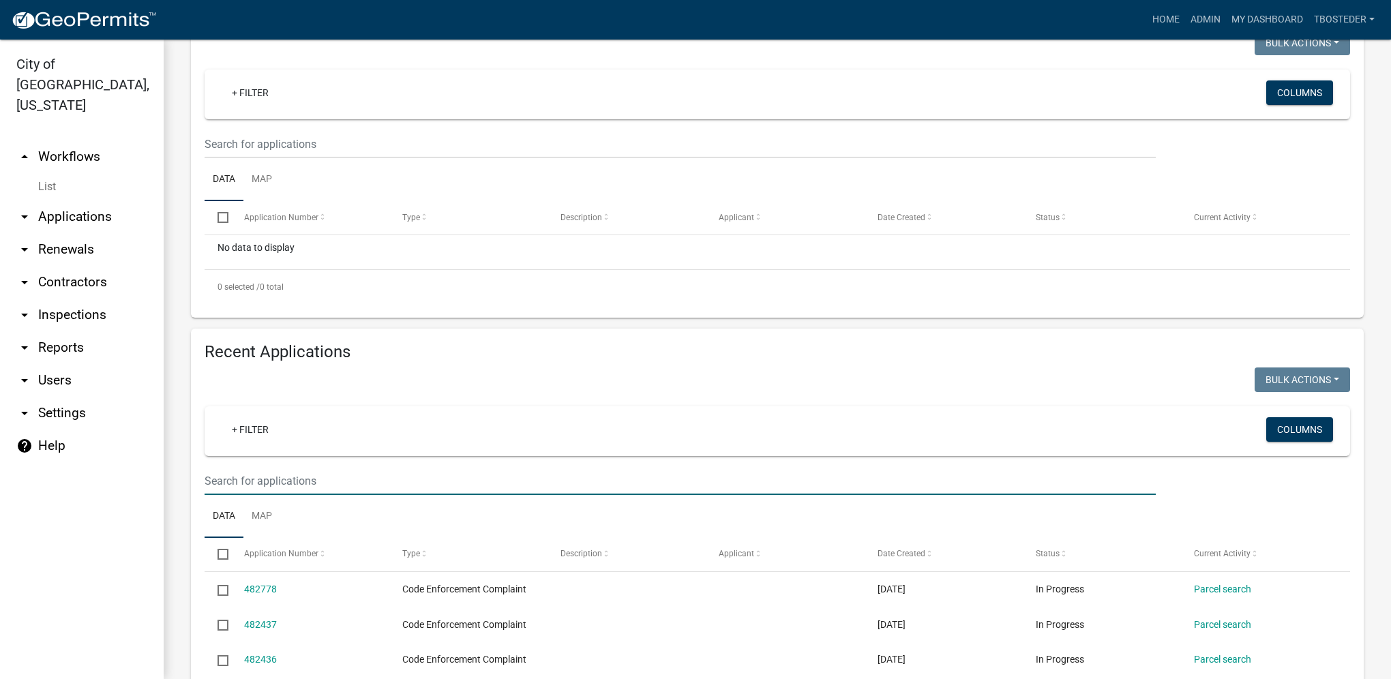
click at [279, 495] on input "text" at bounding box center [679, 481] width 951 height 28
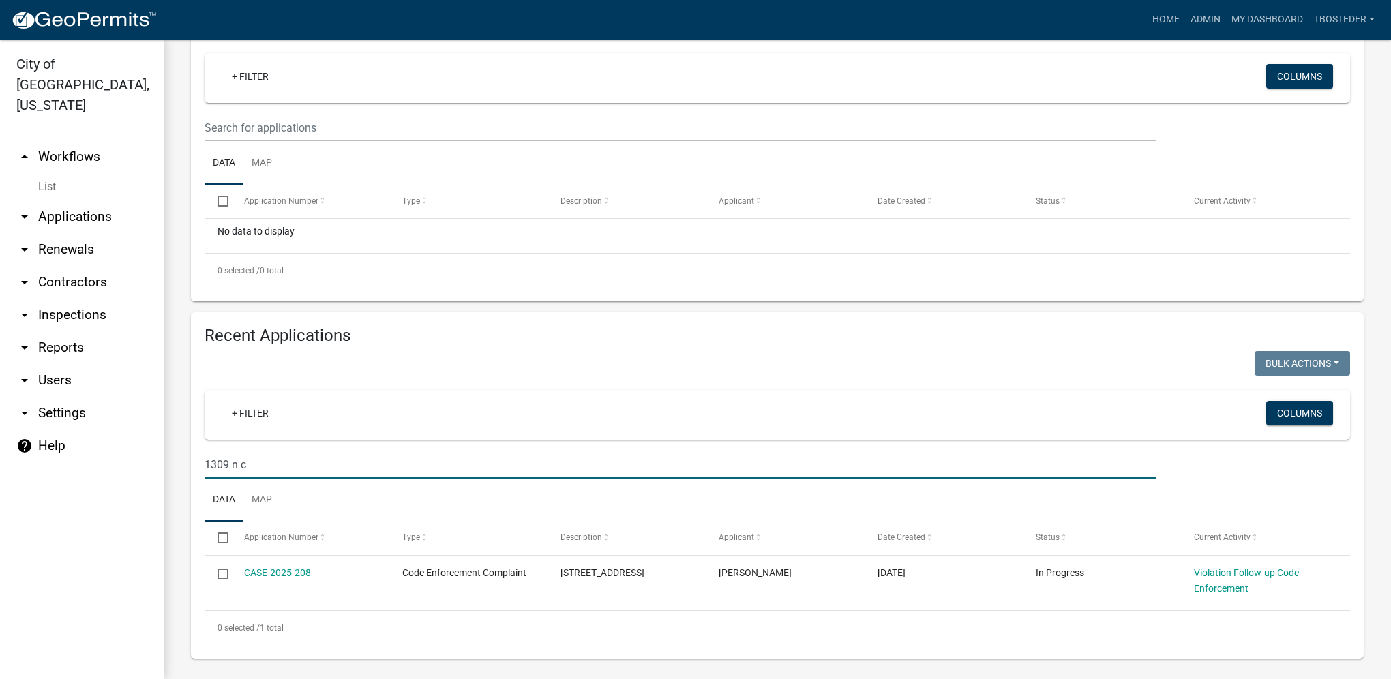
scroll to position [230, 0]
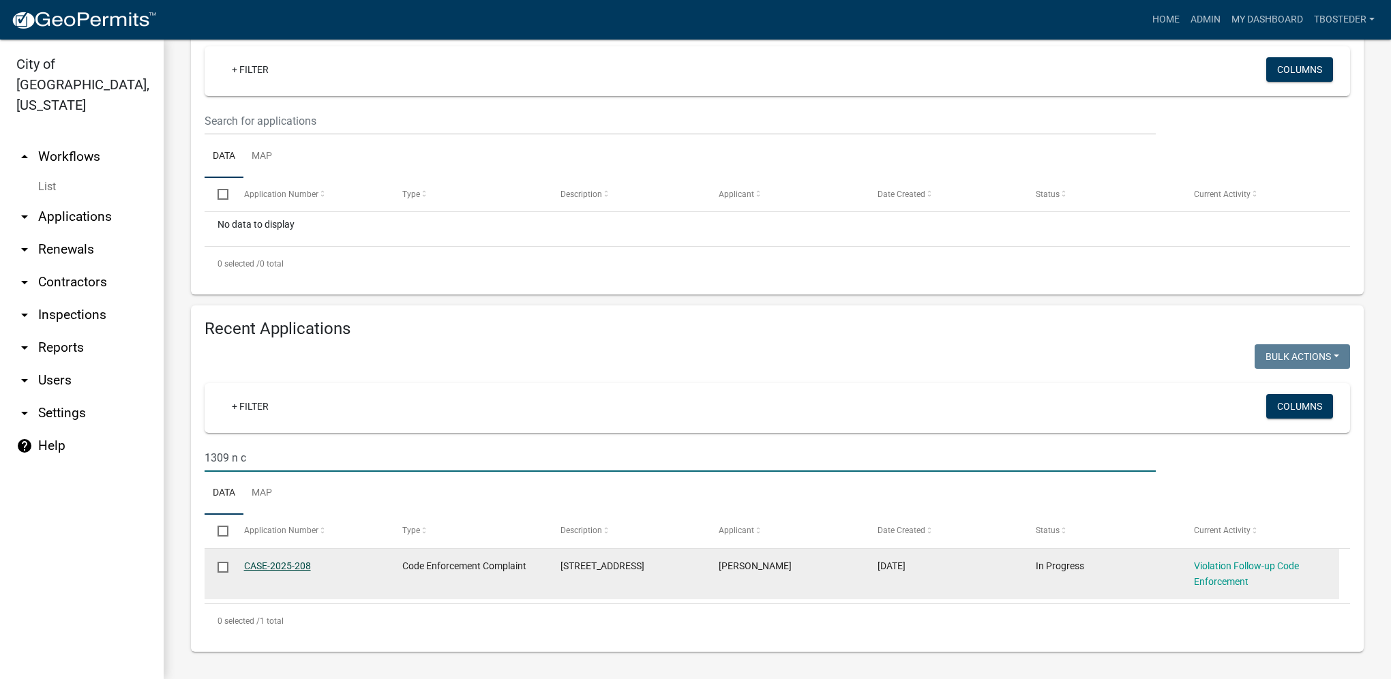
type input "1309 n c"
click at [297, 561] on link "CASE-2025-208" at bounding box center [277, 565] width 67 height 11
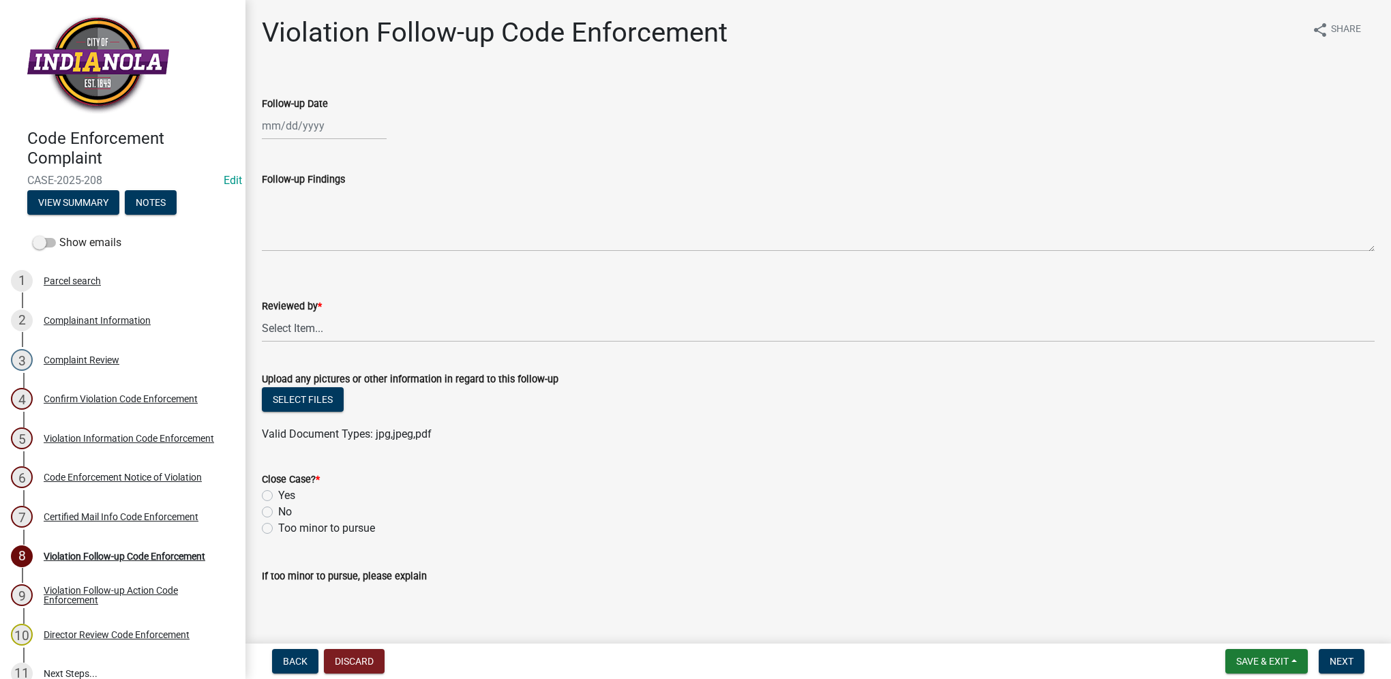
select select "9"
select select "2025"
click at [316, 130] on div "Jan Feb Mar Apr May Jun Jul Aug Sep Oct Nov Dec 1525 1526 1527 1528 1529 1530 1…" at bounding box center [324, 126] width 125 height 28
click at [348, 237] on div "18" at bounding box center [341, 242] width 22 height 22
type input "[DATE]"
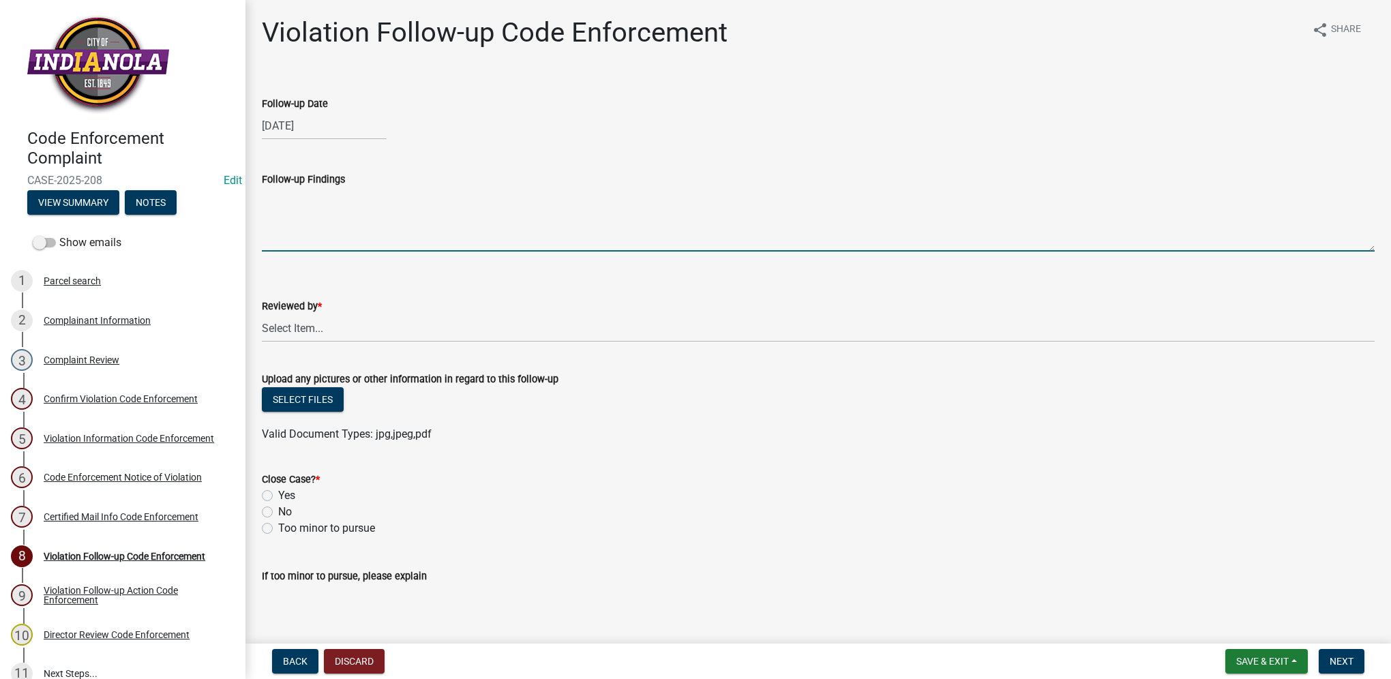
click at [342, 240] on textarea "Follow-up Findings" at bounding box center [818, 219] width 1112 height 64
paste textarea "CITY ABATED"
type textarea "CITY ABATED"
click at [329, 333] on select "Select Item... [PERSON_NAME] [PERSON_NAME] [PERSON_NAME] Other" at bounding box center [818, 328] width 1112 height 28
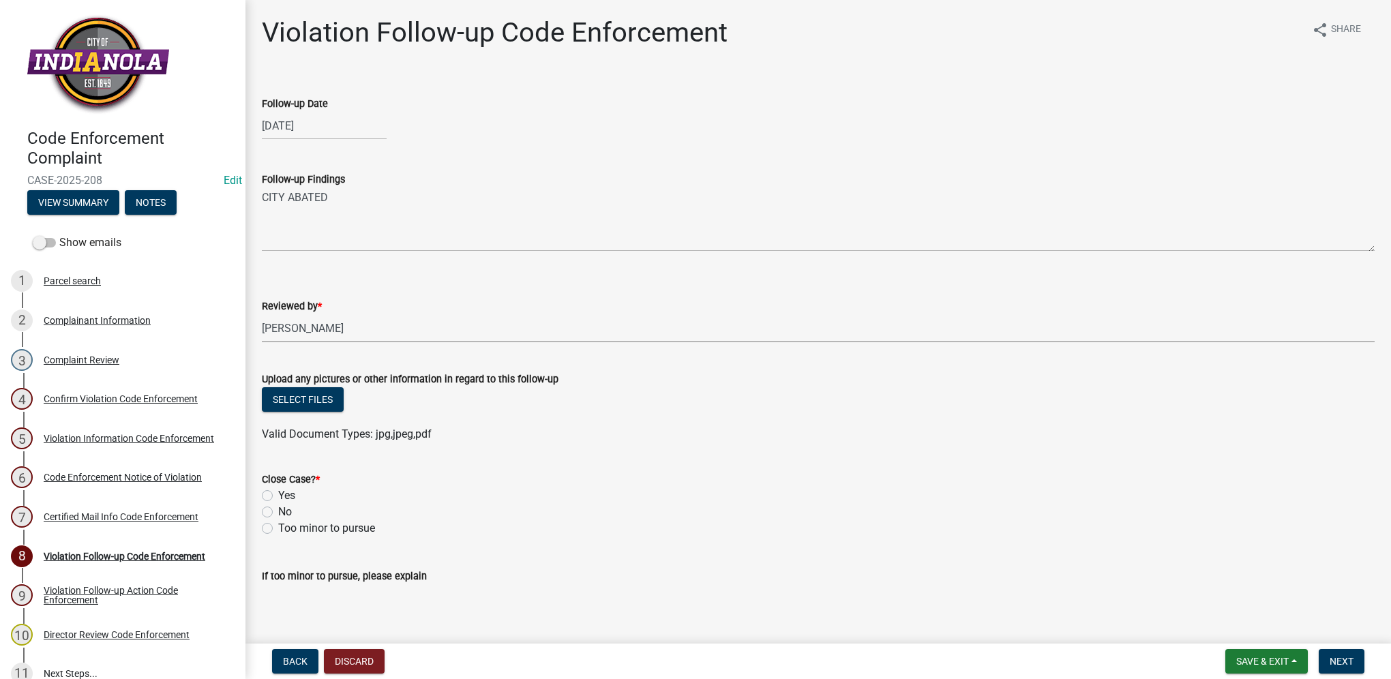
click at [262, 314] on select "Select Item... [PERSON_NAME] [PERSON_NAME] [PERSON_NAME] Other" at bounding box center [818, 328] width 1112 height 28
select select "634d5426-b8b3-48ee-aa1e-d523f7499186"
click at [278, 498] on label "Yes" at bounding box center [286, 495] width 17 height 16
click at [278, 496] on input "Yes" at bounding box center [282, 491] width 9 height 9
radio input "true"
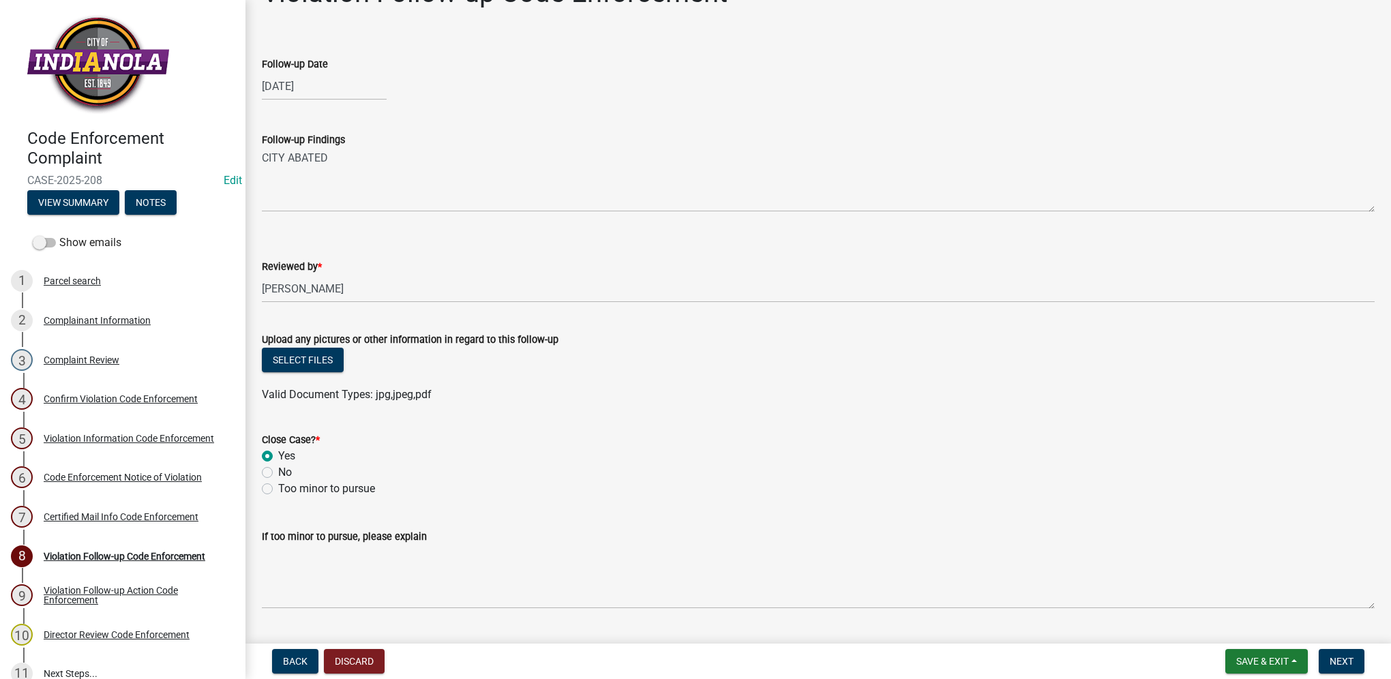
scroll to position [74, 0]
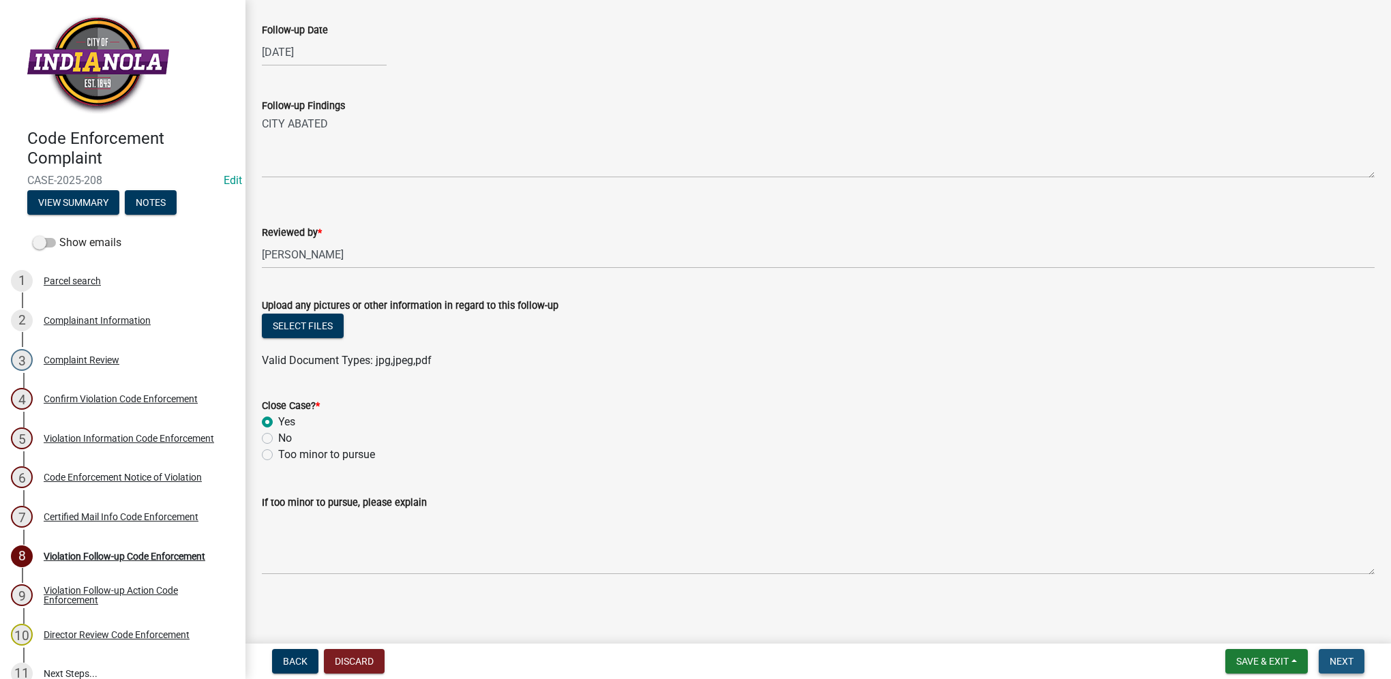
click at [1349, 667] on button "Next" at bounding box center [1341, 661] width 46 height 25
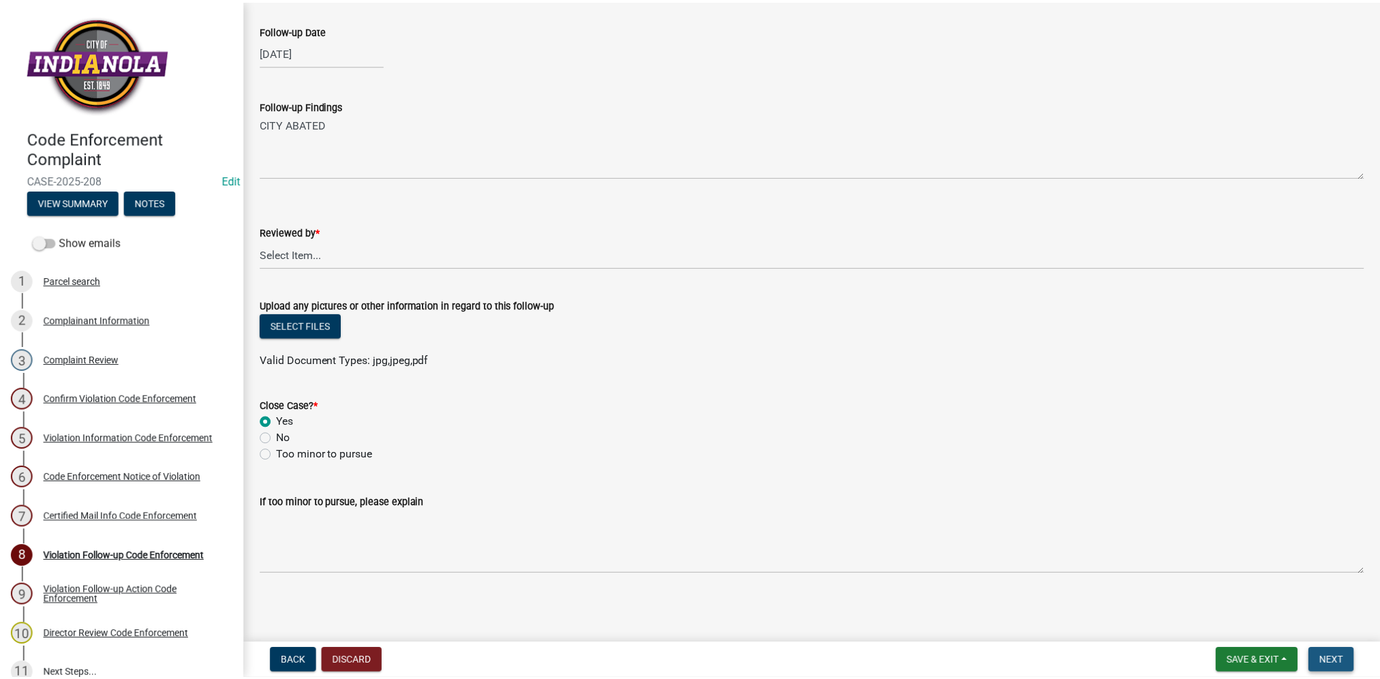
scroll to position [0, 0]
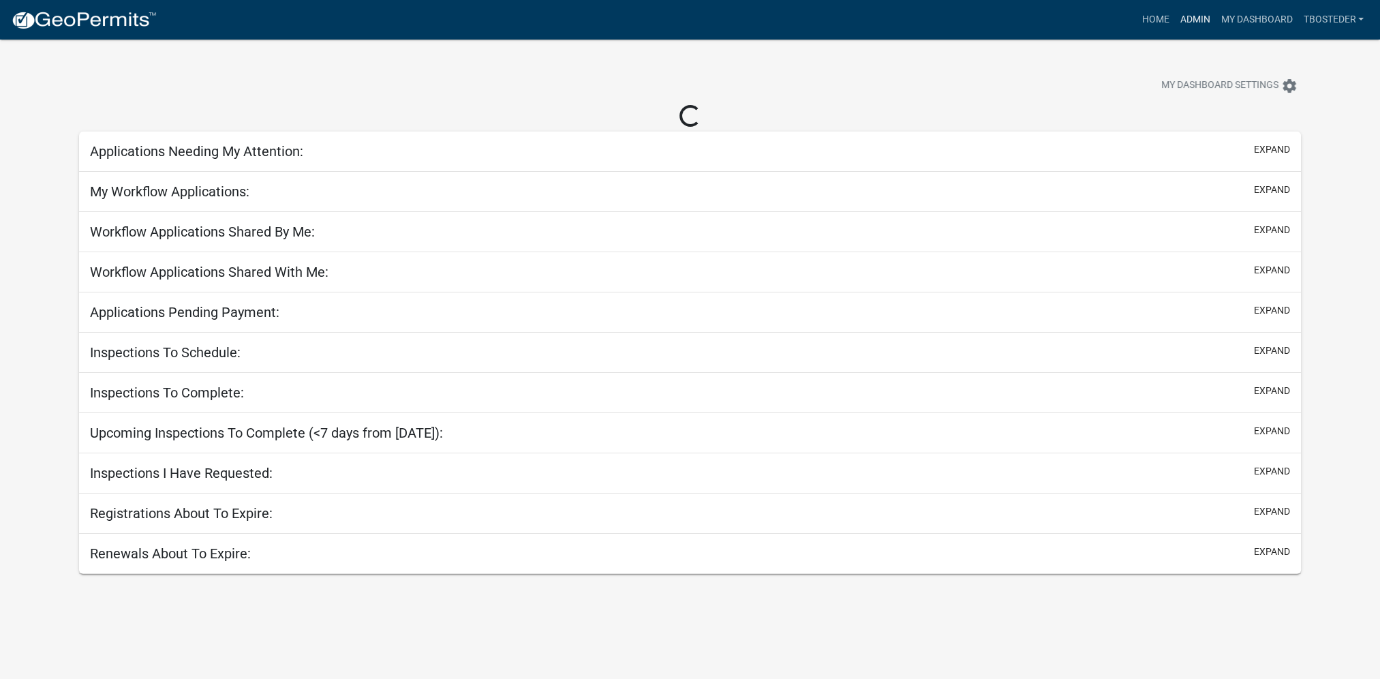
click at [1189, 17] on link "Admin" at bounding box center [1194, 20] width 41 height 26
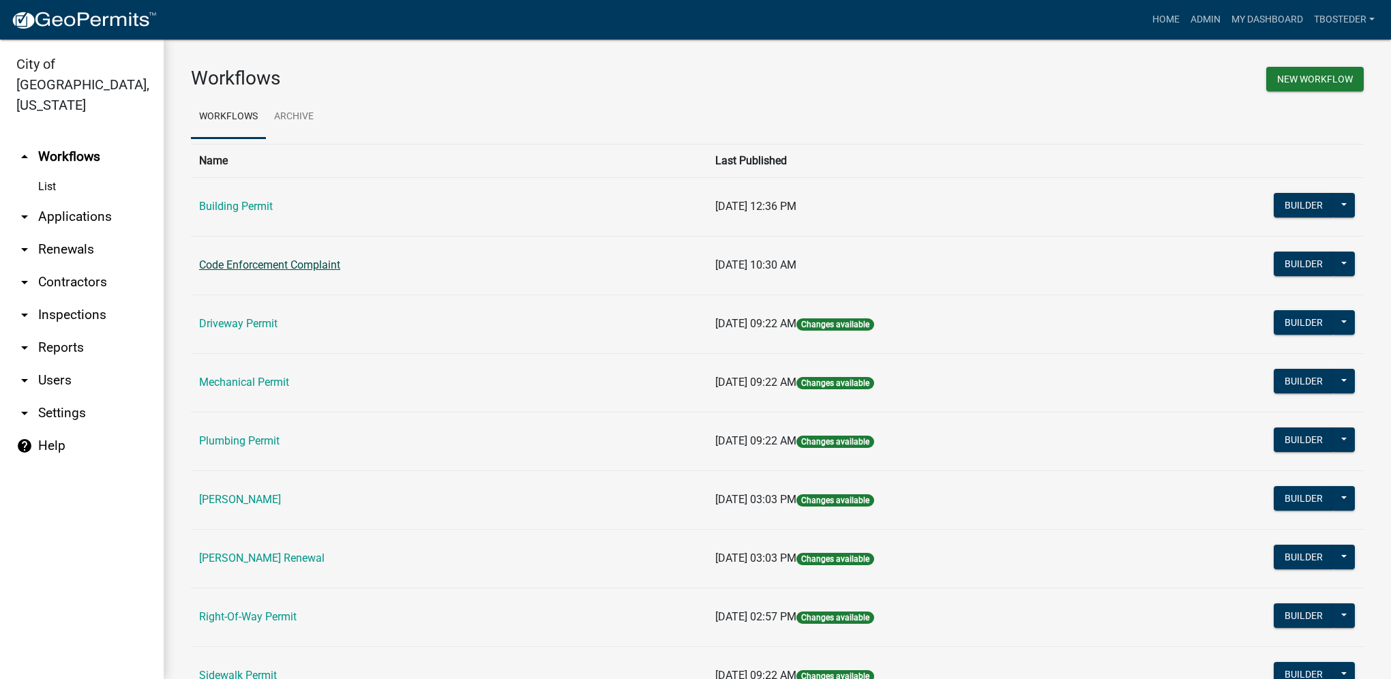
click at [254, 259] on link "Code Enforcement Complaint" at bounding box center [269, 264] width 141 height 13
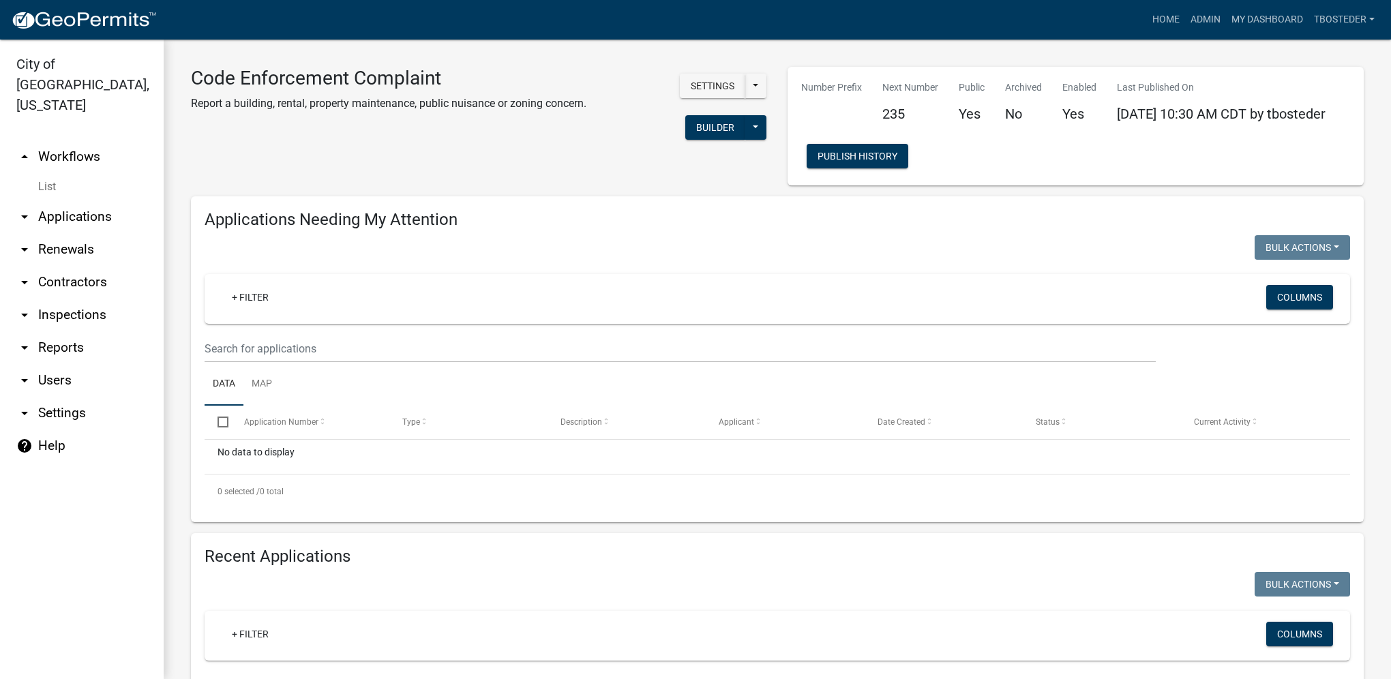
select select "1: 25"
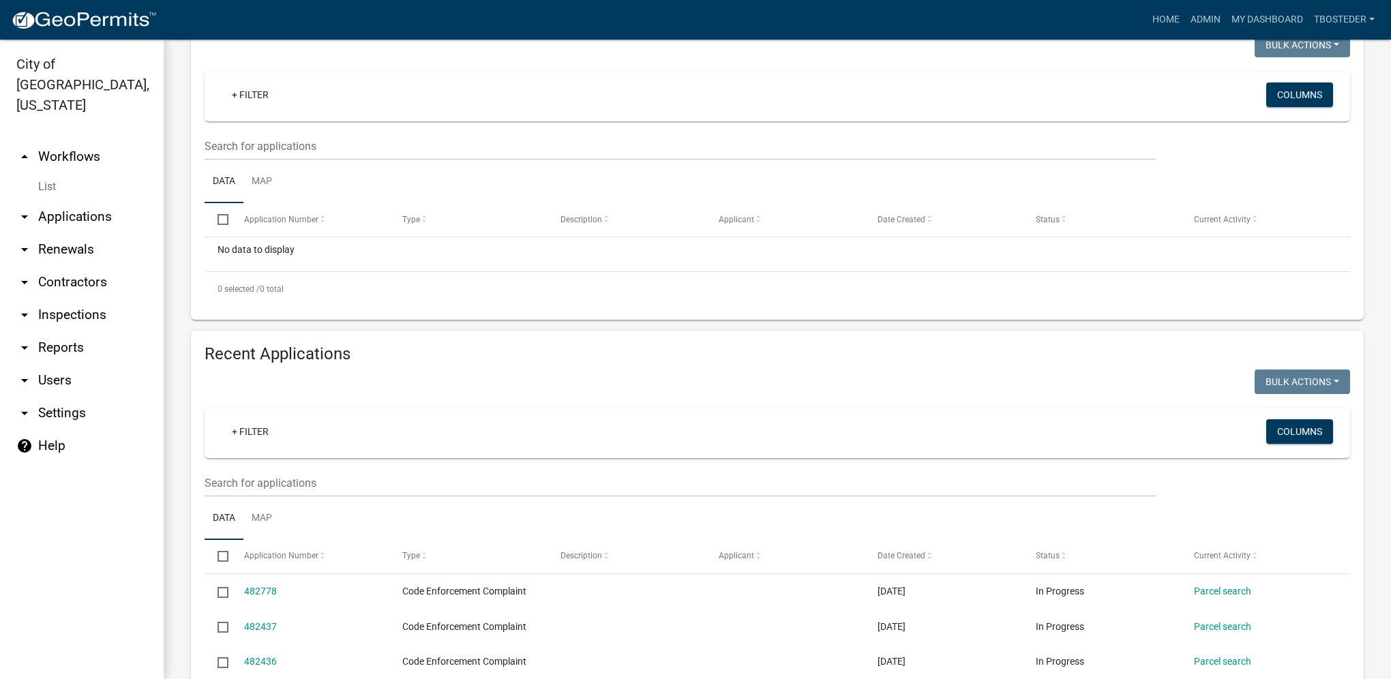
scroll to position [204, 0]
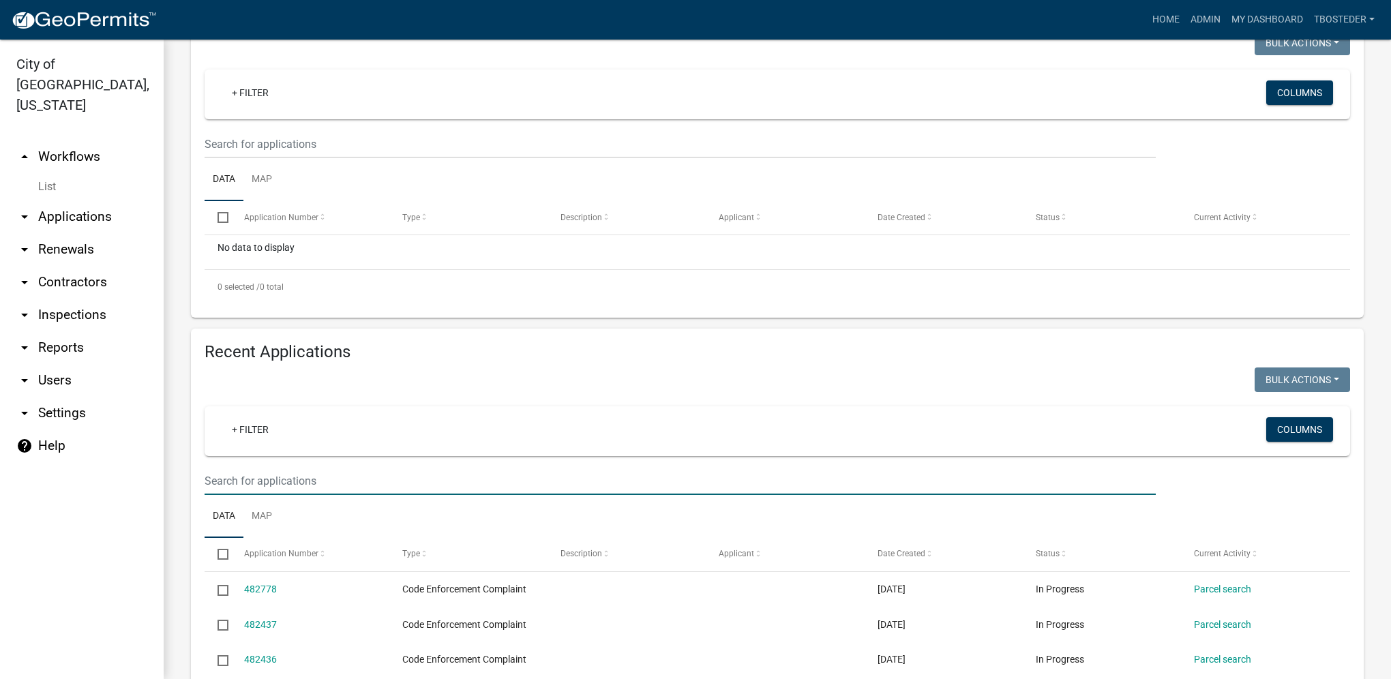
click at [288, 491] on input "text" at bounding box center [679, 481] width 951 height 28
type input "1001 n l"
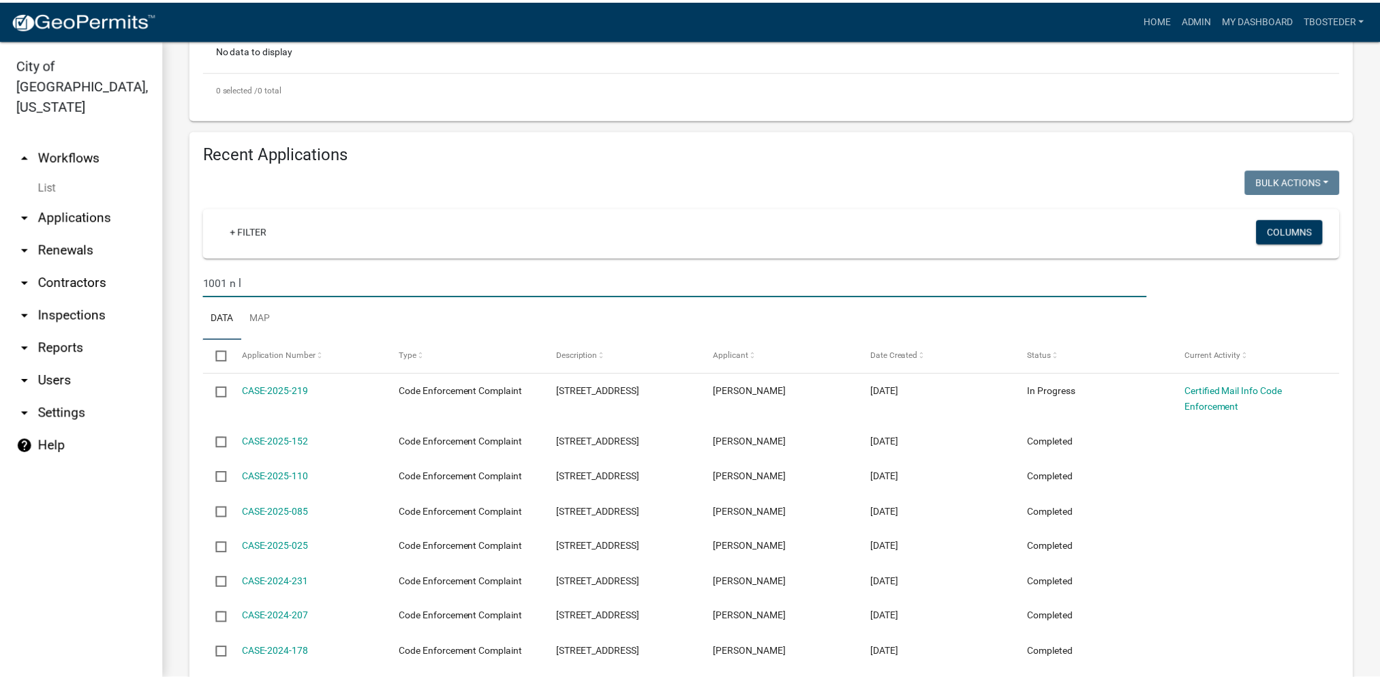
scroll to position [409, 0]
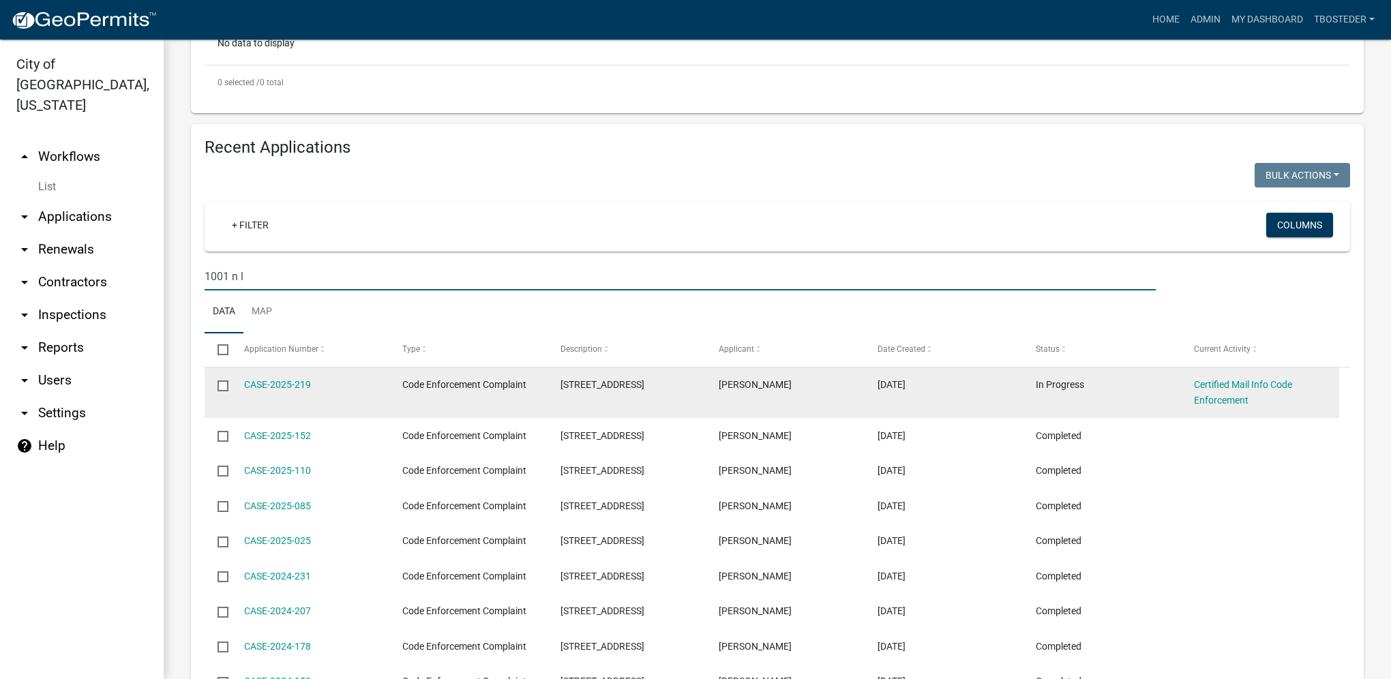
click at [311, 387] on div "CASE-2025-219" at bounding box center [310, 385] width 132 height 16
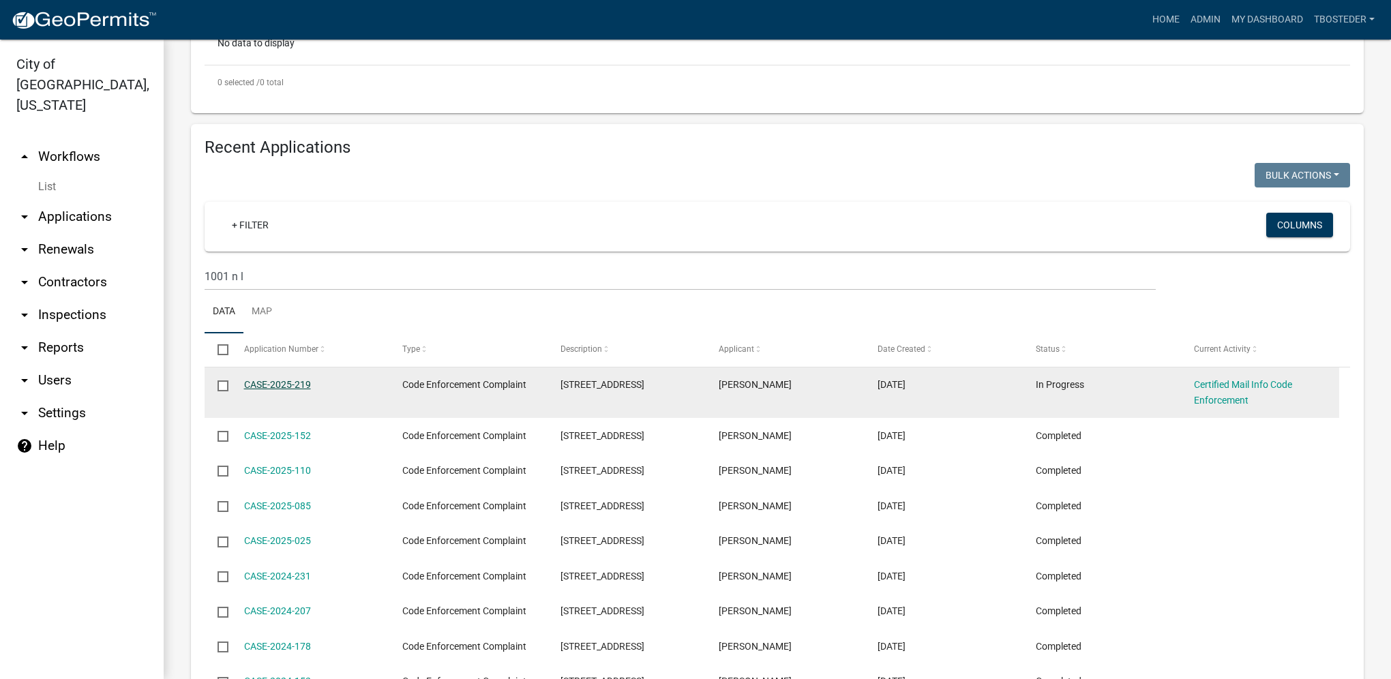
click at [309, 387] on link "CASE-2025-219" at bounding box center [277, 384] width 67 height 11
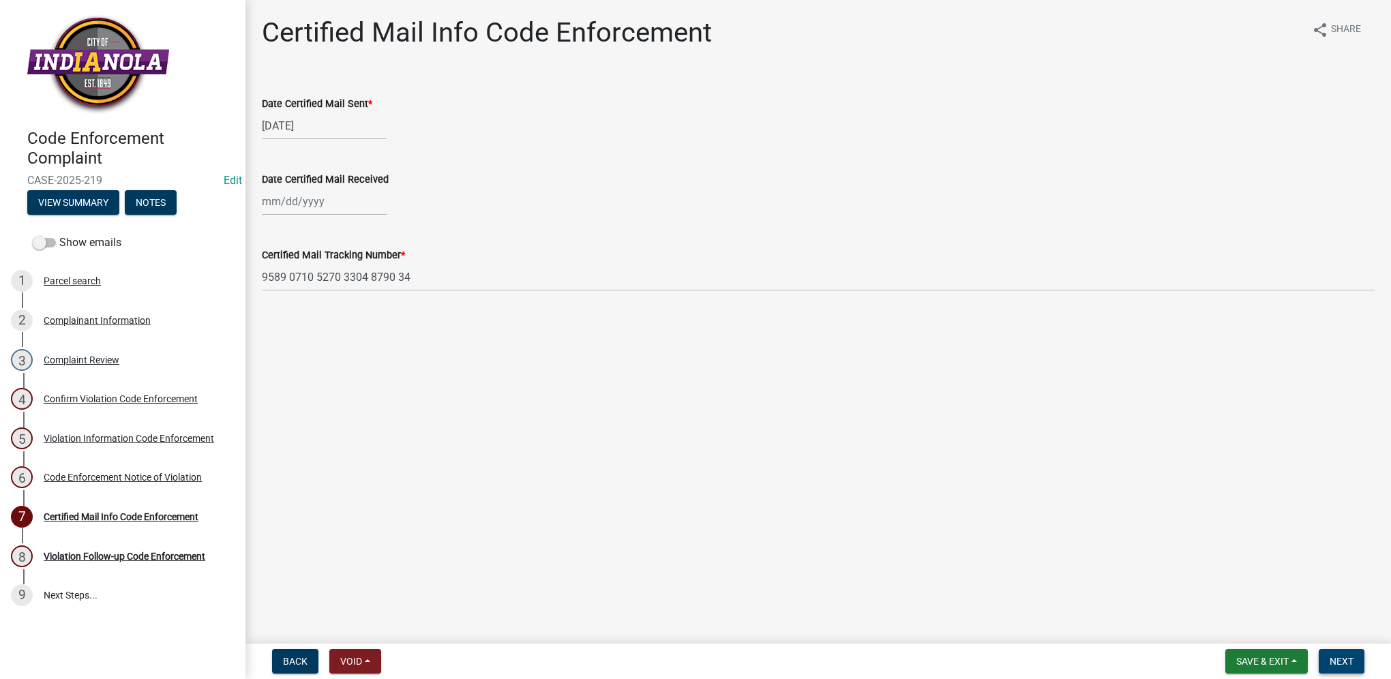
click at [1347, 658] on span "Next" at bounding box center [1341, 661] width 24 height 11
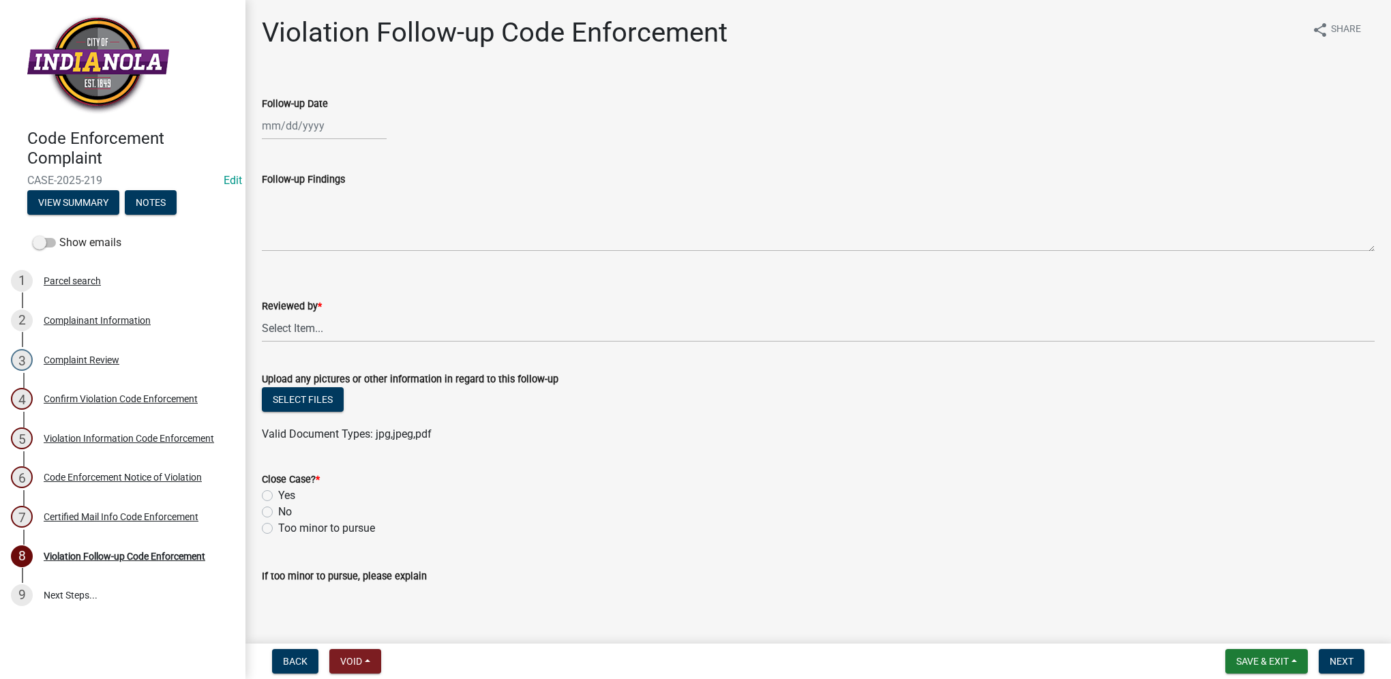
click at [295, 133] on div at bounding box center [324, 126] width 125 height 28
select select "9"
select select "2025"
click at [338, 244] on div "18" at bounding box center [341, 242] width 22 height 22
type input "[DATE]"
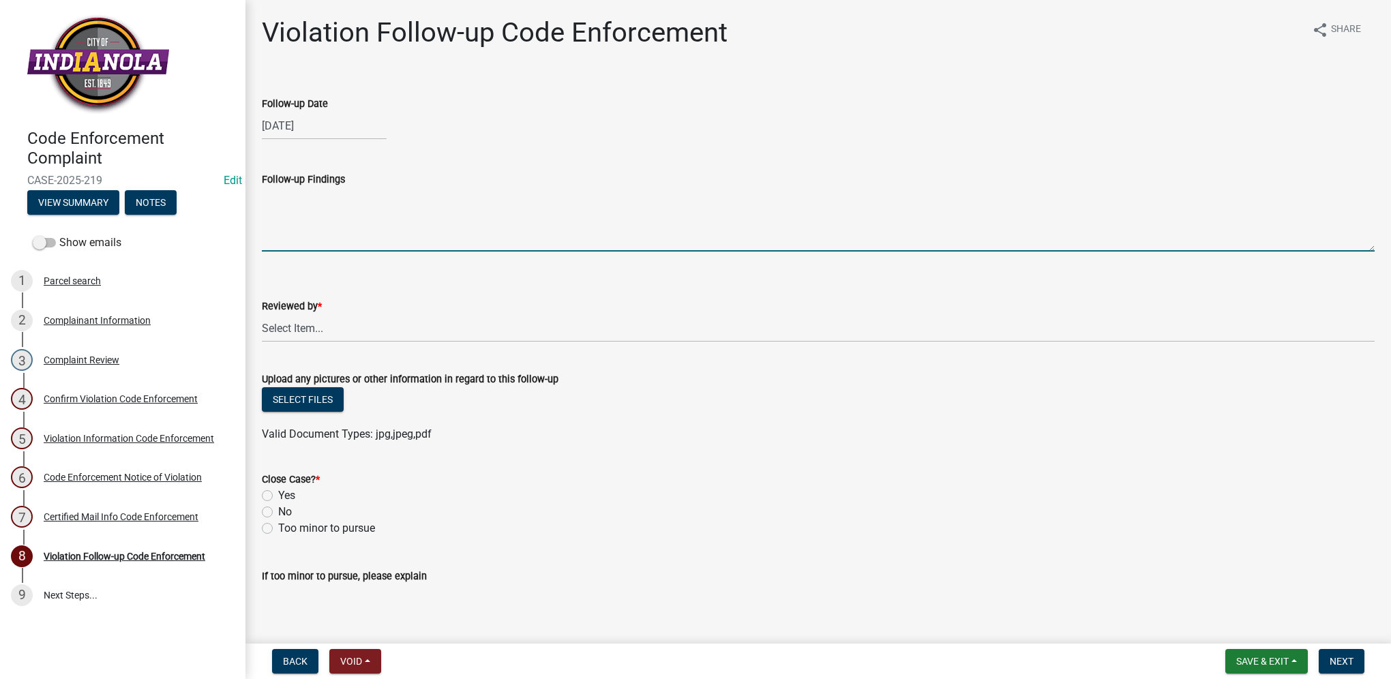
click at [336, 236] on textarea "Follow-up Findings" at bounding box center [818, 219] width 1112 height 64
paste textarea "CITY ABATED"
type textarea "CITY ABATED"
click at [346, 323] on select "Select Item... [PERSON_NAME] [PERSON_NAME] [PERSON_NAME] Other" at bounding box center [818, 328] width 1112 height 28
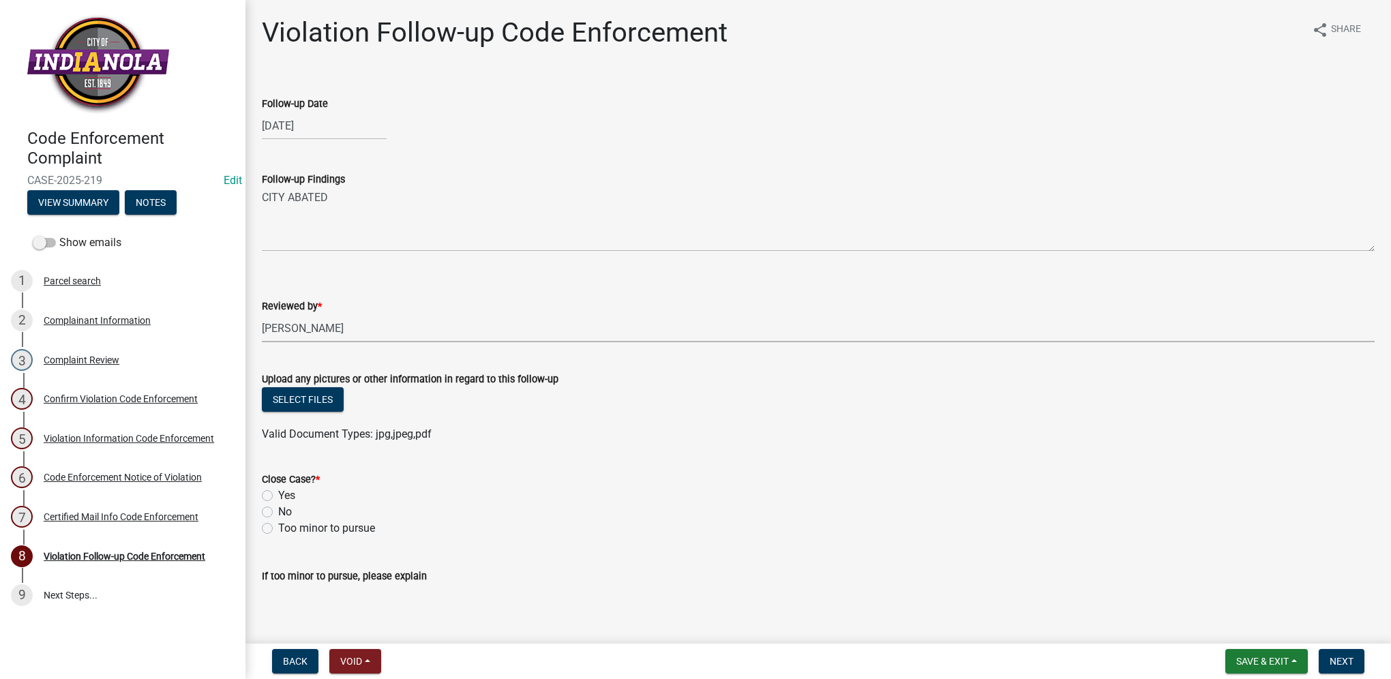
click at [262, 314] on select "Select Item... [PERSON_NAME] [PERSON_NAME] [PERSON_NAME] Other" at bounding box center [818, 328] width 1112 height 28
select select "634d5426-b8b3-48ee-aa1e-d523f7499186"
click at [278, 497] on label "Yes" at bounding box center [286, 495] width 17 height 16
click at [278, 496] on input "Yes" at bounding box center [282, 491] width 9 height 9
radio input "true"
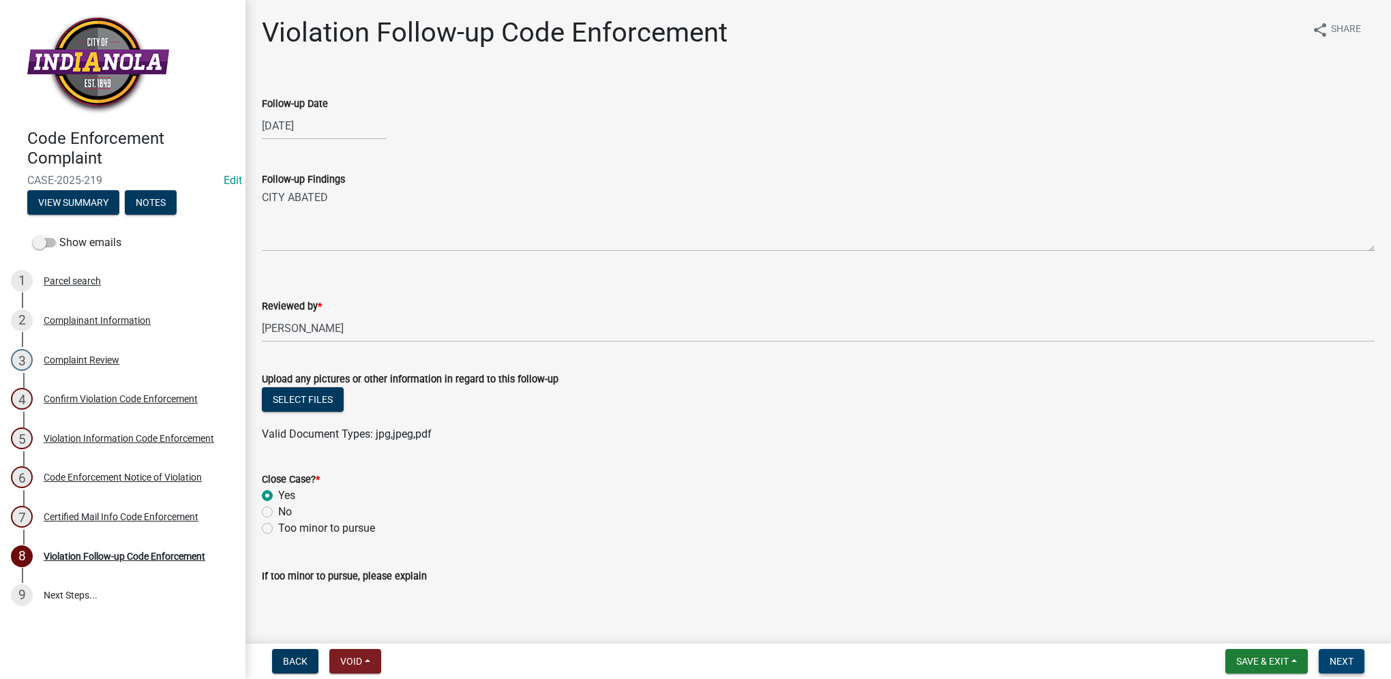
click at [1348, 662] on span "Next" at bounding box center [1341, 661] width 24 height 11
